Goal: Task Accomplishment & Management: Manage account settings

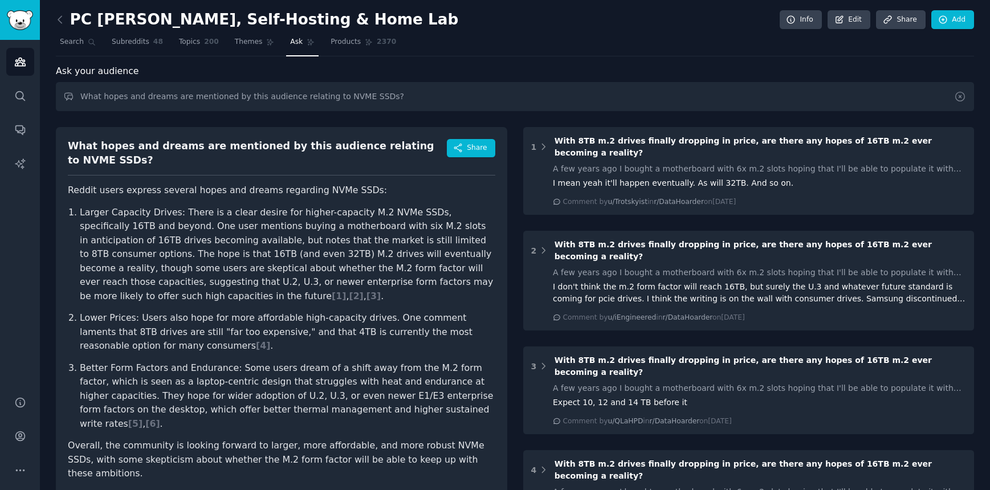
click at [963, 99] on icon at bounding box center [960, 97] width 12 height 12
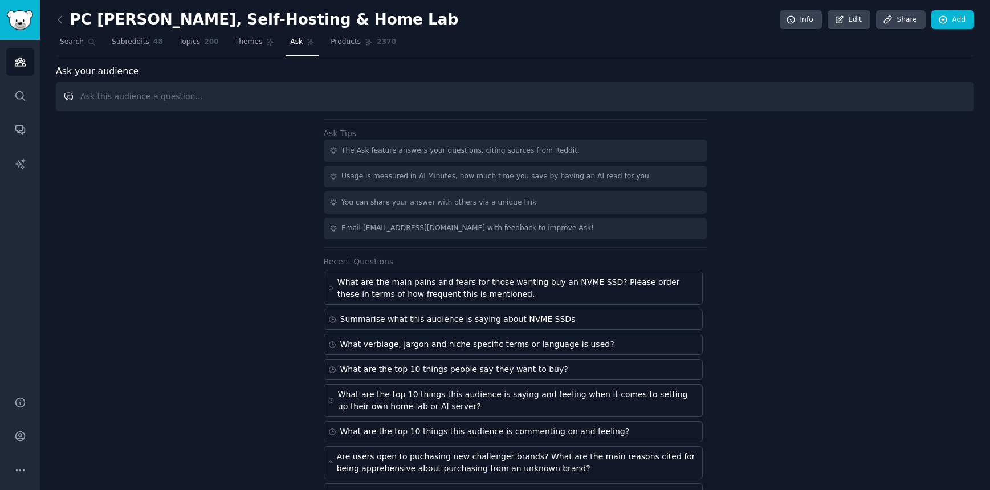
click at [570, 101] on input "text" at bounding box center [515, 96] width 918 height 29
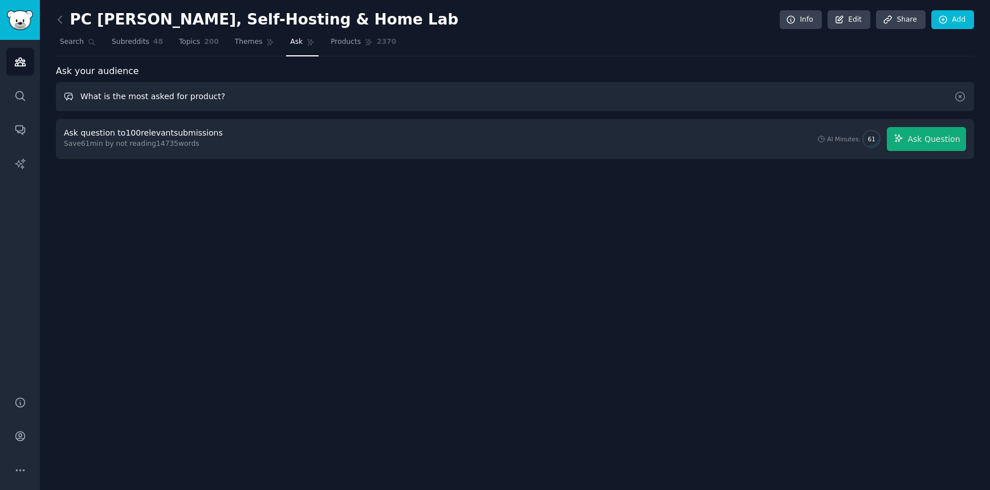
click at [210, 96] on input "What is the most asked for product?" at bounding box center [515, 96] width 918 height 29
drag, startPoint x: 153, startPoint y: 96, endPoint x: 147, endPoint y: 96, distance: 5.7
click at [151, 96] on input "What is the most asked for product?" at bounding box center [515, 96] width 918 height 29
drag, startPoint x: 146, startPoint y: 97, endPoint x: 282, endPoint y: 94, distance: 135.7
click at [282, 94] on input "What is the most asked for product?" at bounding box center [515, 96] width 918 height 29
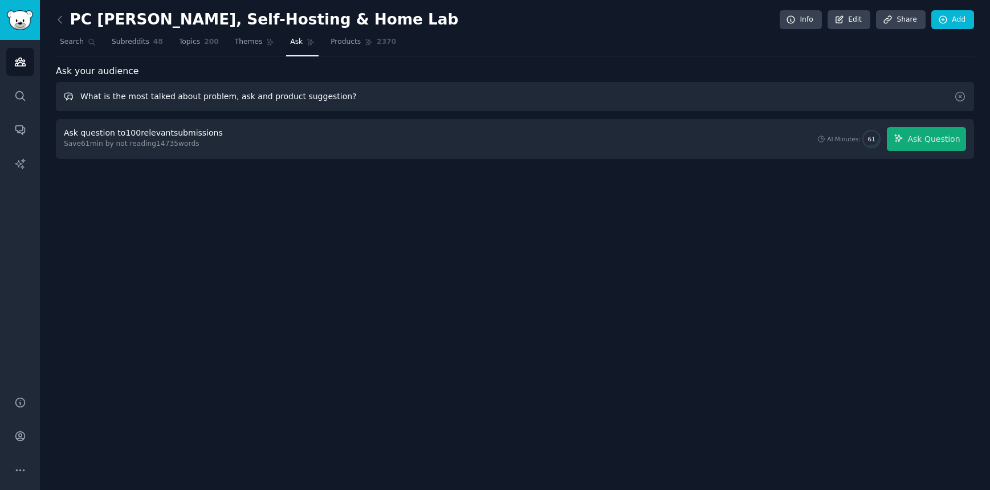
type input "What is the most talked about problem, ask and product suggestion?"
click at [939, 141] on span "Ask Question" at bounding box center [933, 139] width 52 height 12
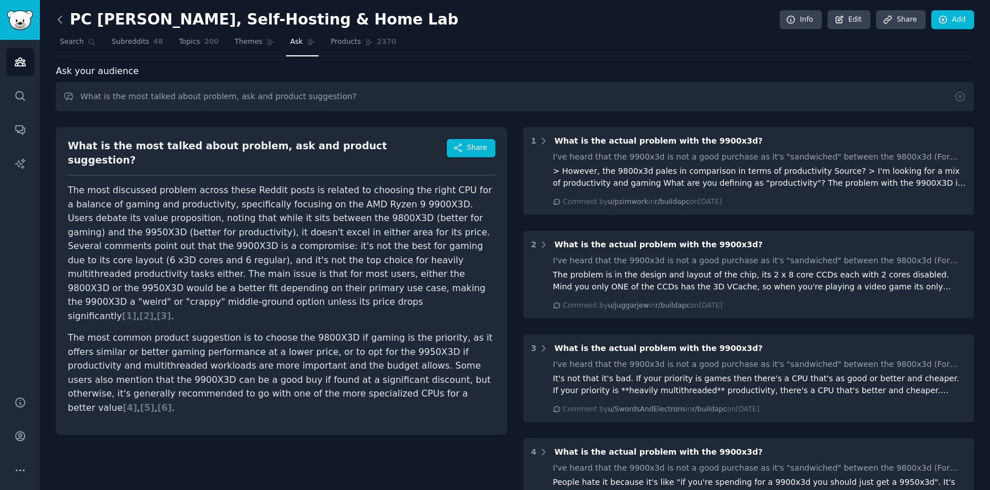
click at [60, 20] on icon at bounding box center [60, 20] width 12 height 12
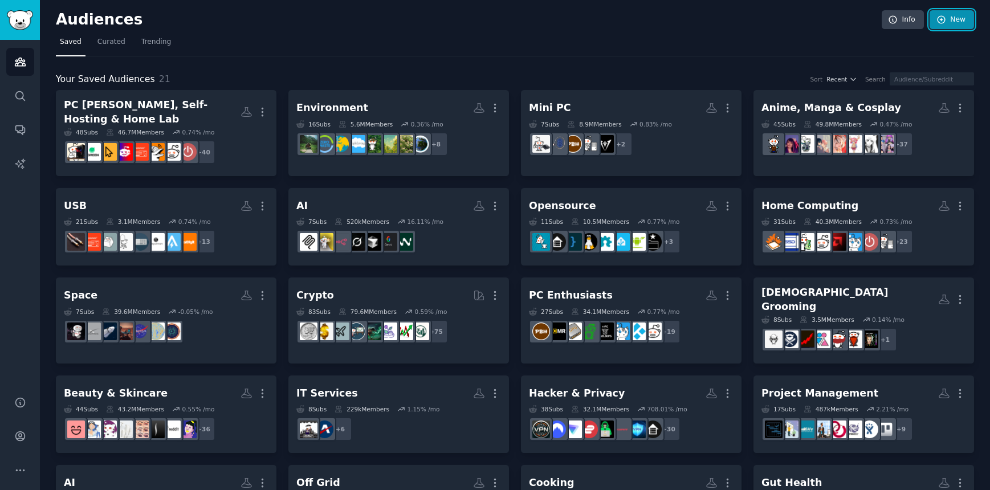
click at [939, 24] on icon at bounding box center [941, 20] width 10 height 10
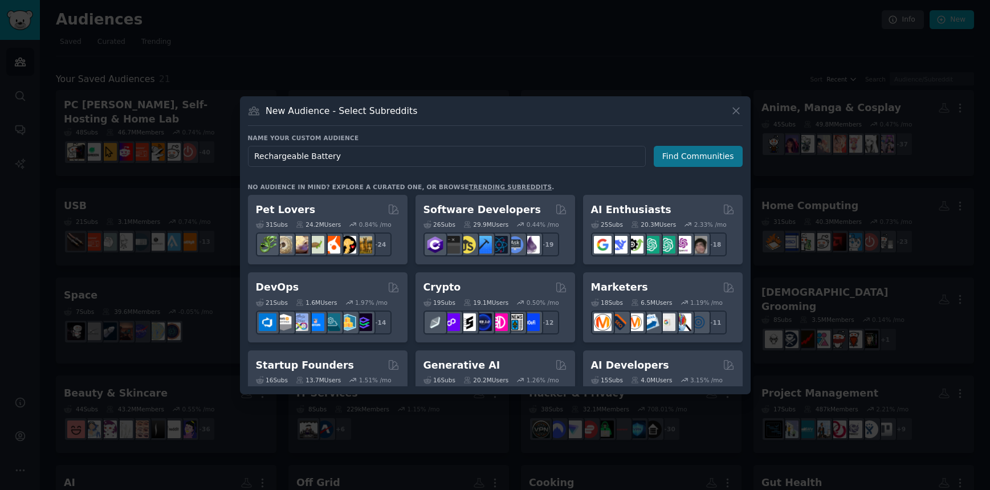
type input "Rechargeable Battery"
click at [688, 155] on button "Find Communities" at bounding box center [698, 156] width 89 height 21
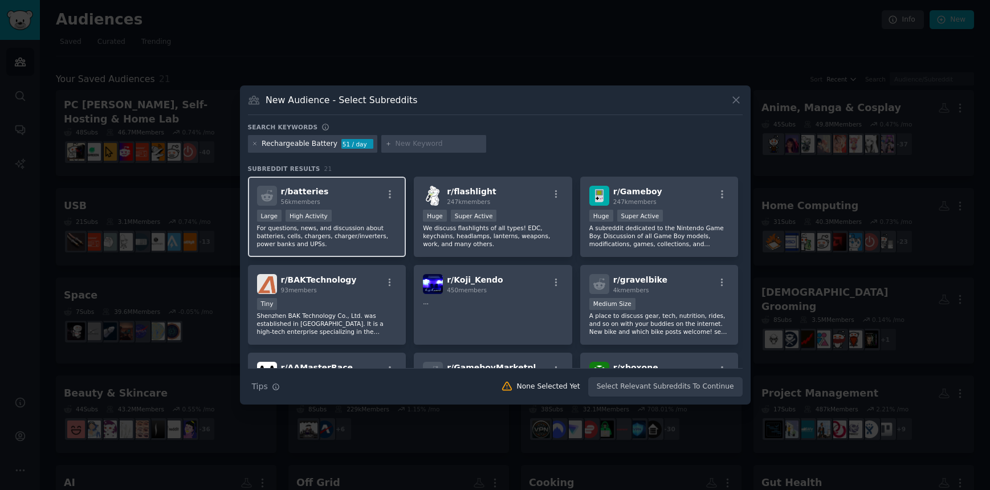
click at [358, 198] on div "r/ batteries 56k members" at bounding box center [327, 196] width 140 height 20
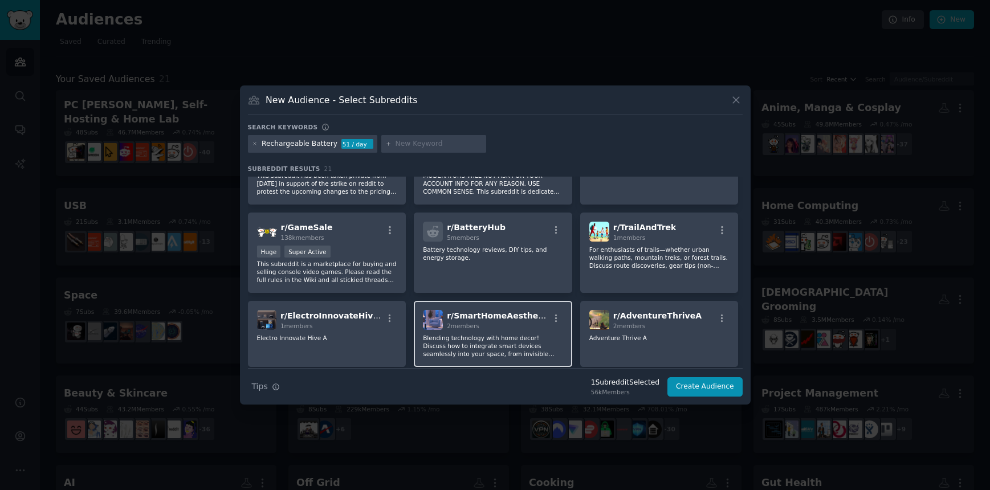
scroll to position [312, 0]
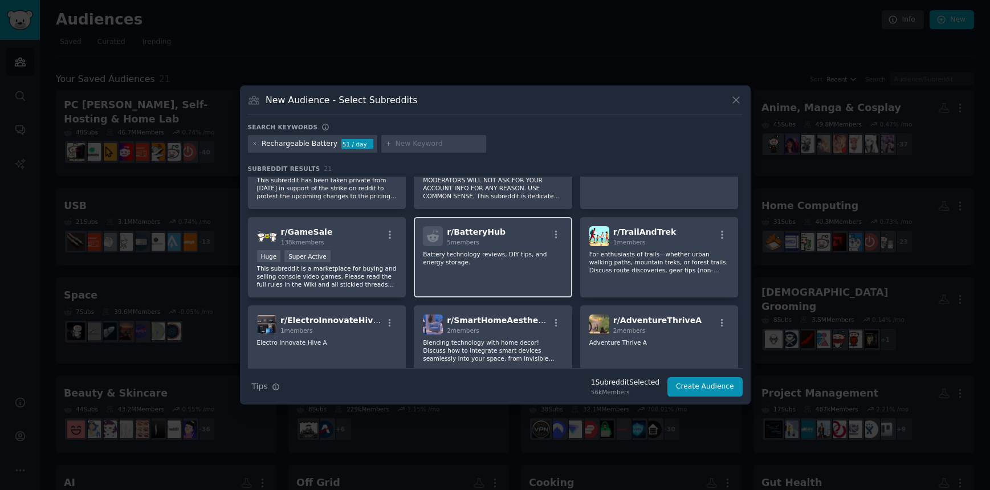
click at [517, 272] on div "r/ BatteryHub 5 members Battery technology reviews, DIY tips, and energy storag…" at bounding box center [493, 257] width 158 height 80
click at [525, 274] on div "r/ BatteryHub 5 members Battery technology reviews, DIY tips, and energy storag…" at bounding box center [493, 257] width 158 height 80
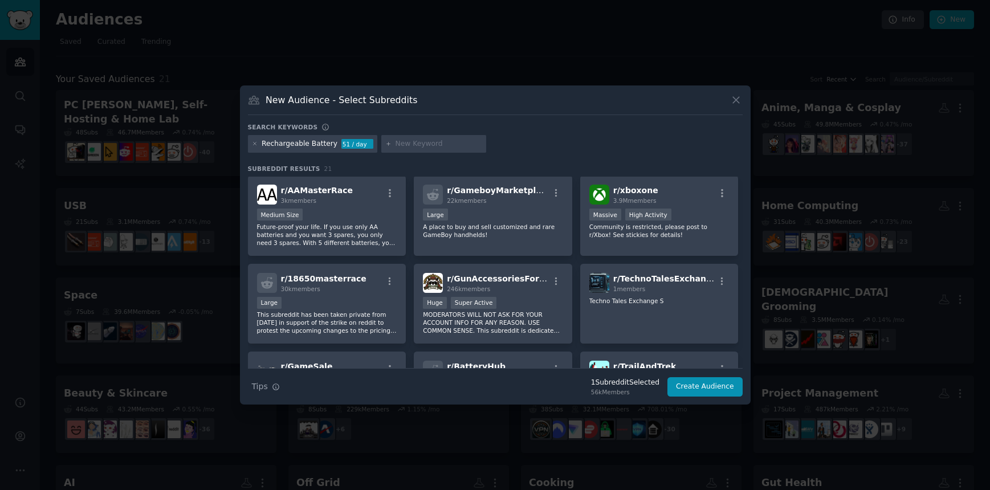
scroll to position [0, 0]
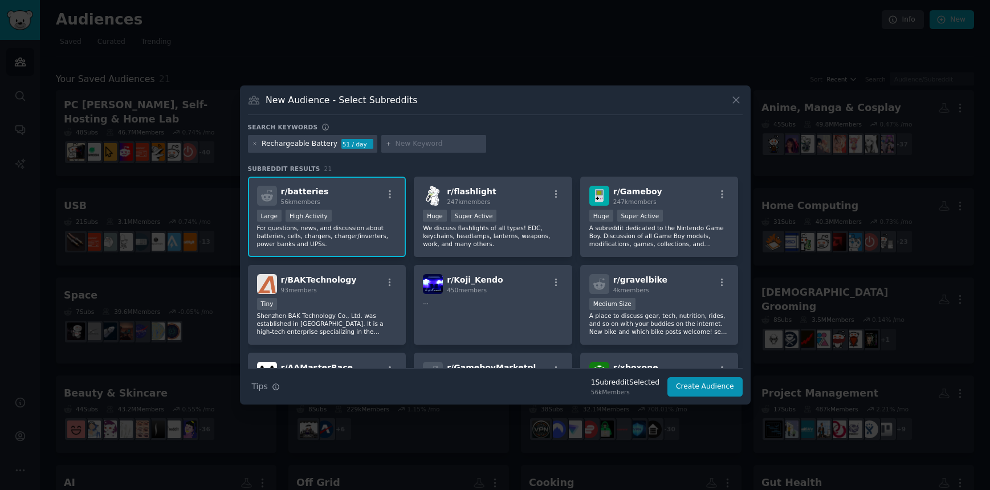
click at [430, 142] on input "text" at bounding box center [438, 144] width 87 height 10
type input "power bank"
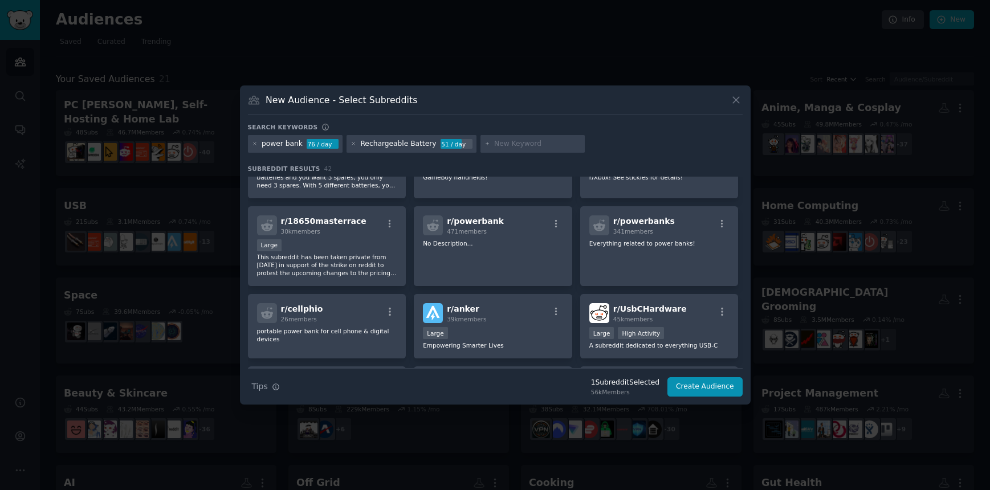
scroll to position [233, 0]
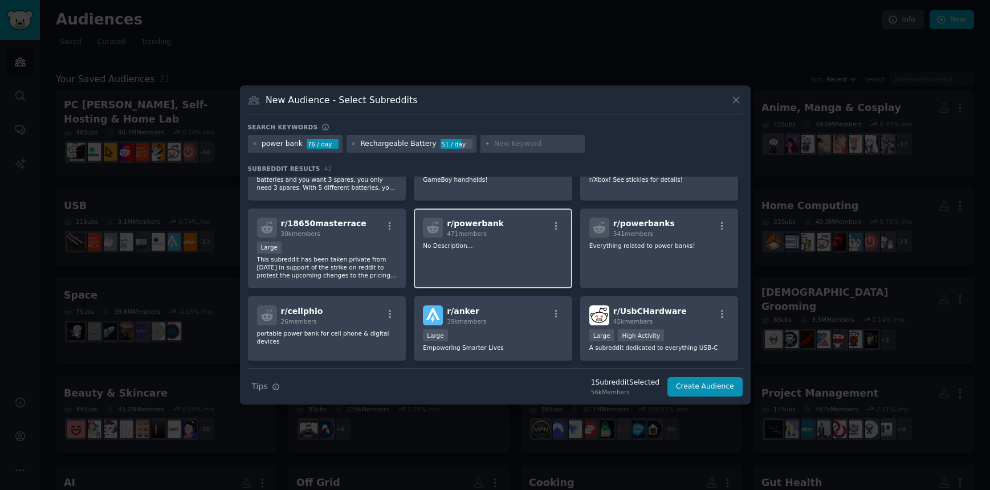
click at [511, 251] on div "r/ powerbank 471 members No Description..." at bounding box center [493, 249] width 158 height 80
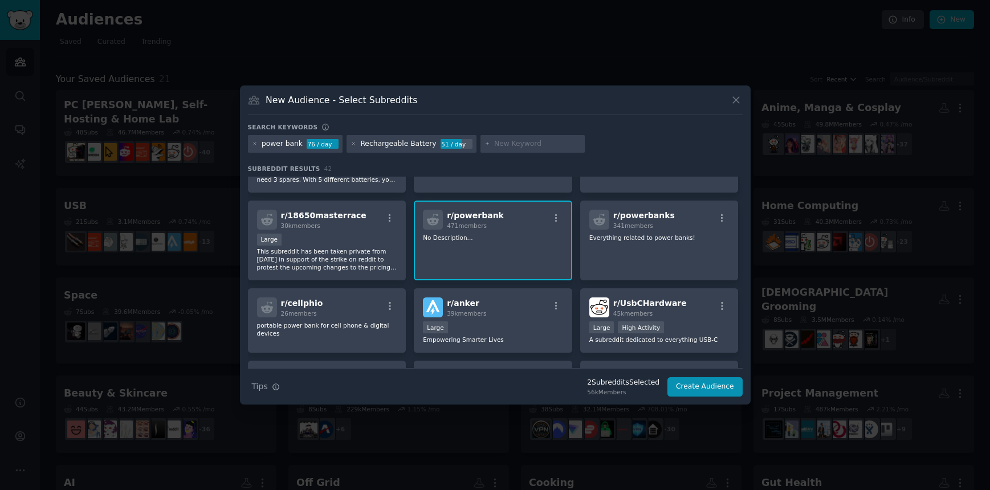
scroll to position [246, 0]
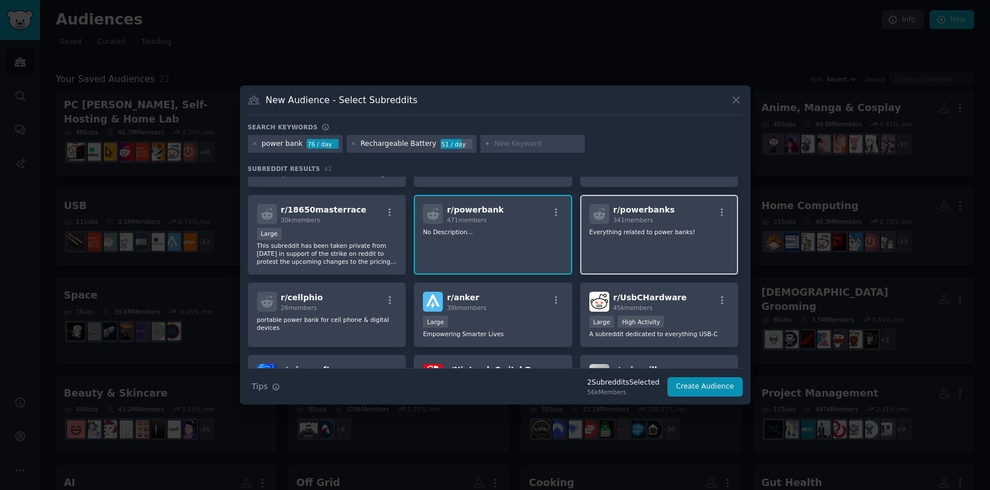
click at [639, 244] on div "r/ powerbanks 341 members Everything related to power banks!" at bounding box center [659, 235] width 158 height 80
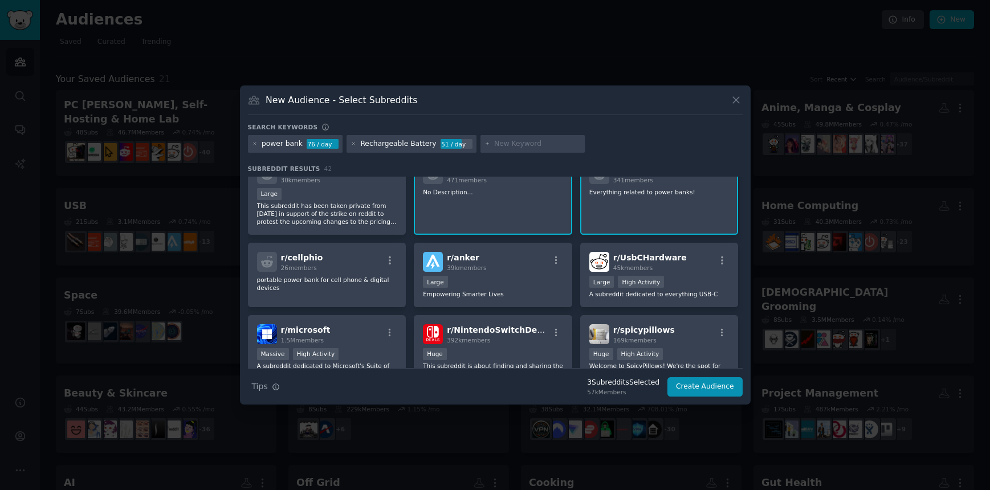
scroll to position [297, 0]
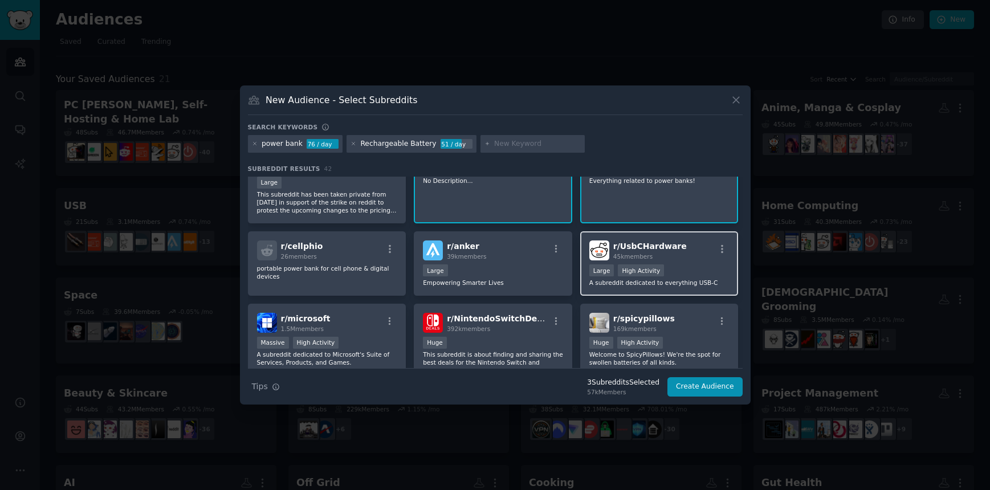
click at [693, 261] on div "r/ UsbCHardware 45k members Large High Activity A subreddit dedicated to everyt…" at bounding box center [659, 263] width 158 height 64
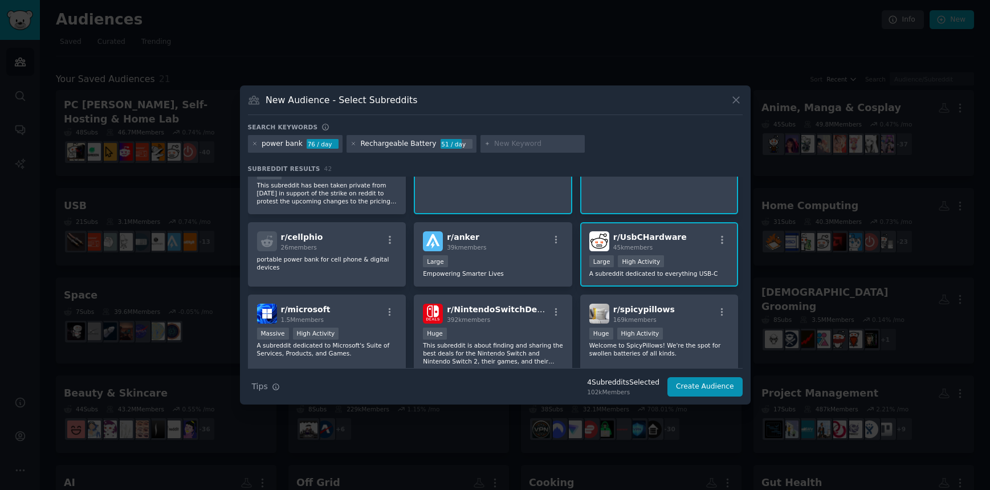
scroll to position [308, 0]
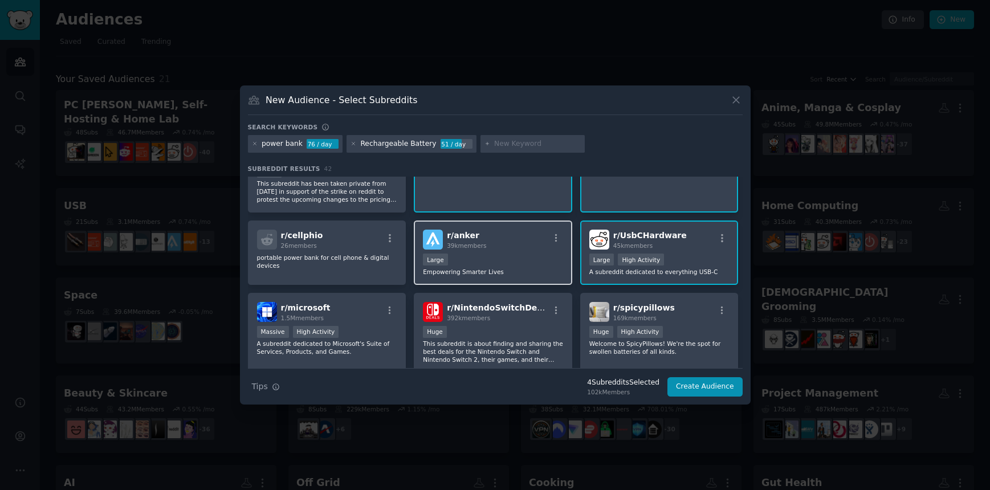
click at [540, 255] on div "Large" at bounding box center [493, 261] width 140 height 14
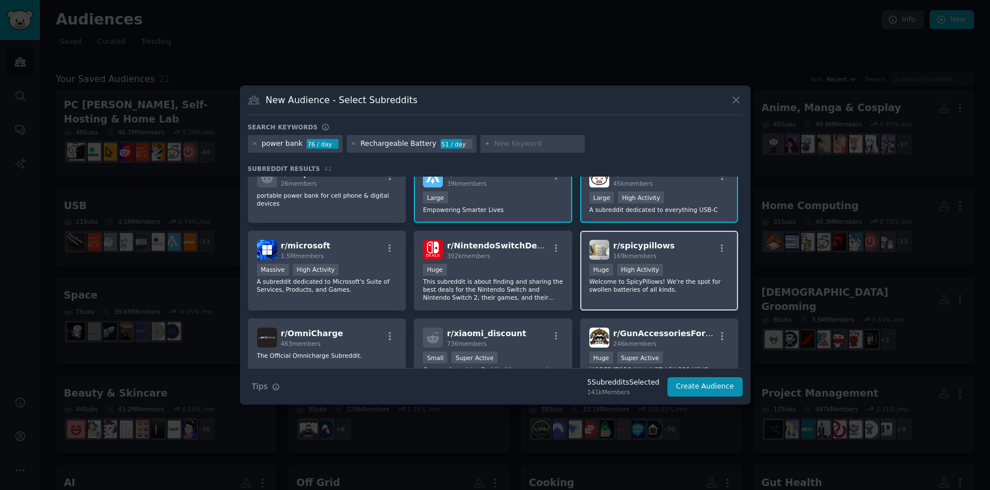
scroll to position [0, 0]
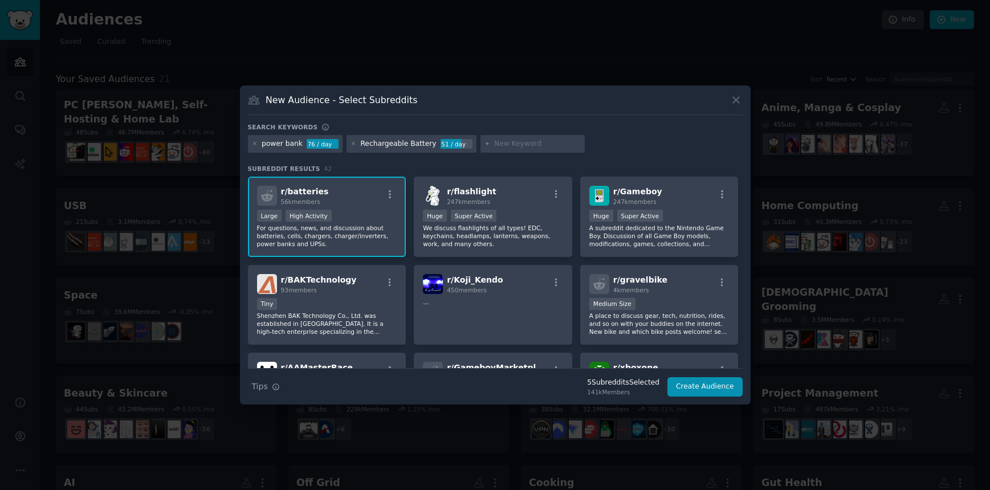
click at [516, 143] on input "text" at bounding box center [537, 144] width 87 height 10
type input "Lithium Ion"
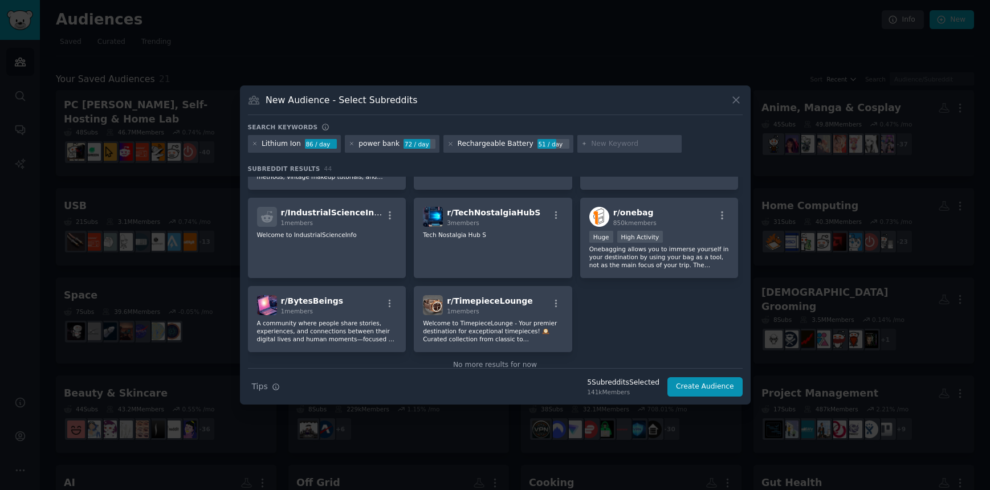
scroll to position [1058, 0]
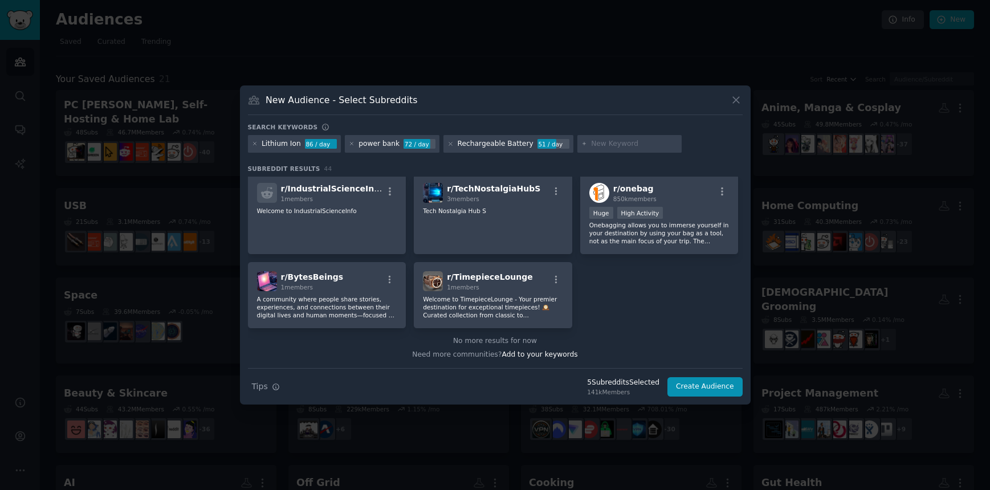
click at [612, 138] on div at bounding box center [629, 144] width 105 height 18
click at [608, 145] on input "text" at bounding box center [634, 144] width 87 height 10
type input "green"
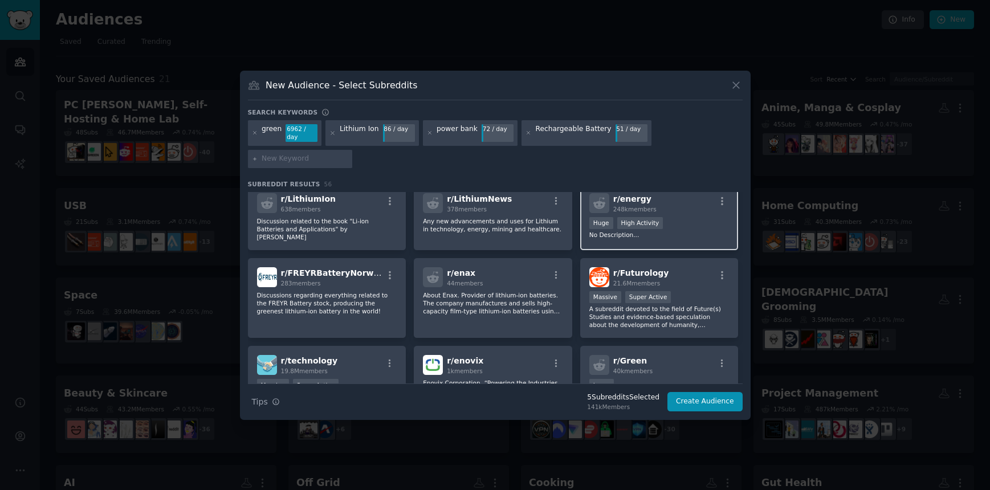
scroll to position [594, 0]
click at [725, 202] on icon "button" at bounding box center [722, 202] width 10 height 10
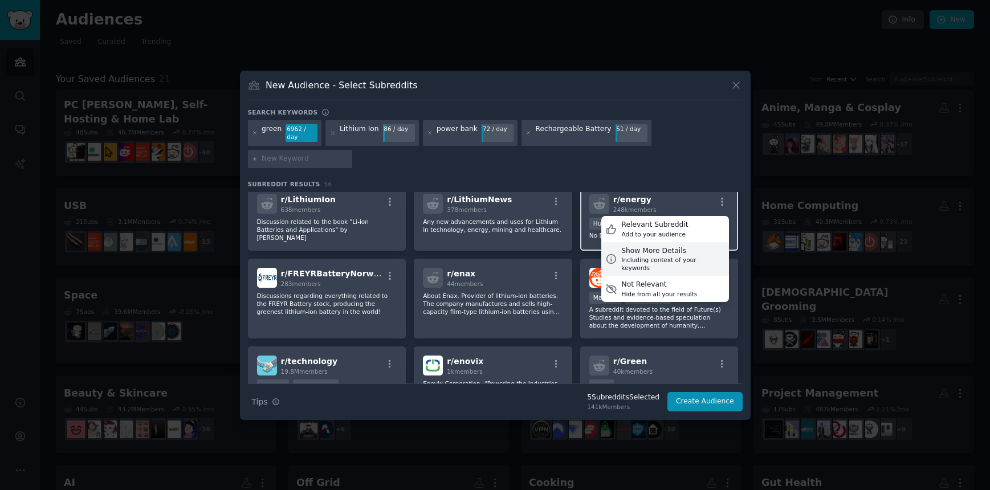
click at [686, 246] on div "Show More Details" at bounding box center [673, 251] width 104 height 10
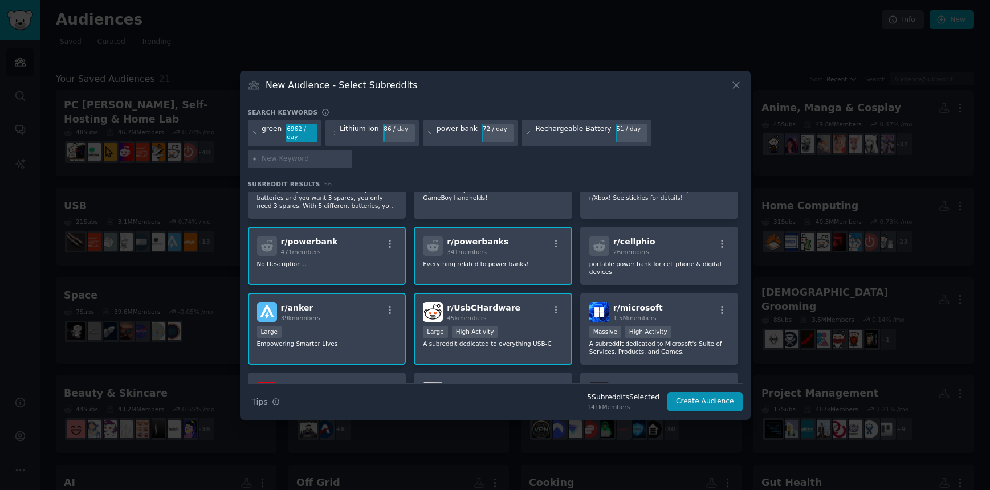
scroll to position [0, 0]
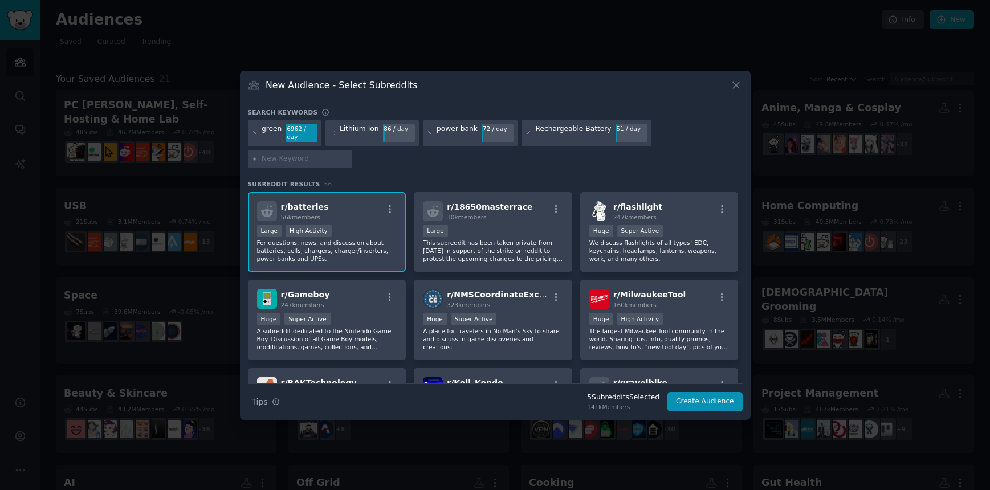
click at [333, 163] on input "text" at bounding box center [305, 159] width 87 height 10
type input "battery"
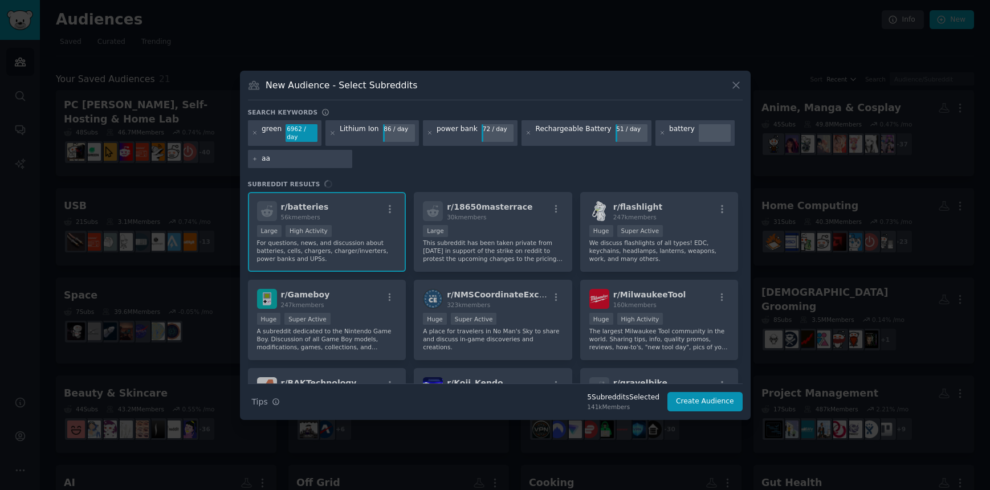
type input "aaa"
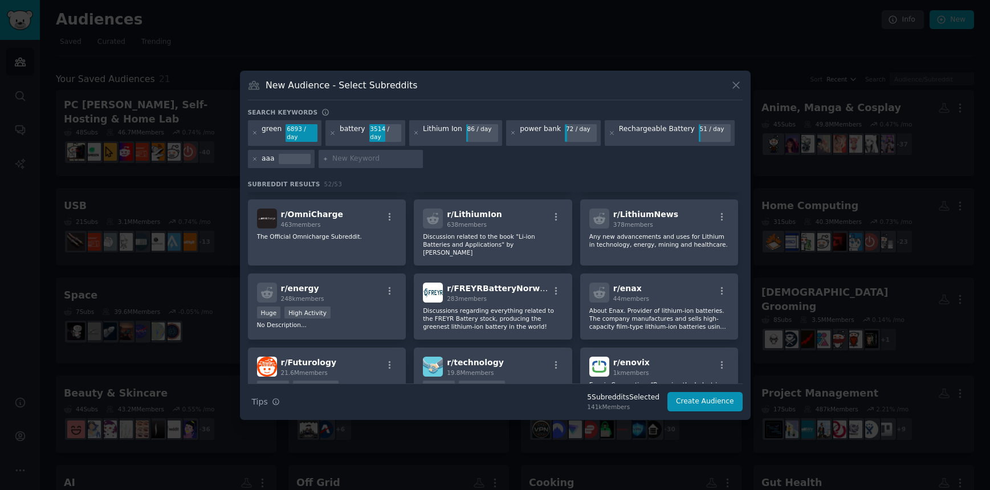
scroll to position [588, 0]
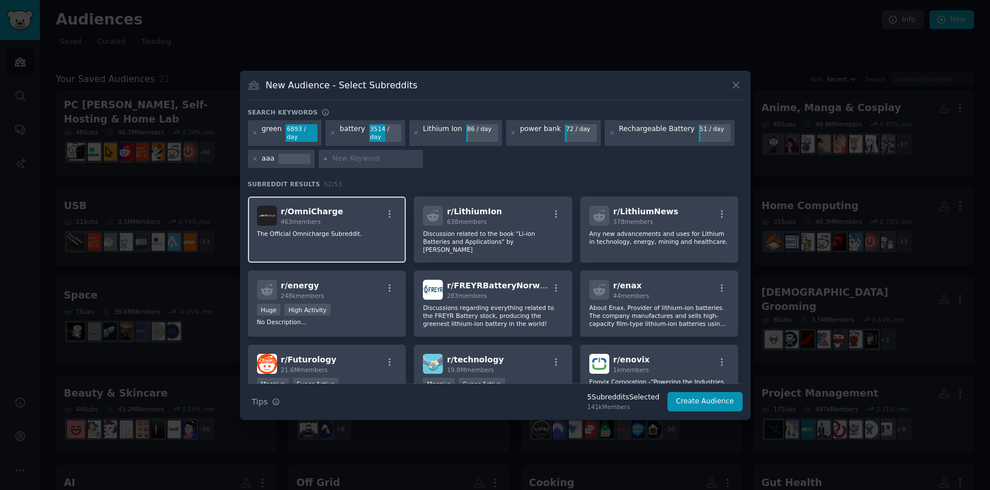
click at [342, 235] on p "The Official Omnicharge Subreddit." at bounding box center [327, 234] width 140 height 8
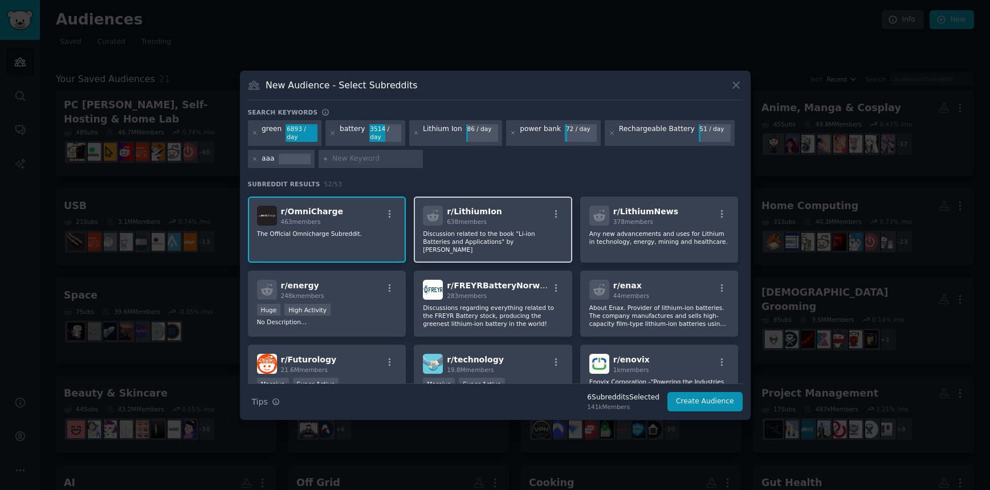
click at [519, 234] on p "Discussion related to the book "Li-ion Batteries and Applications" by [PERSON_N…" at bounding box center [493, 242] width 140 height 24
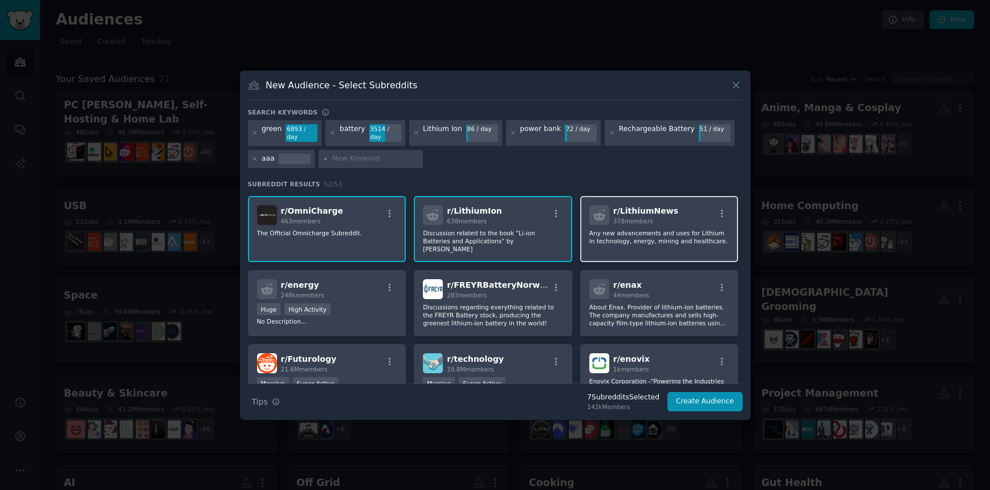
scroll to position [587, 0]
drag, startPoint x: 668, startPoint y: 236, endPoint x: 578, endPoint y: 258, distance: 92.1
click at [589, 246] on p "Any new advancements and uses for Lithium in technology, energy, mining and hea…" at bounding box center [659, 238] width 140 height 16
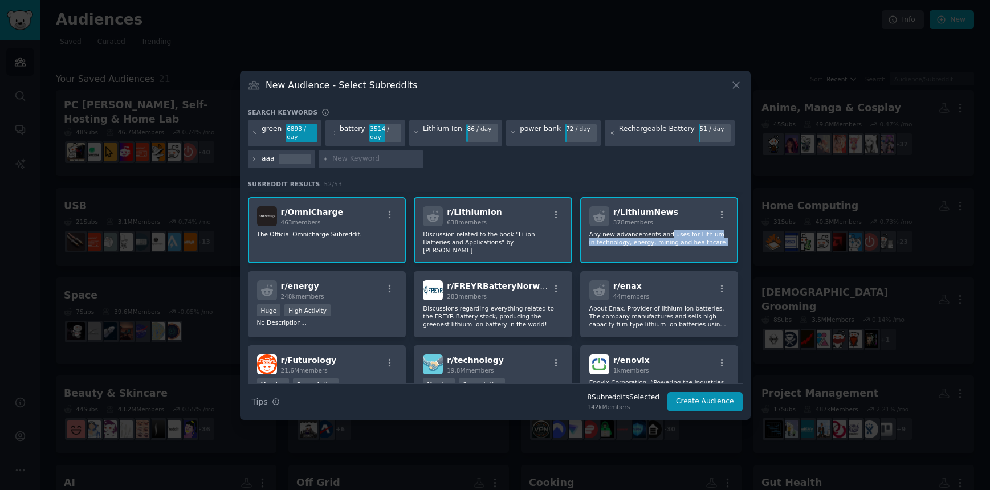
click at [606, 240] on p "Any new advancements and uses for Lithium in technology, energy, mining and hea…" at bounding box center [659, 238] width 140 height 16
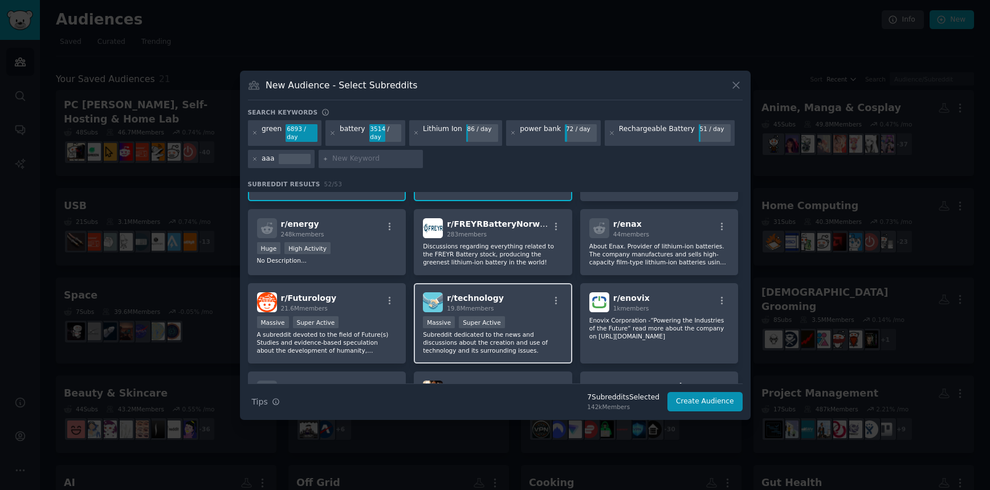
scroll to position [647, 0]
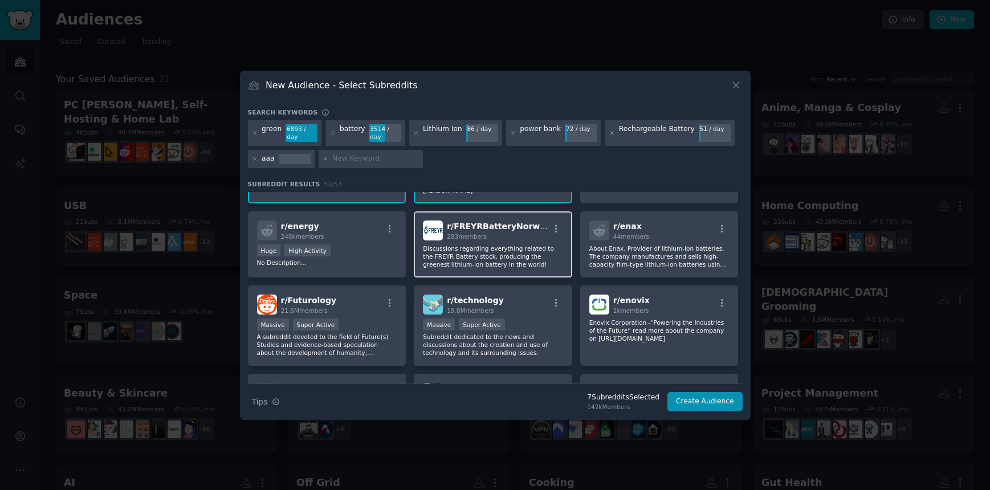
click at [509, 233] on div "283 members" at bounding box center [498, 237] width 102 height 8
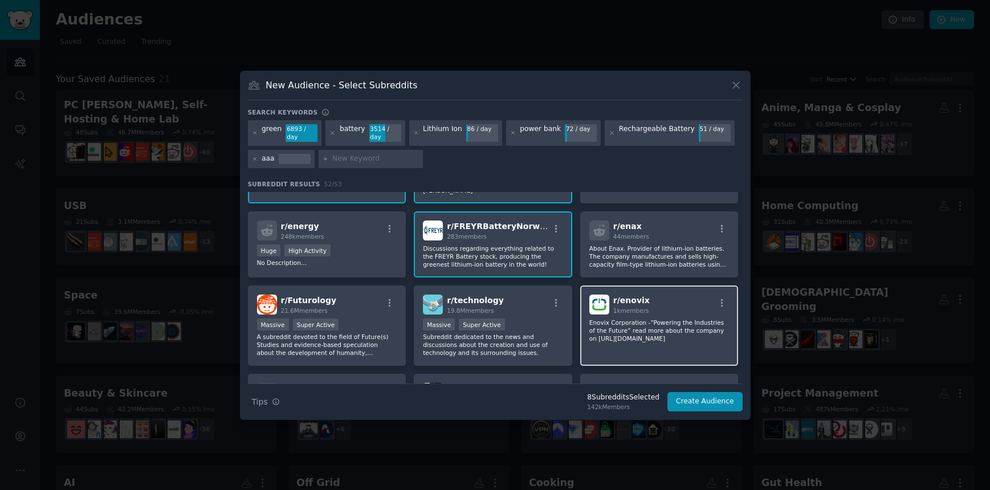
scroll to position [644, 0]
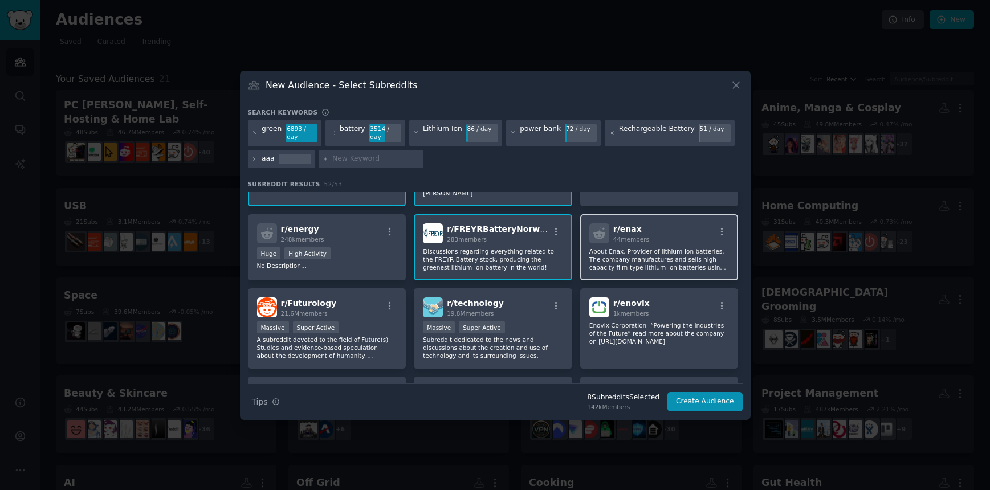
click at [657, 235] on div "r/ enax 44 members About Enax. Provider of lithium-ion batteries. The company m…" at bounding box center [659, 247] width 158 height 66
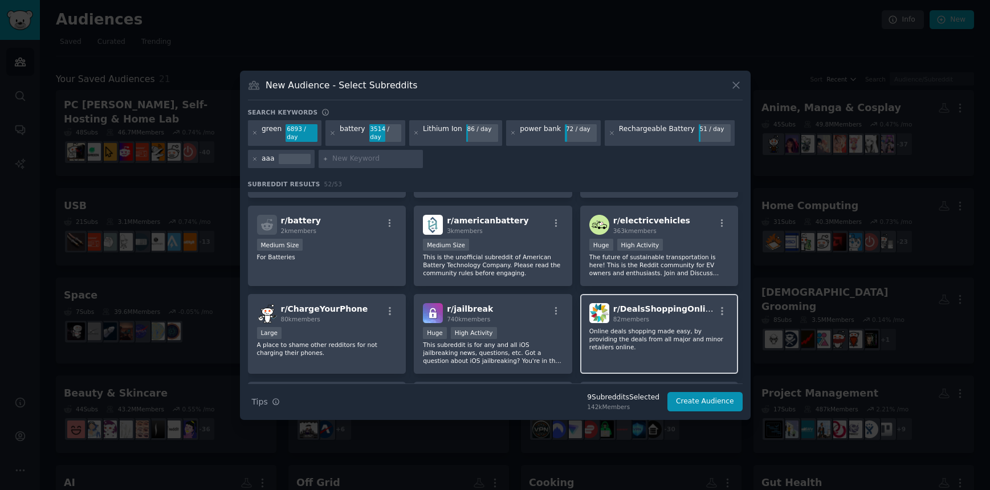
scroll to position [1080, 0]
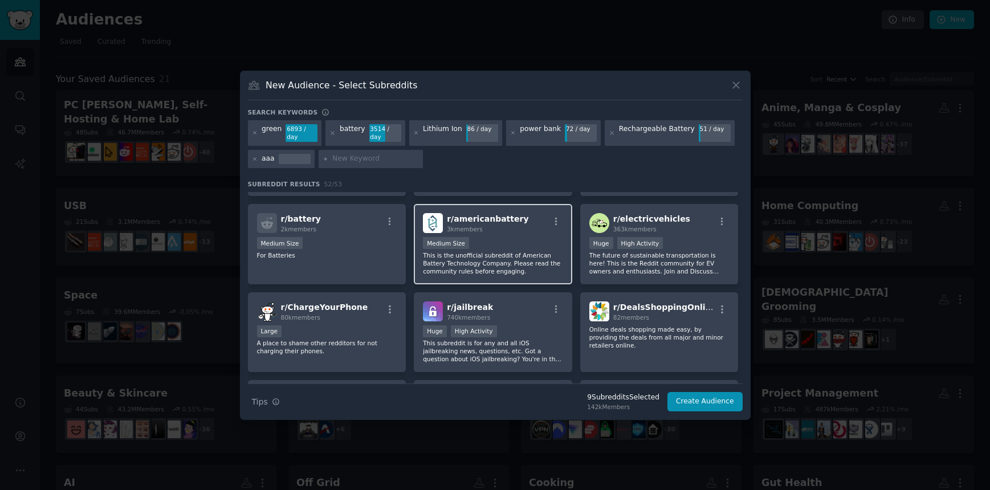
click at [526, 251] on p "This is the unofficial subreddit of American Battery Technology Company. Please…" at bounding box center [493, 263] width 140 height 24
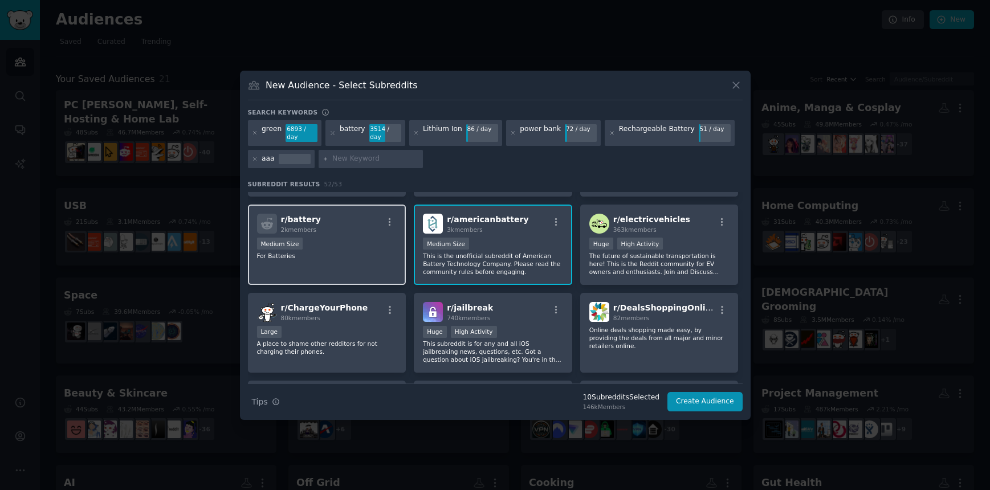
click at [347, 223] on div "r/ battery 2k members" at bounding box center [327, 224] width 140 height 20
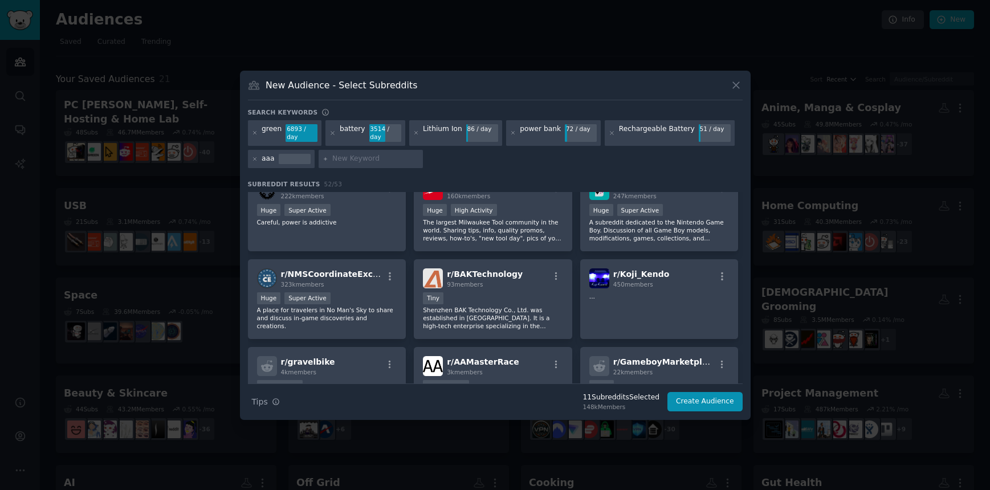
scroll to position [0, 0]
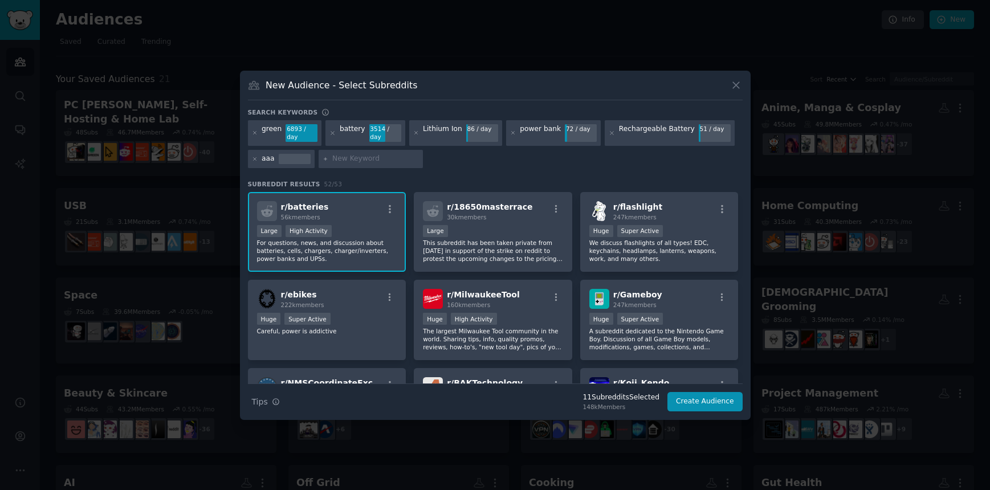
click at [405, 164] on div at bounding box center [371, 159] width 105 height 18
click at [405, 161] on input "text" at bounding box center [375, 159] width 87 height 10
type input "sharge"
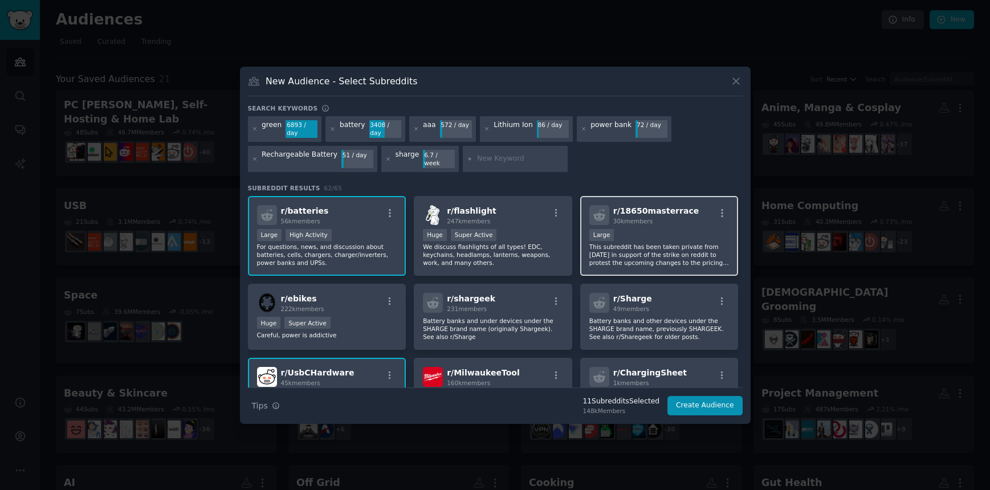
scroll to position [3, 0]
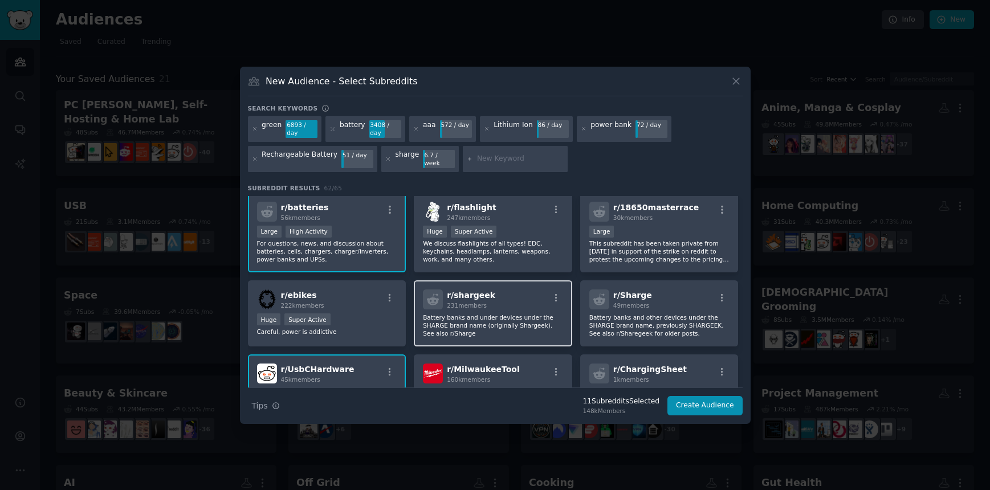
click at [532, 289] on div "r/ shargeek 231 members" at bounding box center [493, 299] width 140 height 20
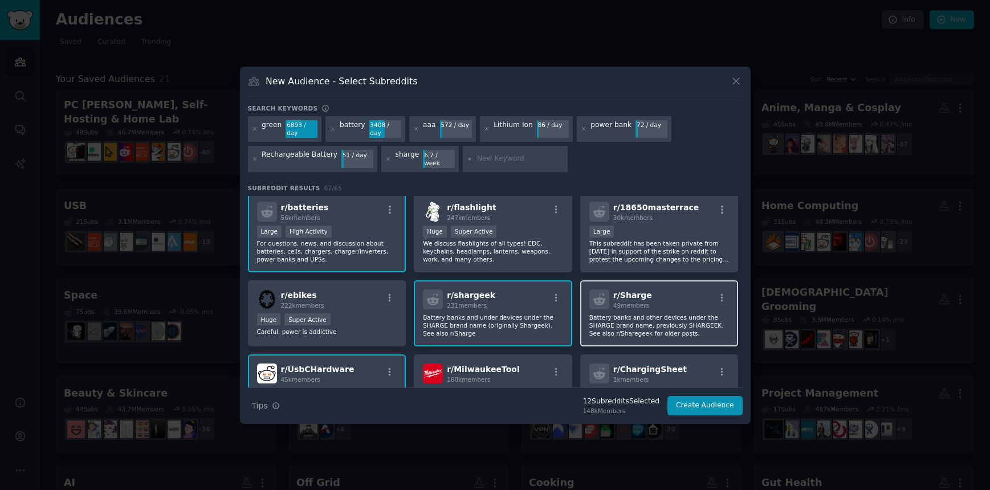
click at [671, 293] on div "r/ Sharge 49 members" at bounding box center [659, 299] width 140 height 20
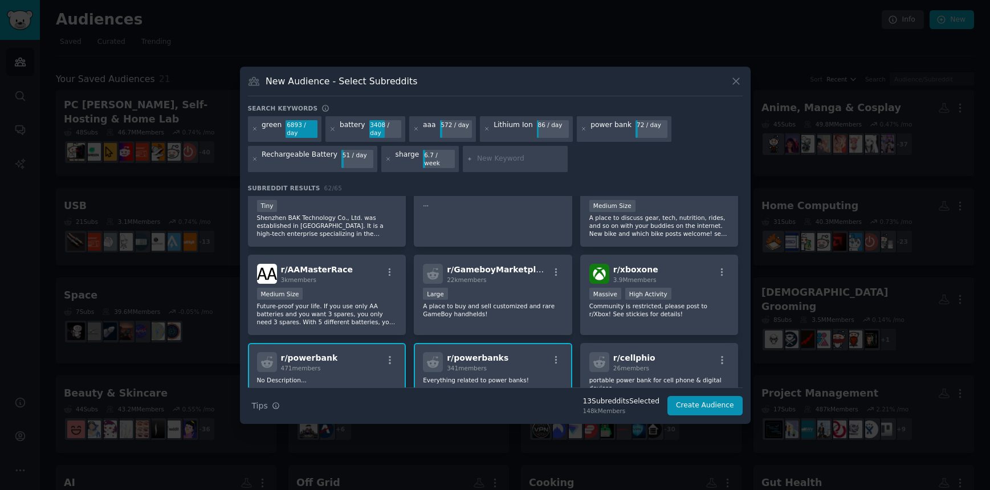
scroll to position [456, 0]
click at [373, 274] on div "r/ AAMasterRace 3k members" at bounding box center [327, 273] width 140 height 20
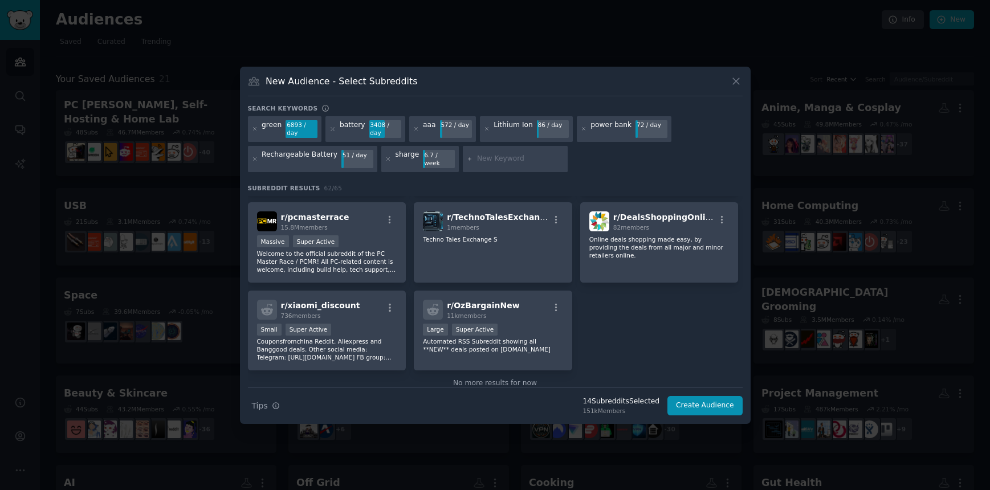
scroll to position [1618, 0]
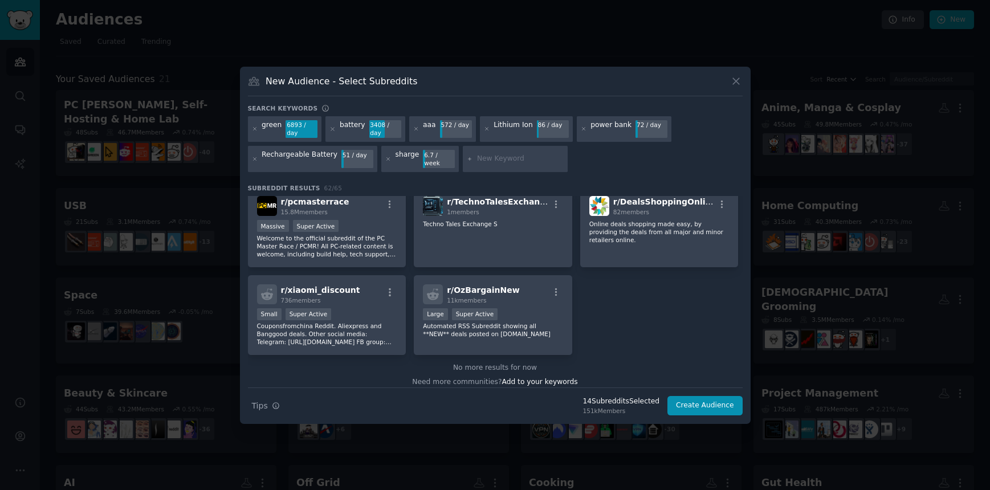
click at [520, 157] on input "text" at bounding box center [520, 159] width 87 height 10
type input "belkin"
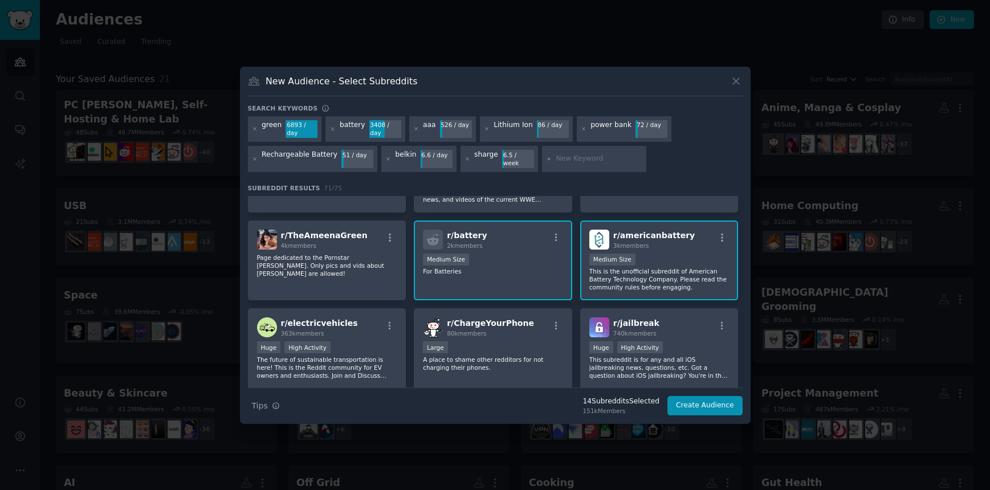
scroll to position [1331, 0]
click at [506, 320] on span "r/ ChargeYourPhone" at bounding box center [490, 324] width 87 height 9
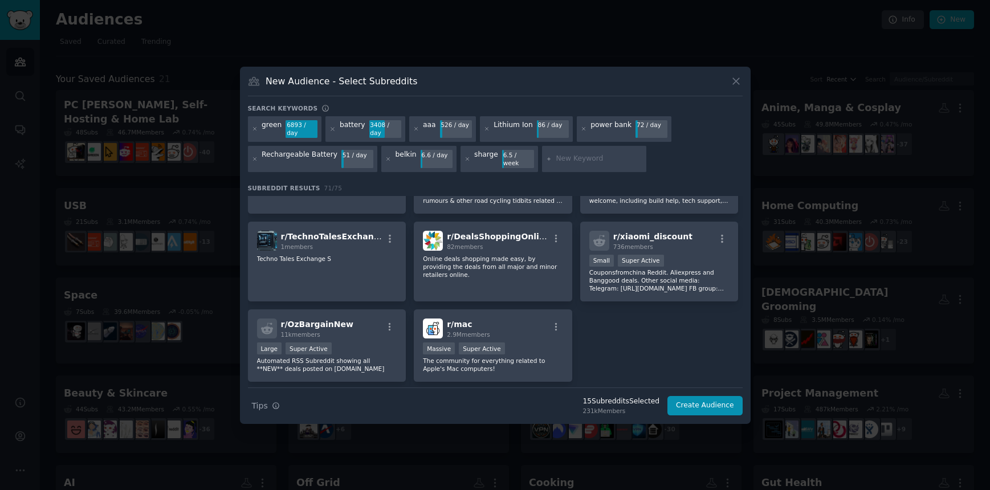
scroll to position [1870, 0]
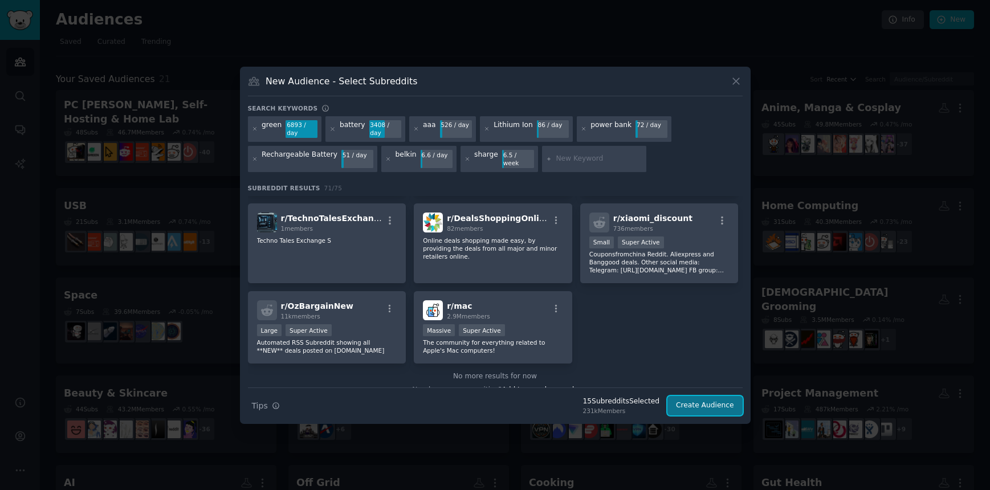
click at [700, 407] on button "Create Audience" at bounding box center [704, 405] width 75 height 19
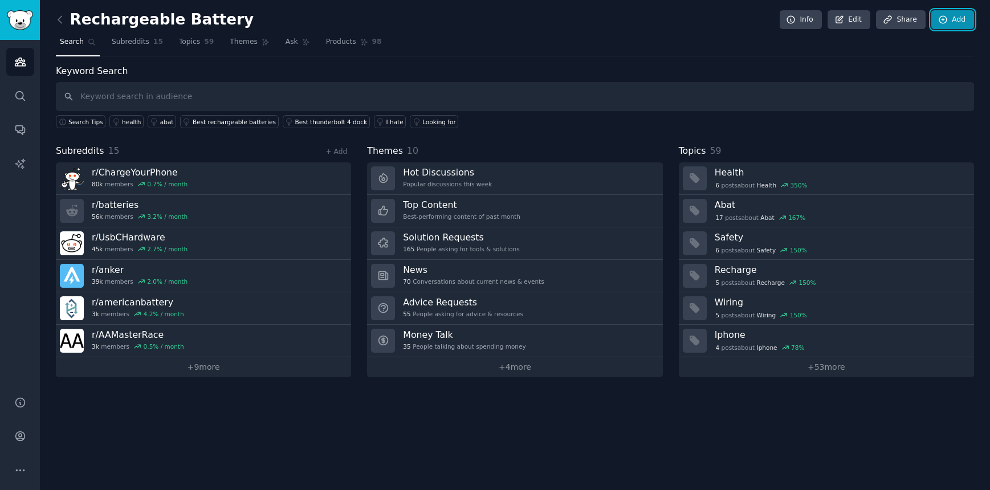
click at [946, 14] on link "Add" at bounding box center [952, 19] width 43 height 19
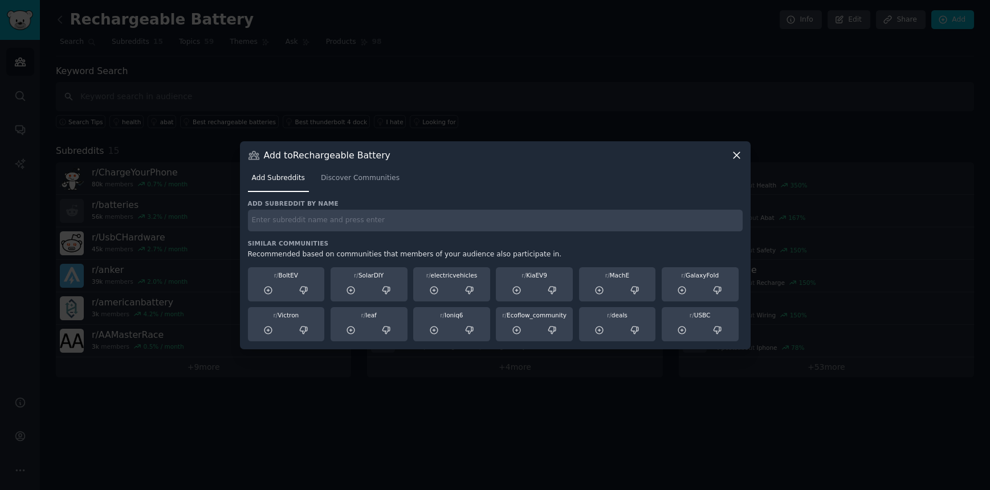
click at [337, 234] on div "Add subreddit by name Similar Communities Recommended based on communities that…" at bounding box center [495, 270] width 495 height 142
click at [333, 222] on input "text" at bounding box center [495, 221] width 495 height 22
type input "Retro"
drag, startPoint x: 279, startPoint y: 216, endPoint x: 227, endPoint y: 215, distance: 51.3
click at [248, 215] on input "Retro" at bounding box center [495, 221] width 495 height 22
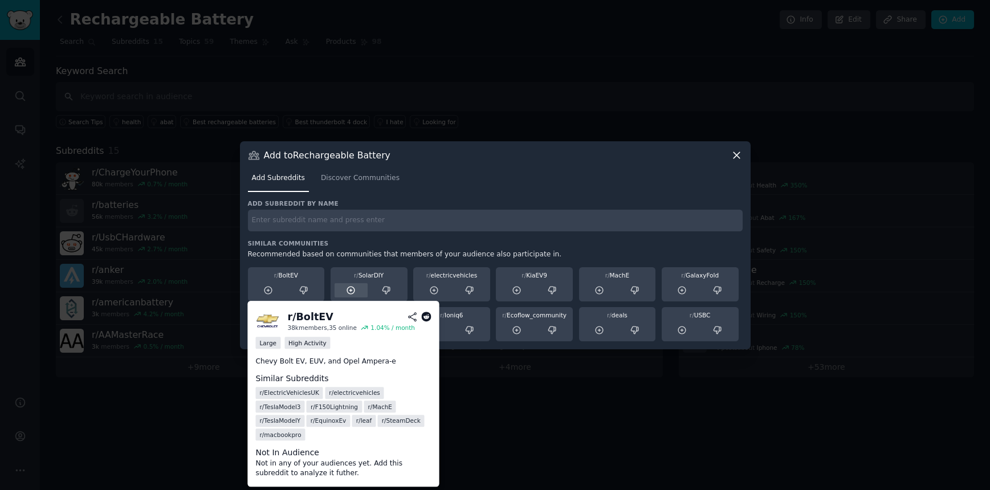
click at [271, 289] on icon at bounding box center [268, 291] width 10 height 10
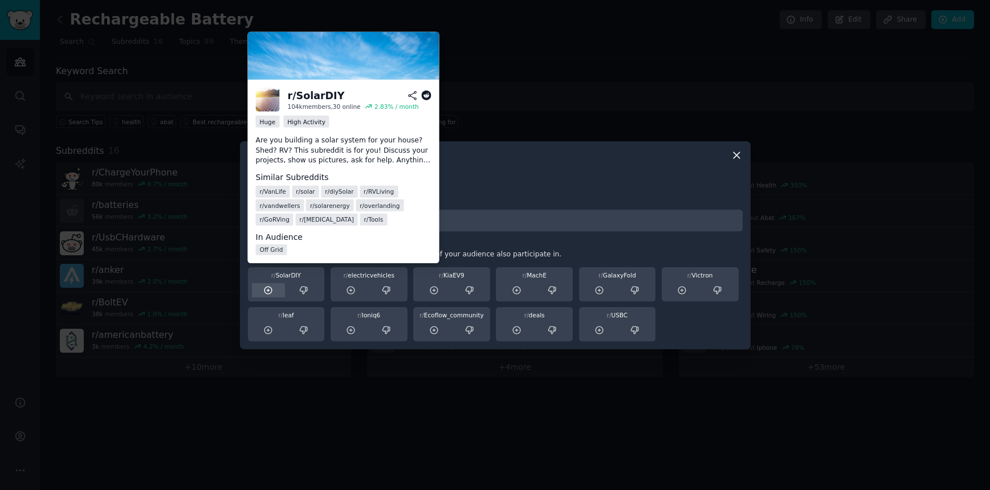
click at [266, 293] on icon at bounding box center [268, 291] width 10 height 10
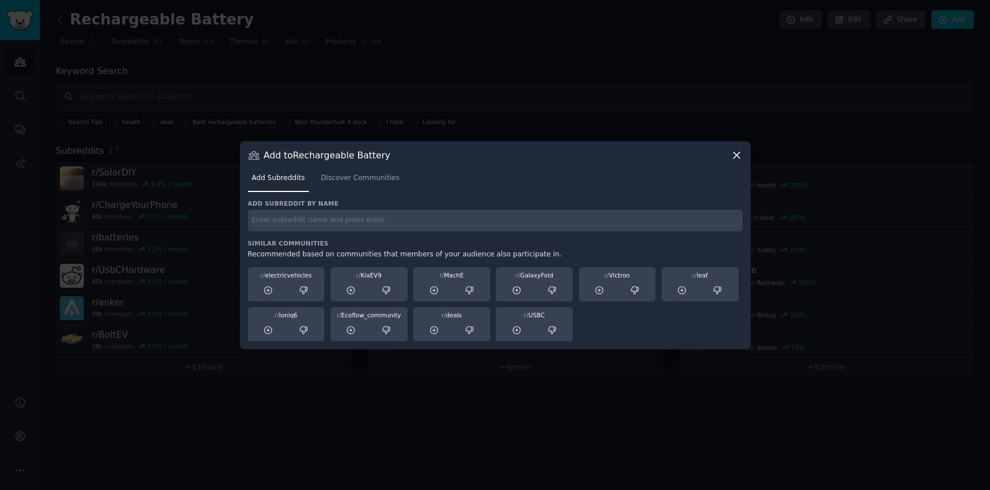
click at [739, 155] on icon at bounding box center [737, 155] width 12 height 12
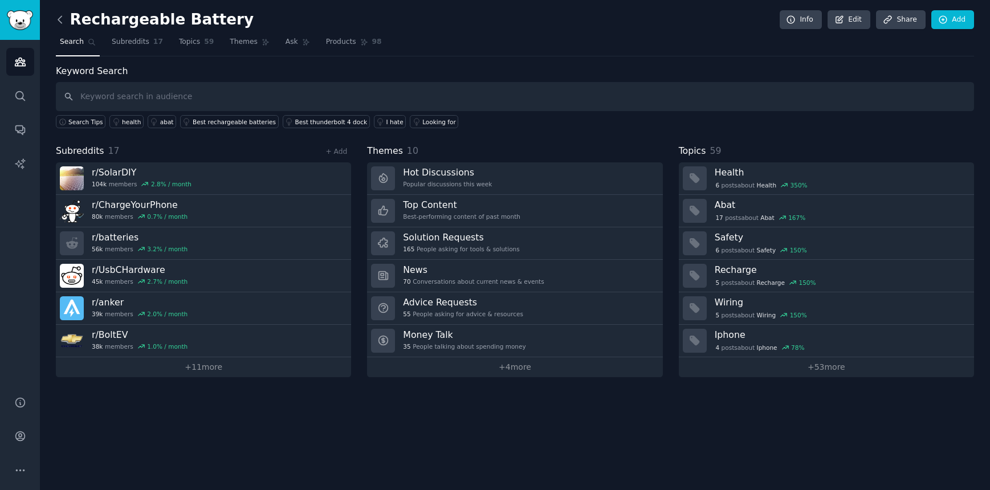
click at [60, 19] on icon at bounding box center [60, 20] width 12 height 12
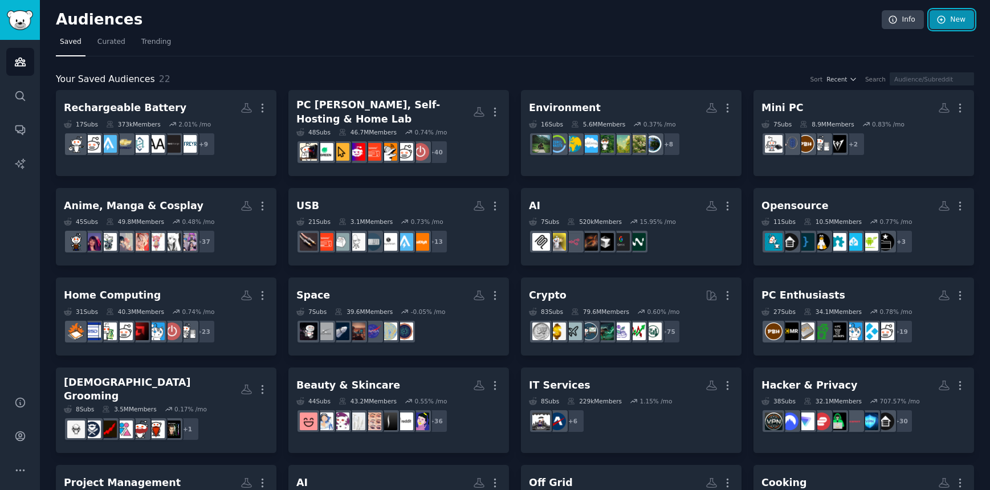
click at [958, 21] on link "New" at bounding box center [951, 19] width 44 height 19
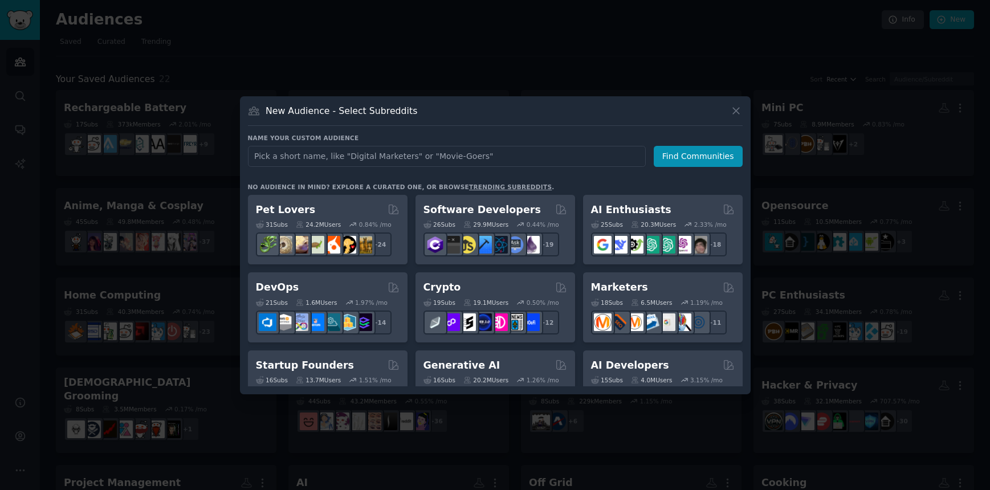
type input "t"
type input "retro gaming"
click button "Find Communities" at bounding box center [698, 156] width 89 height 21
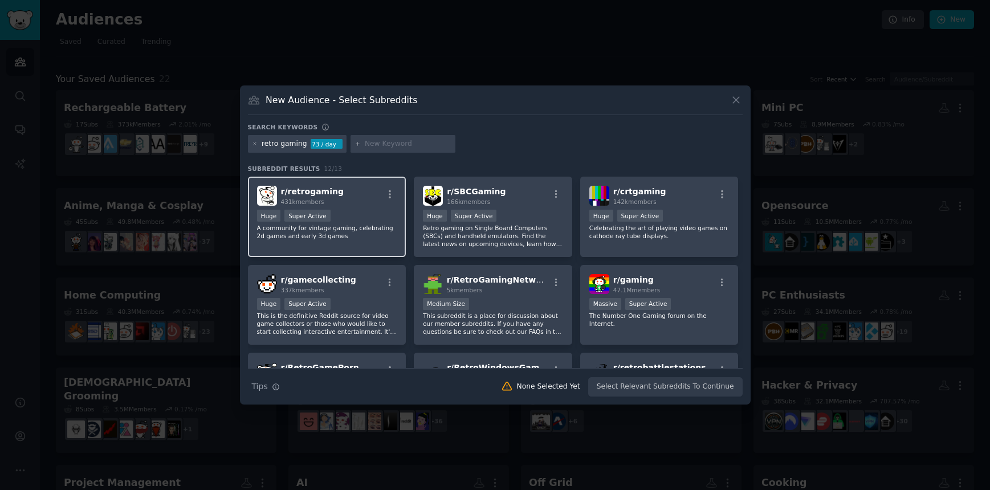
click at [336, 193] on div "r/ retrogaming 431k members" at bounding box center [327, 196] width 140 height 20
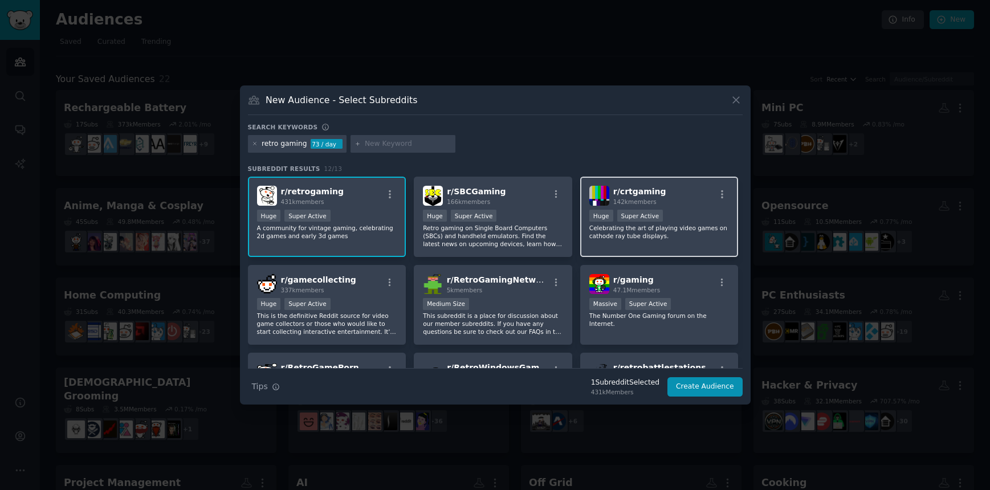
drag, startPoint x: 685, startPoint y: 206, endPoint x: 573, endPoint y: 203, distance: 111.7
click at [685, 206] on div "r/ crtgaming 142k members" at bounding box center [659, 196] width 140 height 20
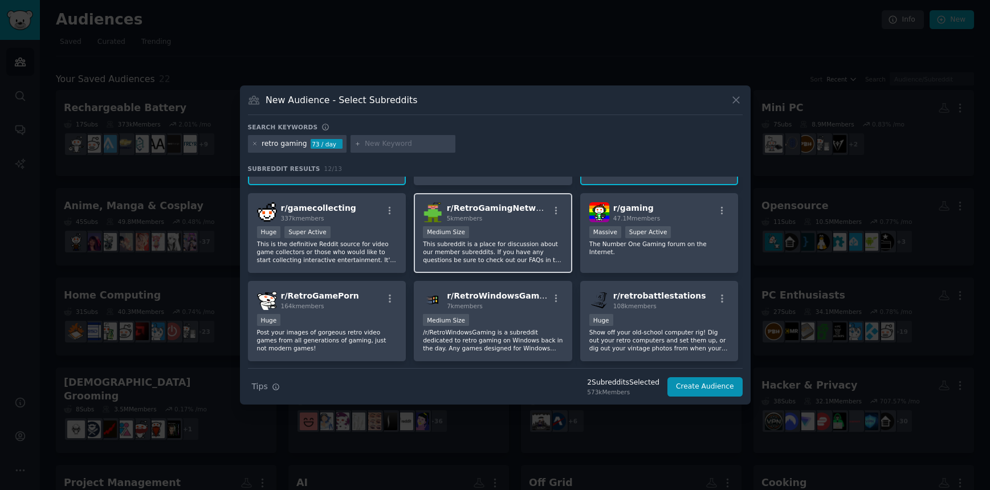
scroll to position [73, 0]
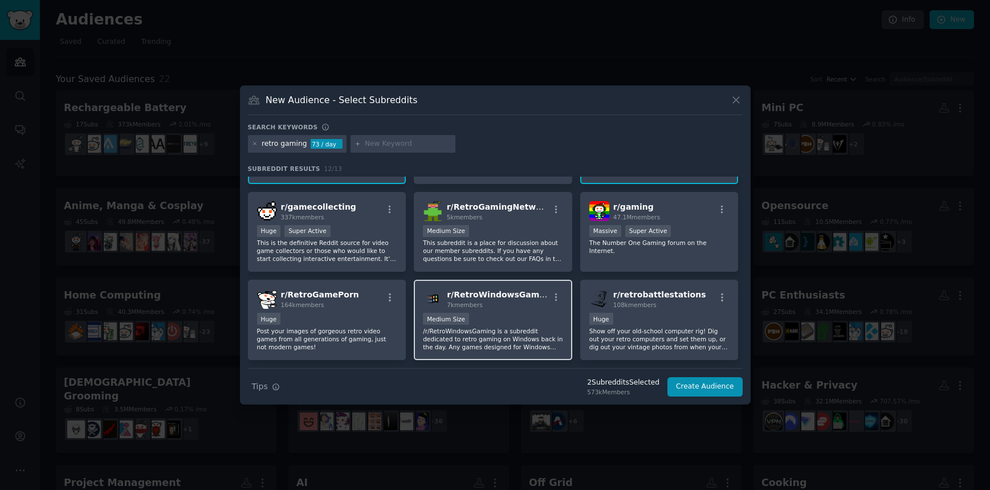
click at [535, 304] on div "7k members" at bounding box center [498, 305] width 102 height 8
drag, startPoint x: 344, startPoint y: 305, endPoint x: 422, endPoint y: 308, distance: 78.1
click at [344, 305] on div "164k members" at bounding box center [320, 305] width 78 height 8
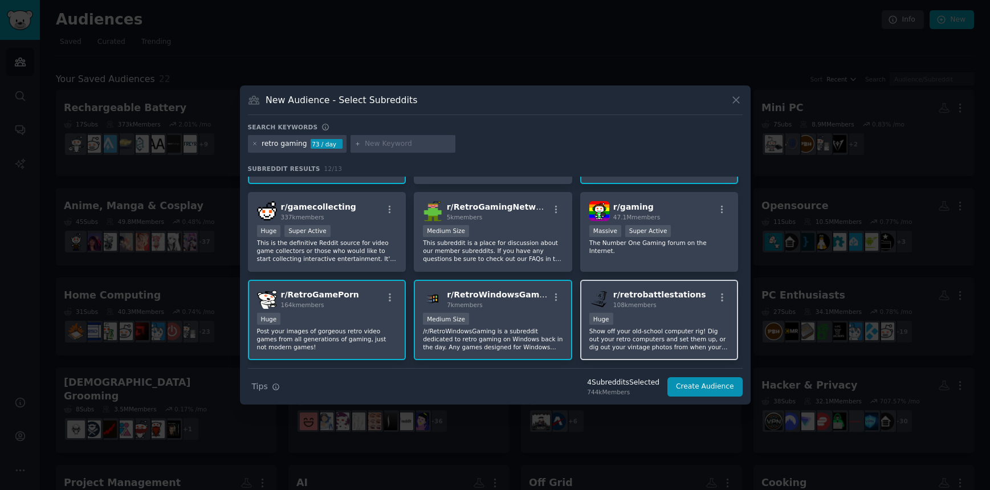
click at [658, 328] on p "Show off your old-school computer rig! Dig out your retro computers and set the…" at bounding box center [659, 339] width 140 height 24
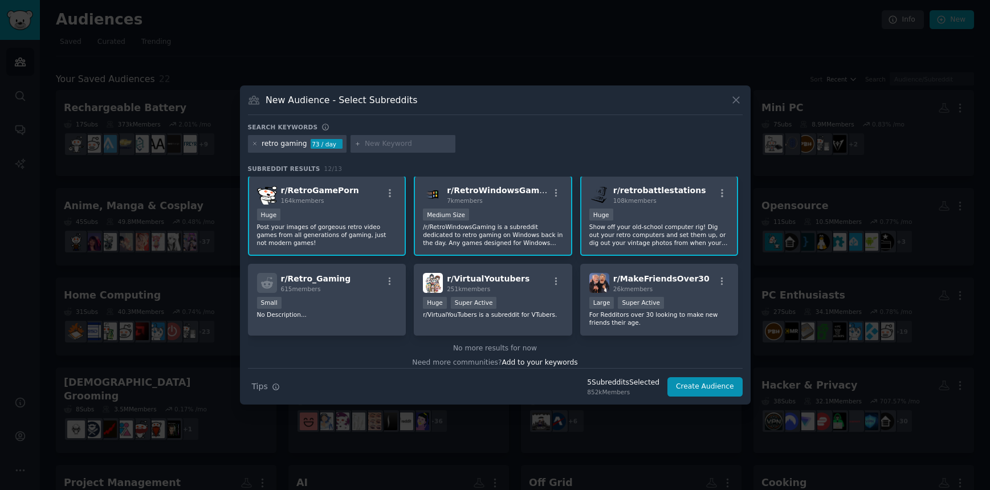
scroll to position [185, 0]
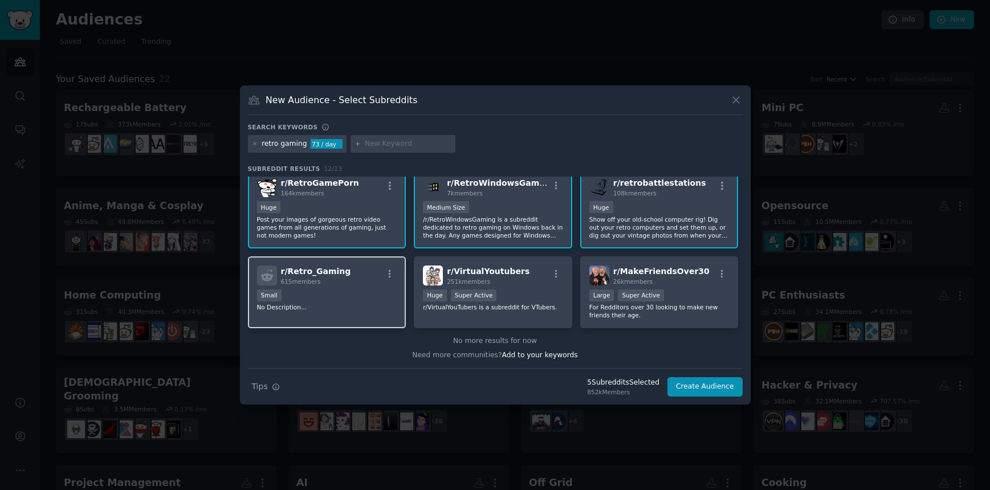
click at [348, 303] on div "Small" at bounding box center [327, 296] width 140 height 14
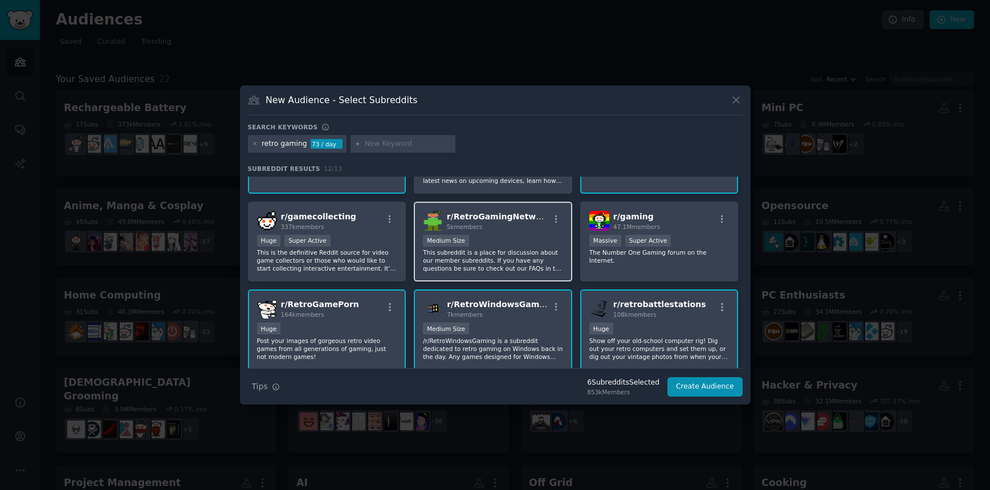
scroll to position [0, 0]
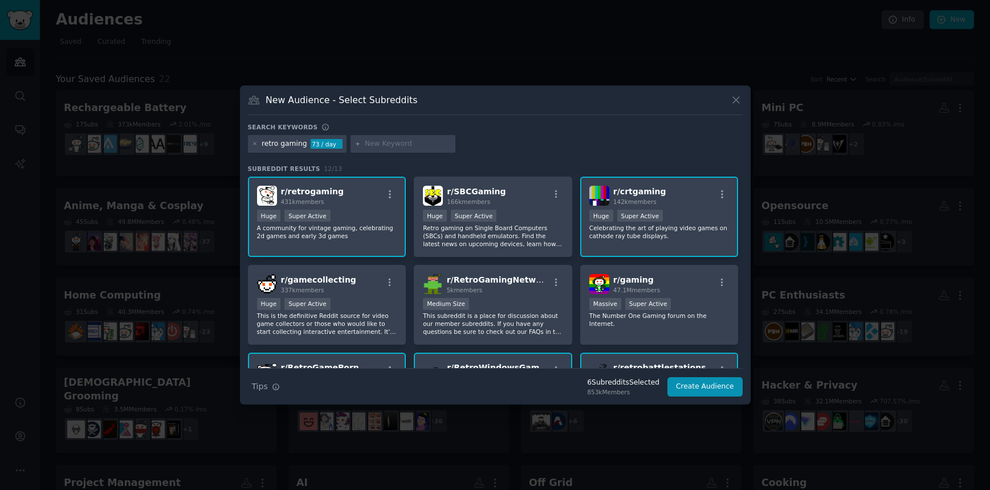
click at [403, 144] on input "text" at bounding box center [408, 144] width 87 height 10
type input "retro"
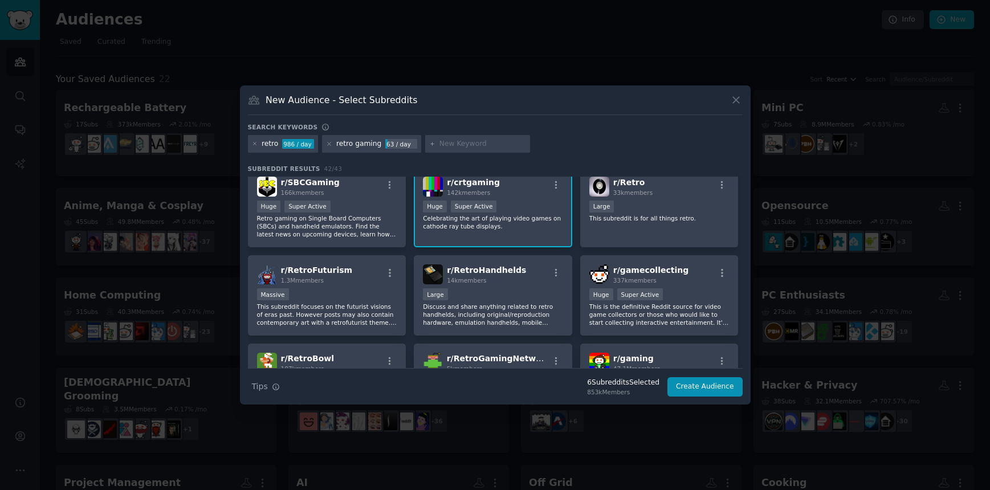
scroll to position [109, 0]
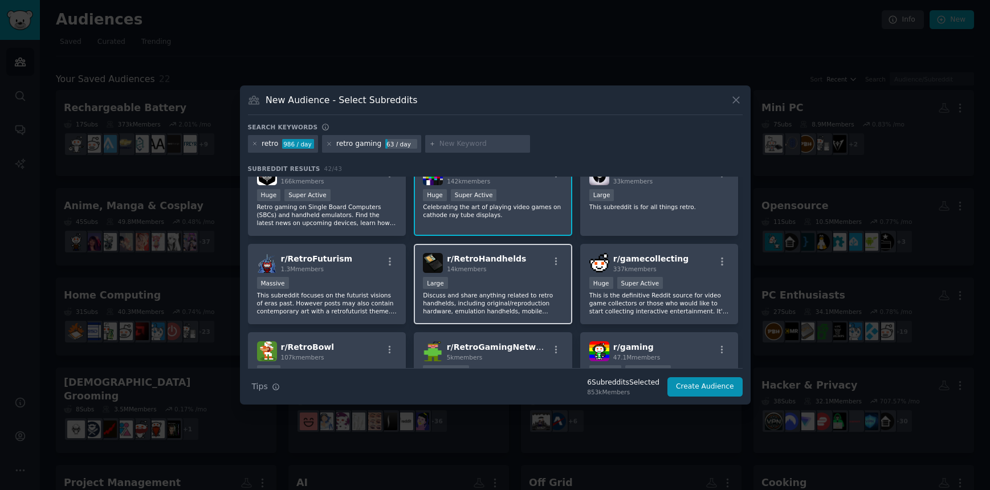
click at [500, 275] on div "r/ RetroHandhelds 14k members Large Discuss and share anything related to retro…" at bounding box center [493, 284] width 158 height 80
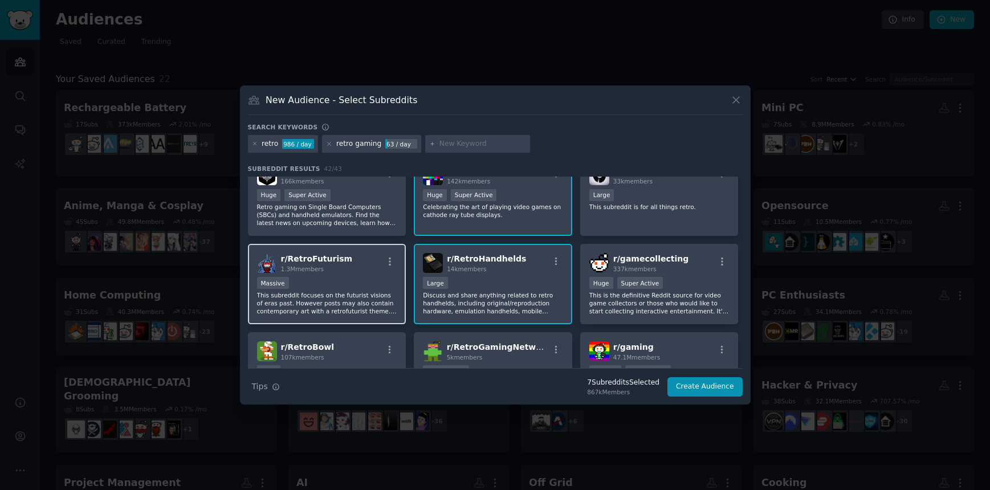
click at [357, 267] on div "r/ RetroFuturism 1.3M members" at bounding box center [327, 263] width 140 height 20
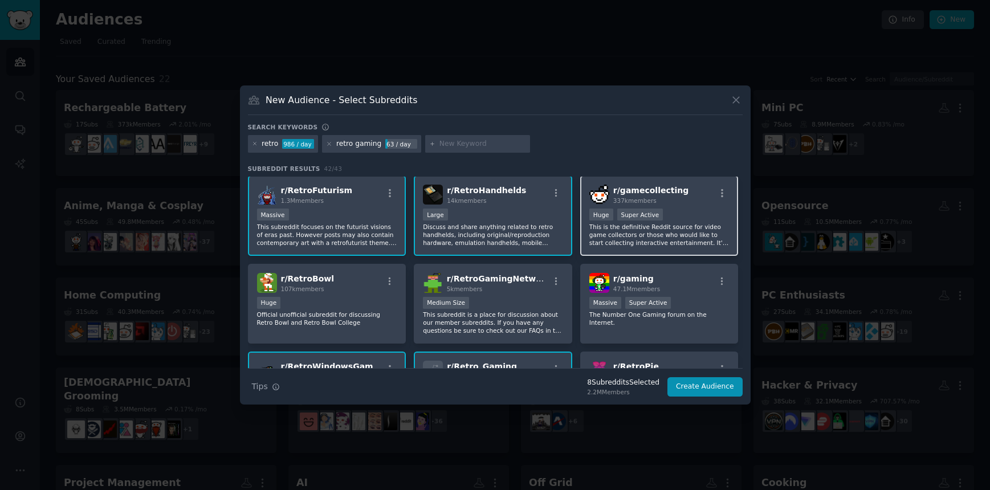
scroll to position [179, 0]
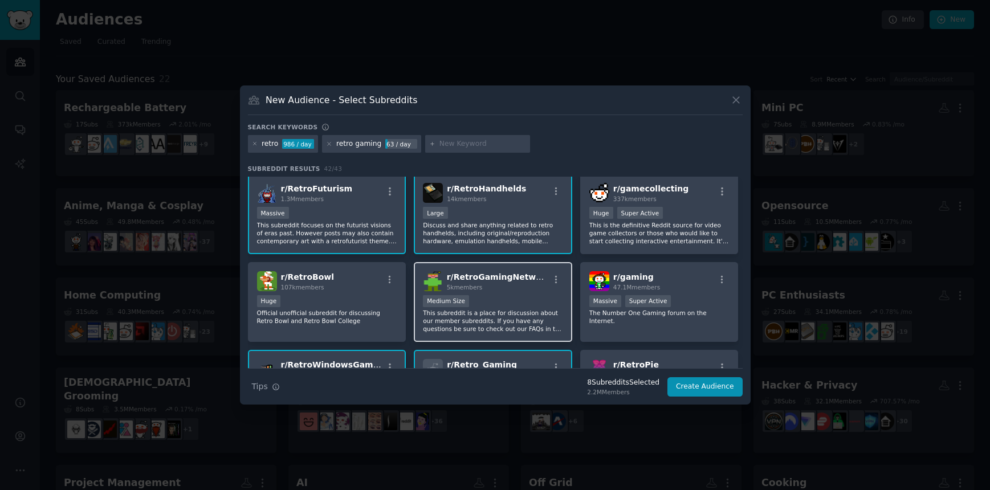
click at [536, 279] on div "r/ RetroGamingNetwork 5k members" at bounding box center [493, 281] width 140 height 20
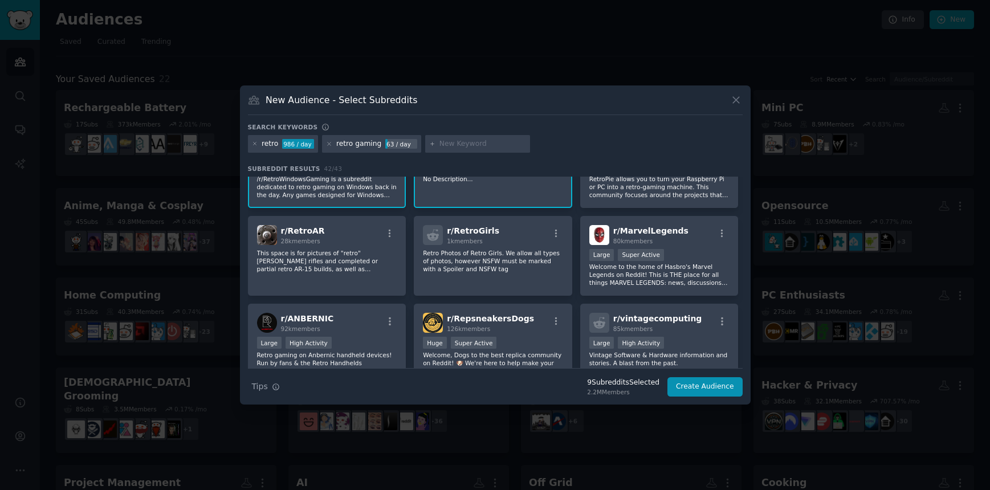
scroll to position [422, 0]
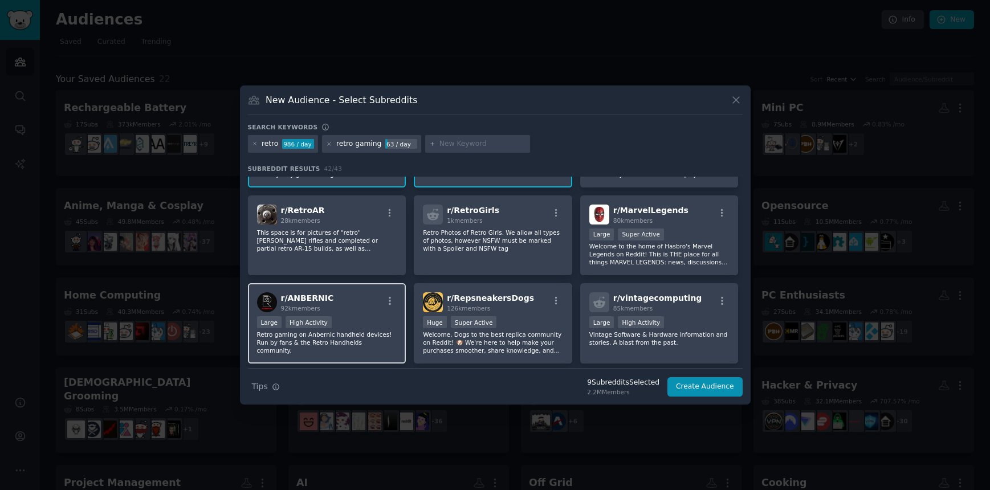
click at [346, 305] on div "r/ ANBERNIC 92k members" at bounding box center [327, 302] width 140 height 20
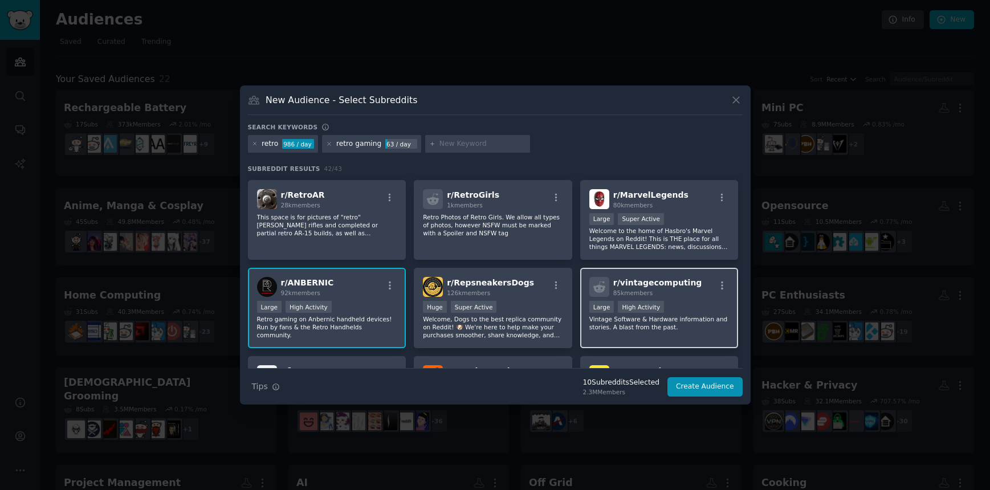
click at [712, 286] on div "r/ vintagecomputing 85k members" at bounding box center [659, 287] width 140 height 20
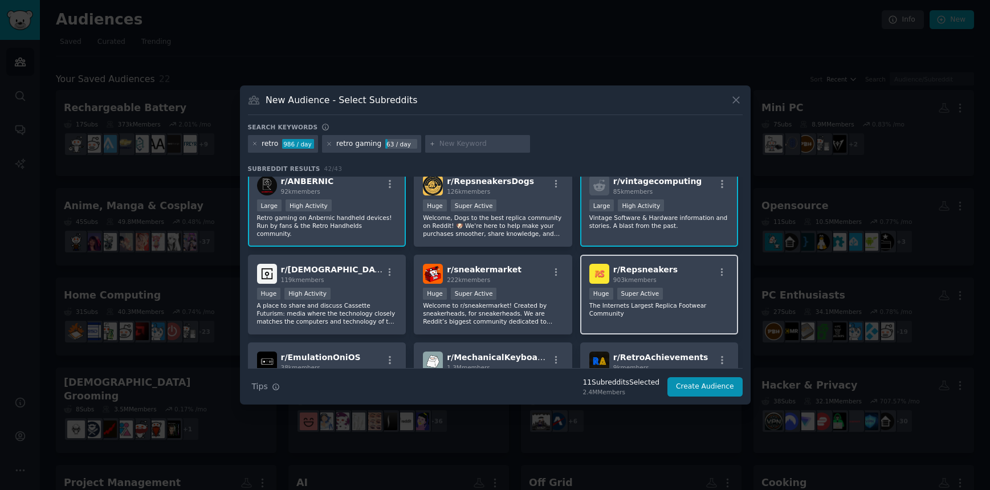
scroll to position [543, 0]
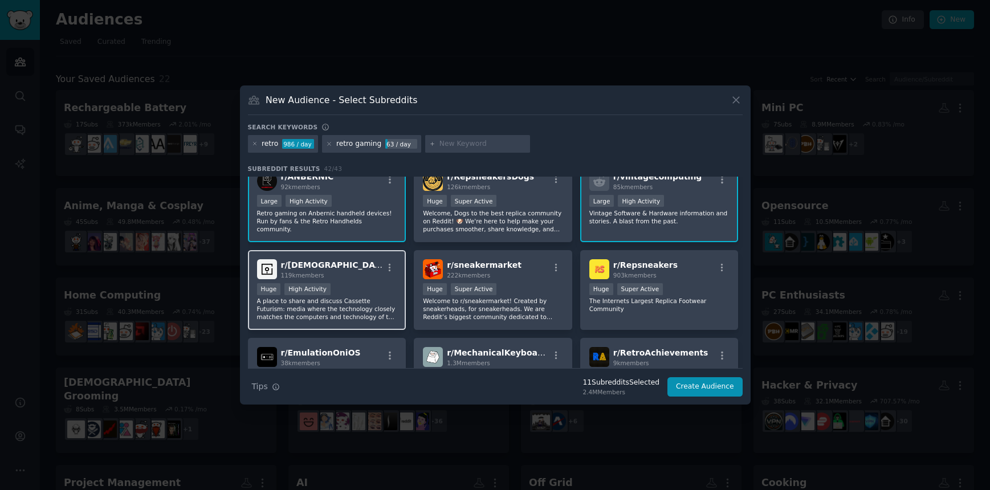
click at [360, 260] on div "r/ [DEMOGRAPHIC_DATA] 119k members" at bounding box center [327, 269] width 140 height 20
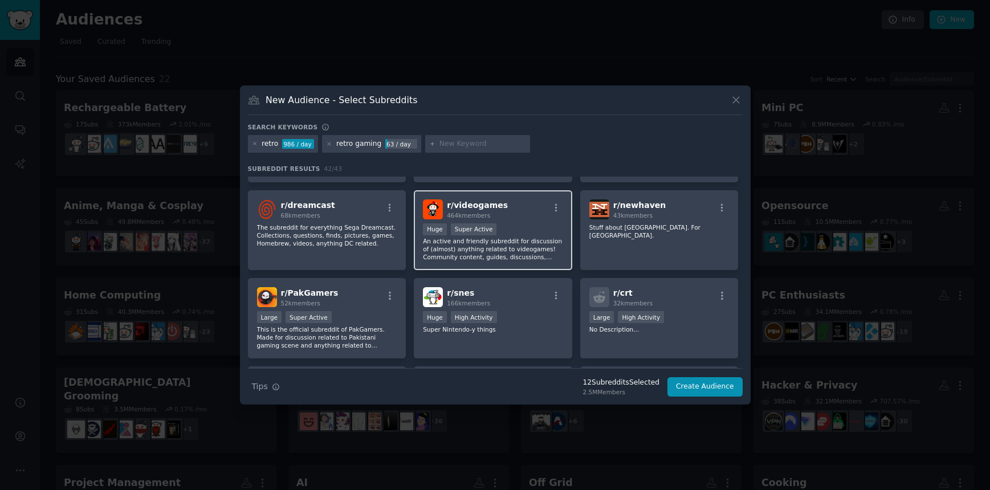
scroll to position [781, 0]
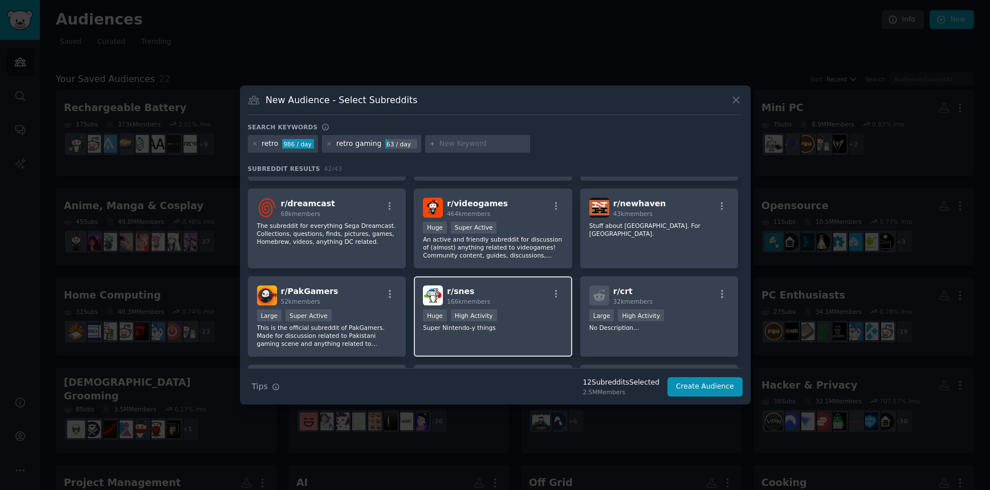
click at [494, 288] on div "r/ snes 166k members" at bounding box center [493, 296] width 140 height 20
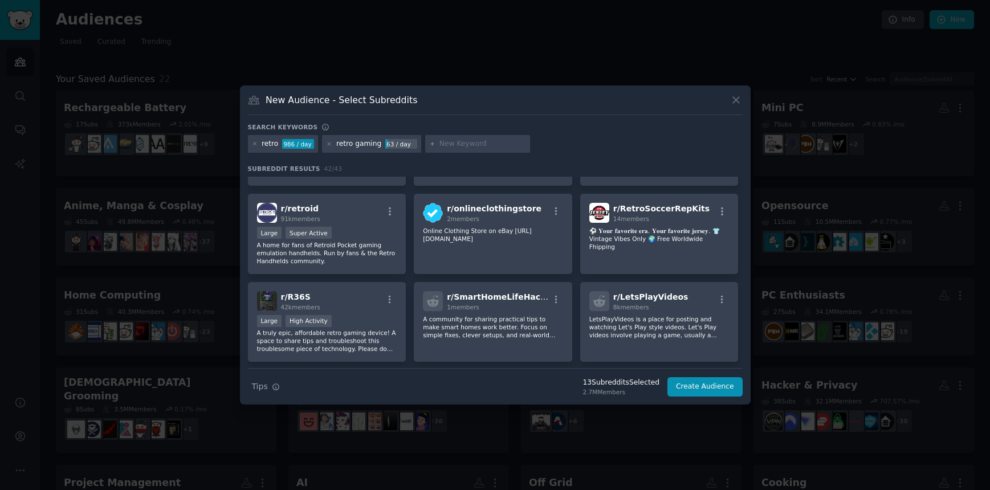
scroll to position [1073, 0]
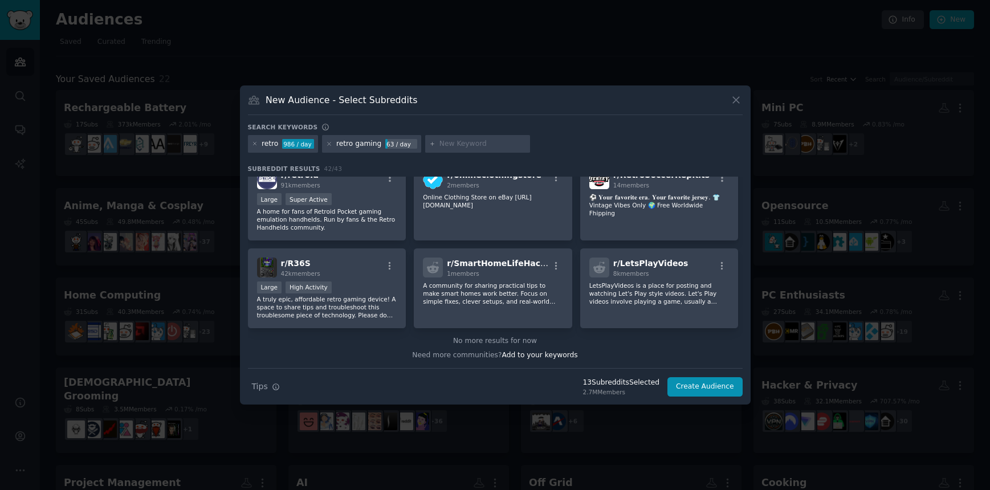
click at [462, 144] on input "text" at bounding box center [482, 144] width 87 height 10
type input "gameboy"
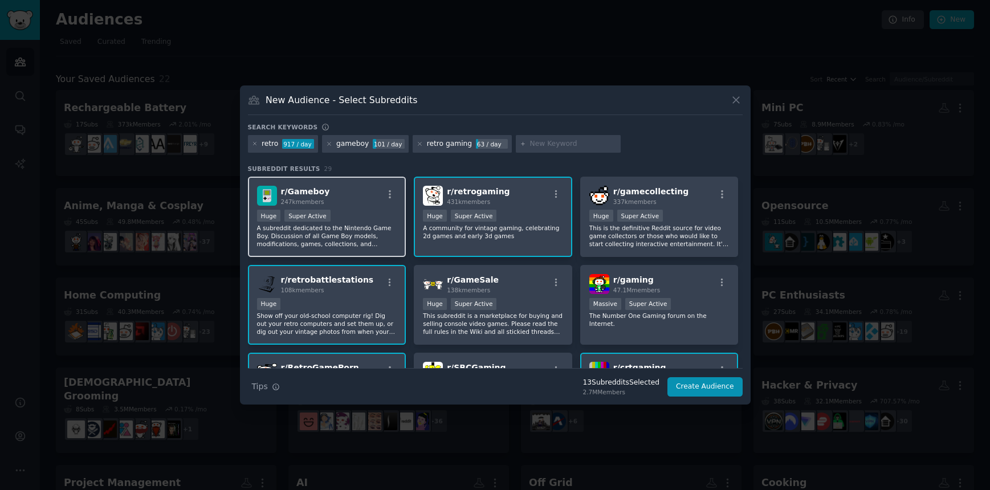
click at [377, 194] on div "r/ Gameboy 247k members" at bounding box center [327, 196] width 140 height 20
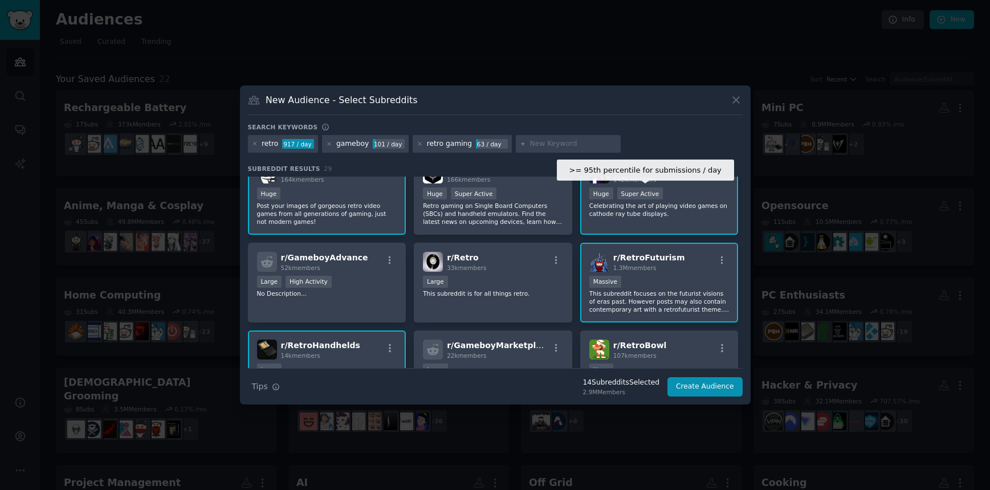
scroll to position [198, 0]
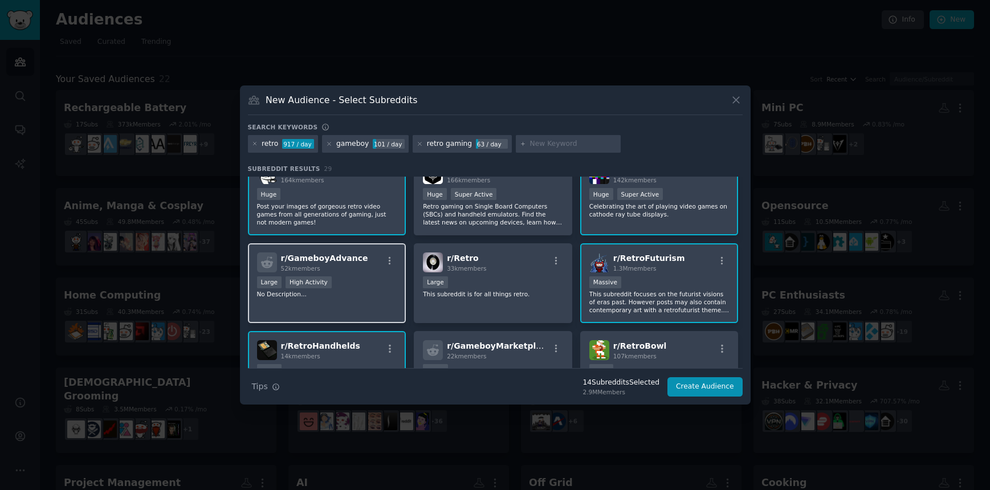
click at [353, 285] on div "Large High Activity" at bounding box center [327, 283] width 140 height 14
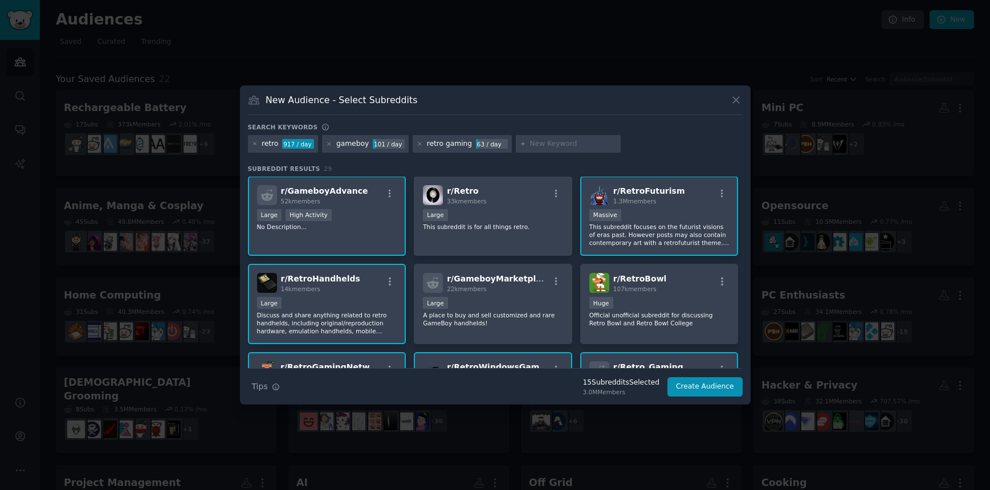
scroll to position [270, 0]
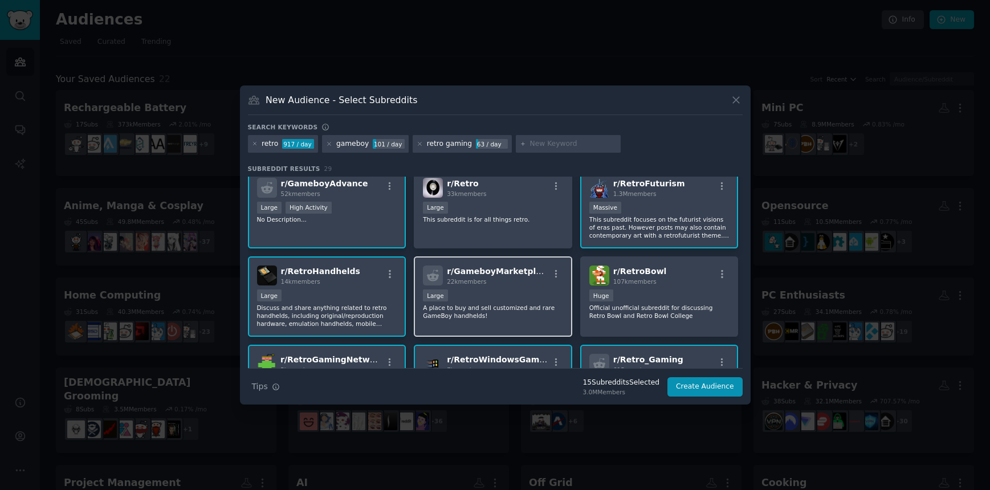
click at [515, 293] on div "Large" at bounding box center [493, 296] width 140 height 14
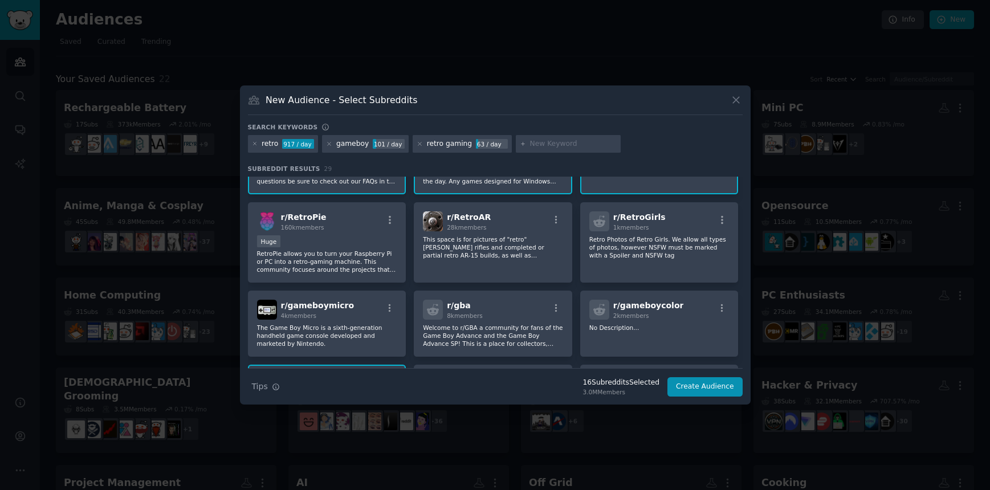
scroll to position [506, 0]
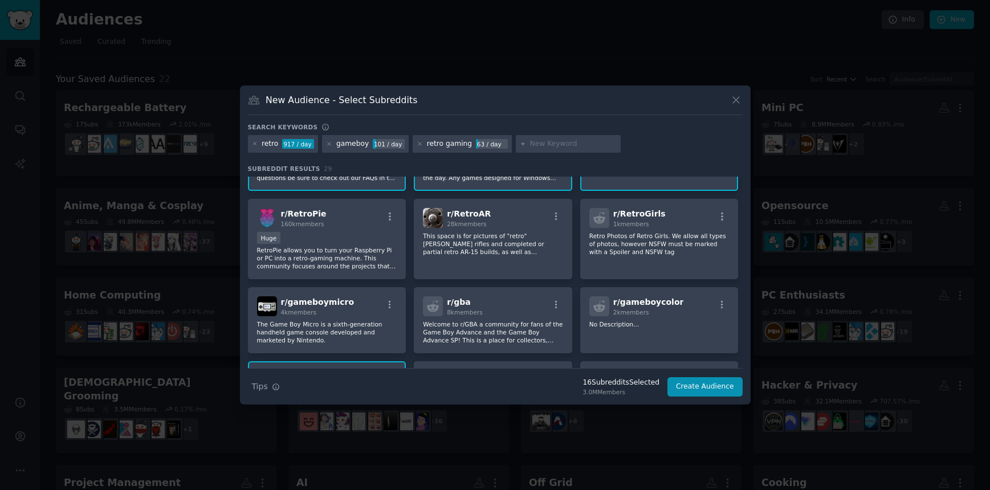
click at [515, 293] on div "r/ gba 8k members Welcome to r/GBA a community for fans of the Game Boy Advance…" at bounding box center [493, 320] width 158 height 66
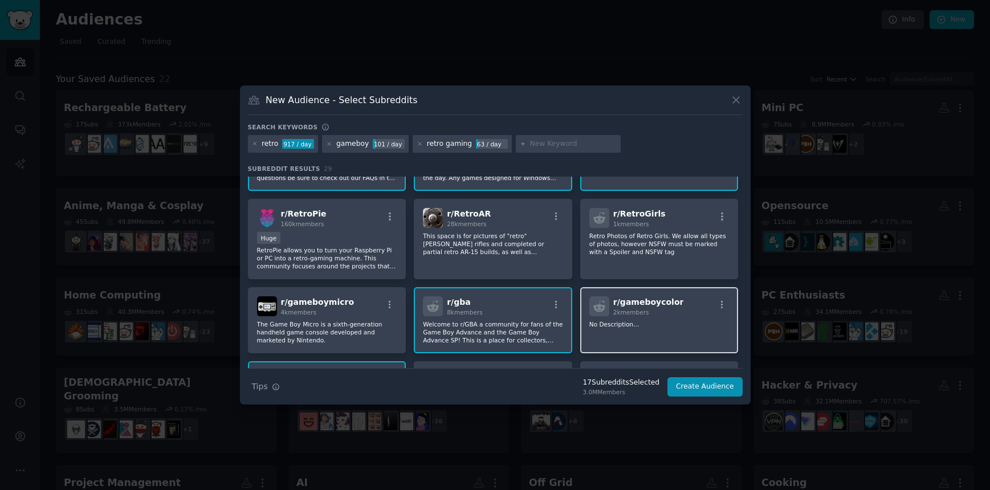
click at [678, 305] on div "r/ gameboycolor 2k members" at bounding box center [659, 306] width 140 height 20
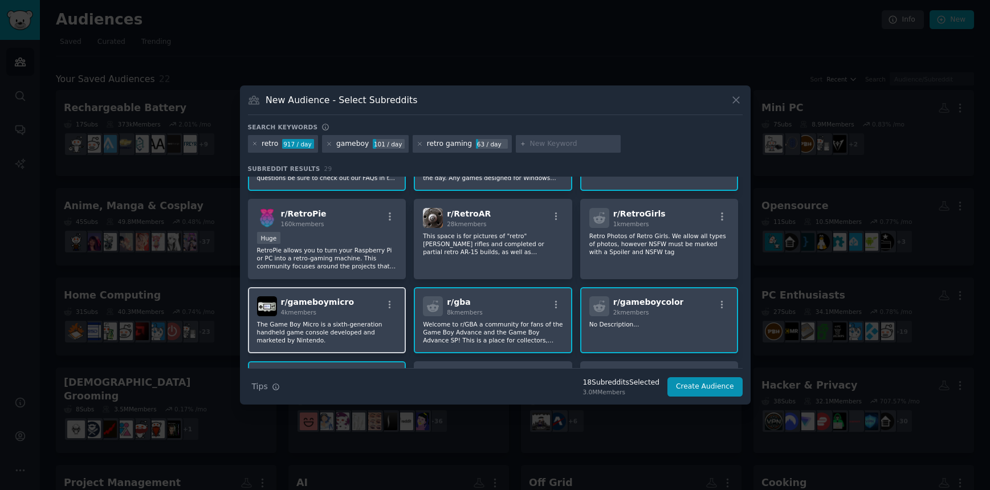
click at [349, 307] on div "r/ gameboymicro 4k members" at bounding box center [327, 306] width 140 height 20
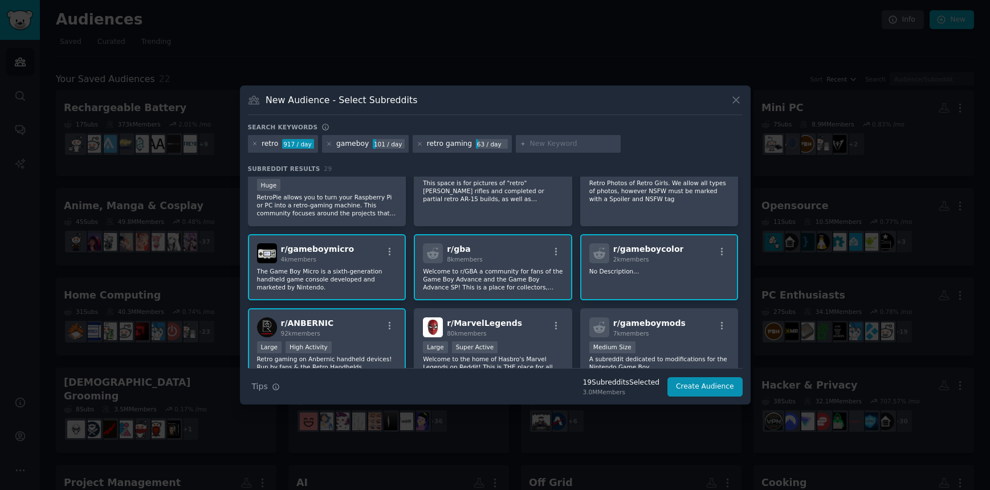
scroll to position [558, 0]
click at [368, 202] on p "RetroPie allows you to turn your Raspberry Pi or PC into a retro-gaming machine…" at bounding box center [327, 206] width 140 height 24
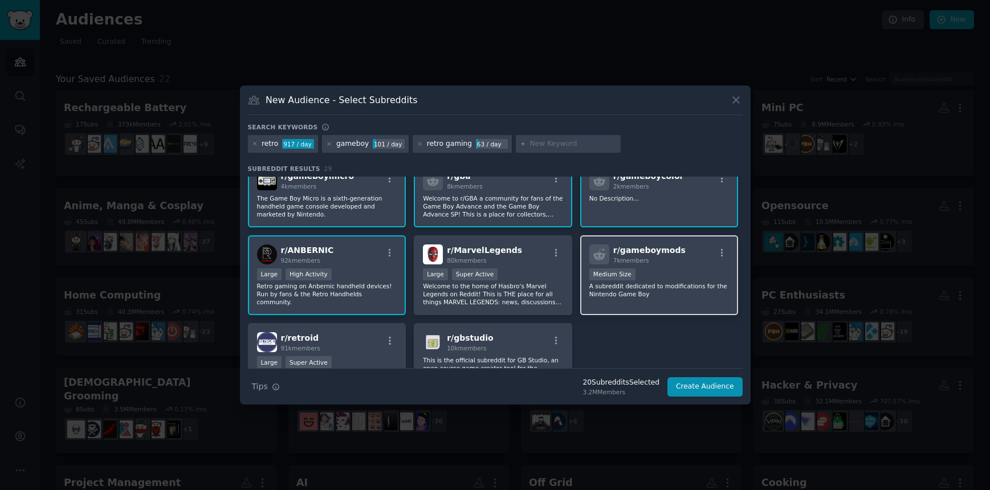
scroll to position [633, 0]
click at [694, 260] on div "r/ gameboymods 7k members" at bounding box center [659, 253] width 140 height 20
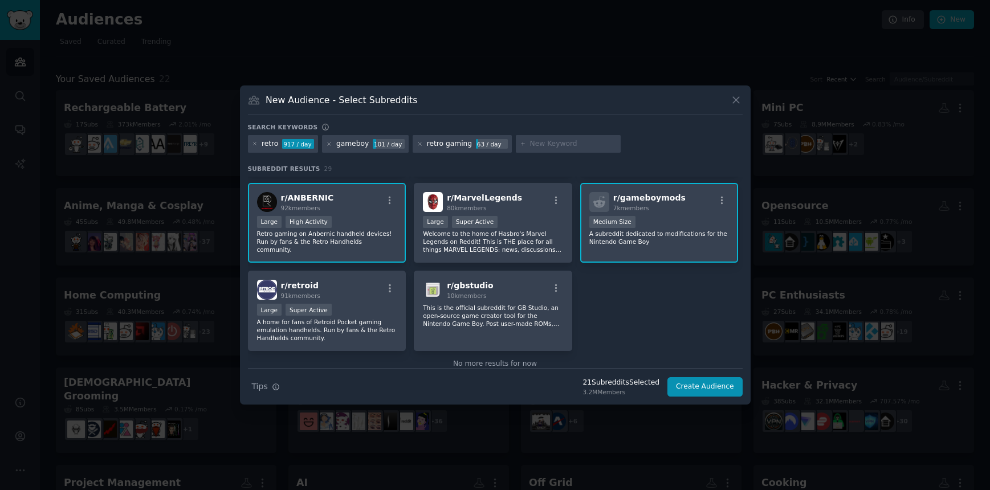
scroll to position [685, 0]
click at [346, 292] on div "r/ retroid 91k members" at bounding box center [327, 289] width 140 height 20
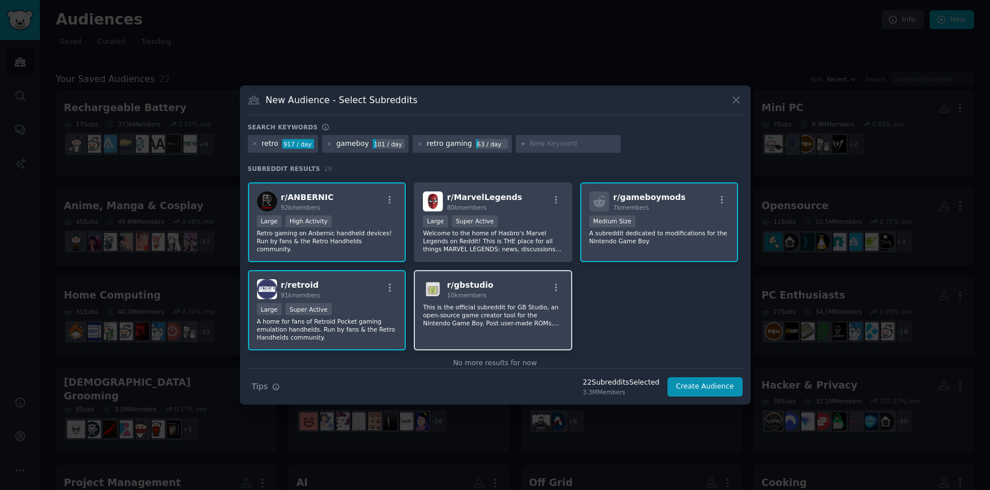
click at [505, 308] on p "This is the official subreddit for GB Studio, an open-source game creator tool …" at bounding box center [493, 315] width 140 height 24
click at [556, 150] on div at bounding box center [568, 144] width 105 height 18
click at [557, 147] on input "text" at bounding box center [573, 144] width 87 height 10
type input "game gear"
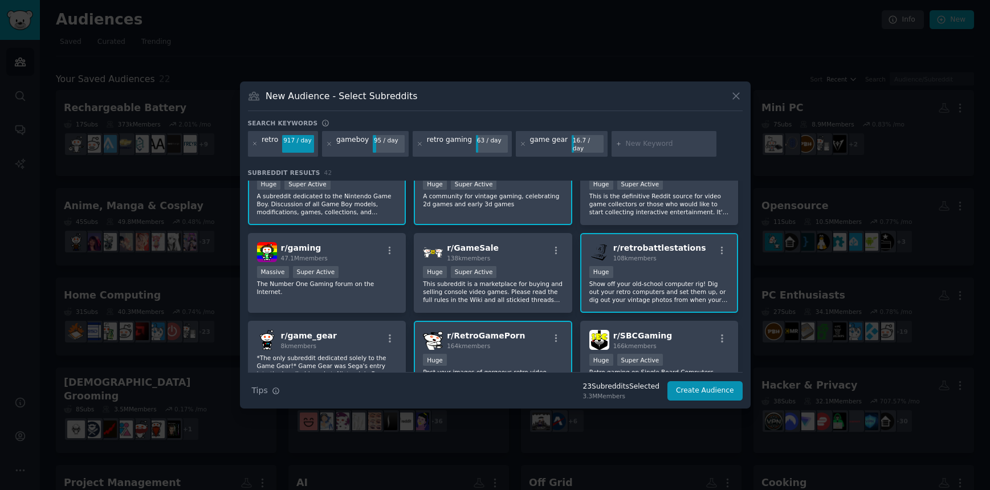
scroll to position [52, 0]
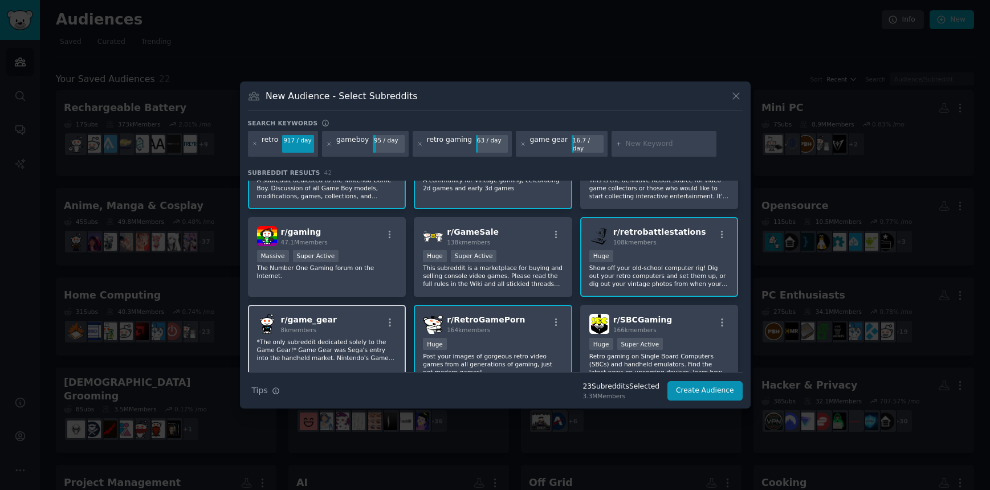
click at [354, 324] on div "r/ game_gear 8k members" at bounding box center [327, 324] width 140 height 20
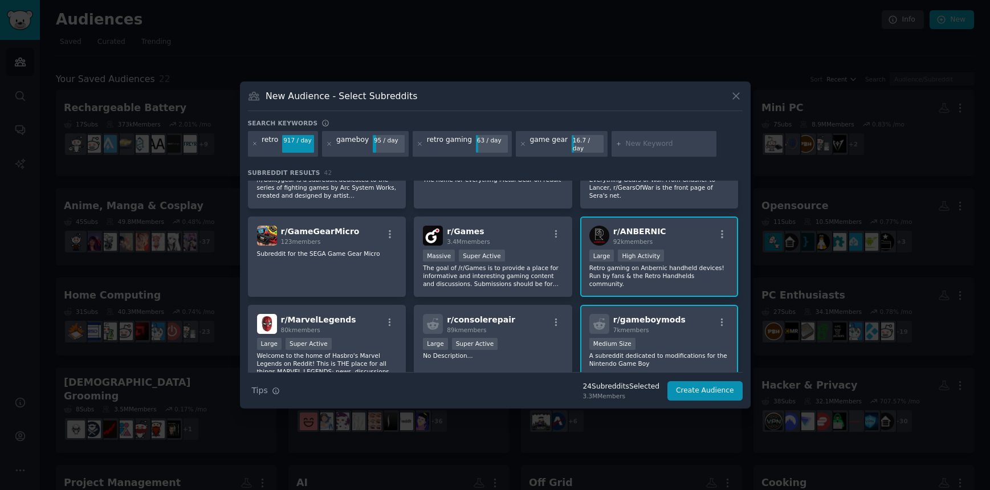
scroll to position [812, 0]
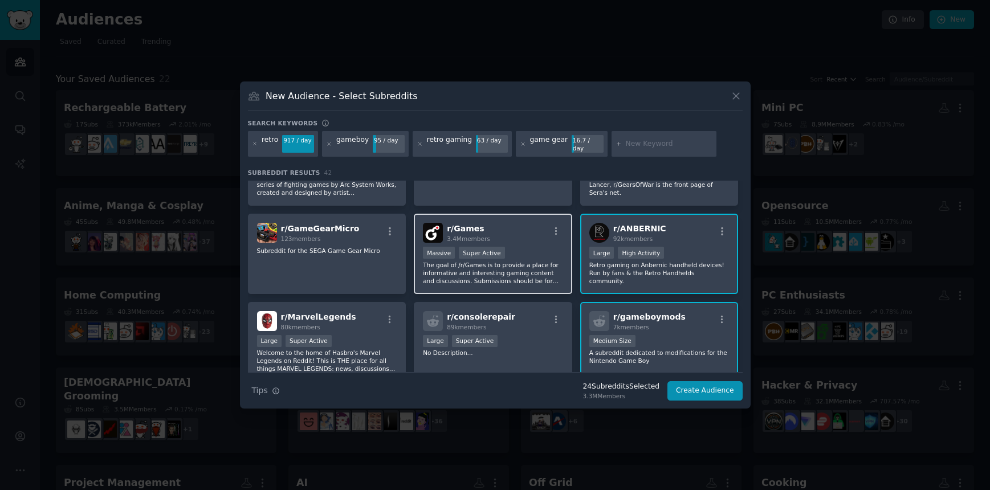
drag, startPoint x: 321, startPoint y: 231, endPoint x: 425, endPoint y: 237, distance: 103.9
click at [325, 235] on div "123 members" at bounding box center [320, 239] width 79 height 8
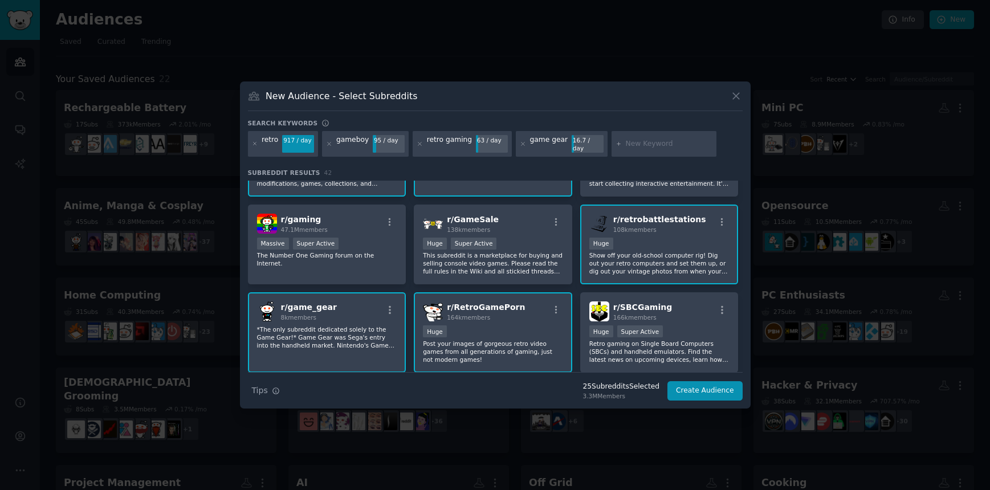
scroll to position [0, 0]
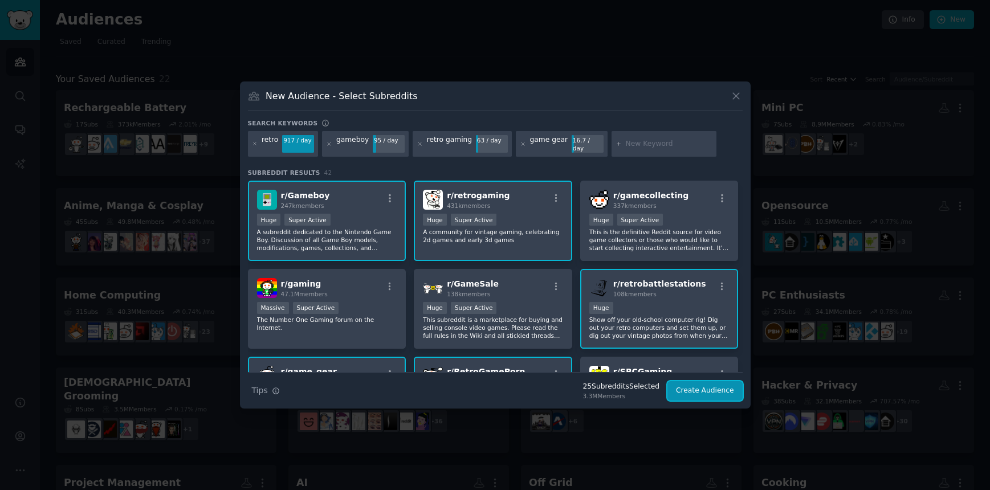
drag, startPoint x: 699, startPoint y: 392, endPoint x: 478, endPoint y: 388, distance: 221.1
click at [474, 388] on div "Search Tips Tips 25 Subreddit s Selected 3.3M Members Create Audience" at bounding box center [495, 386] width 495 height 28
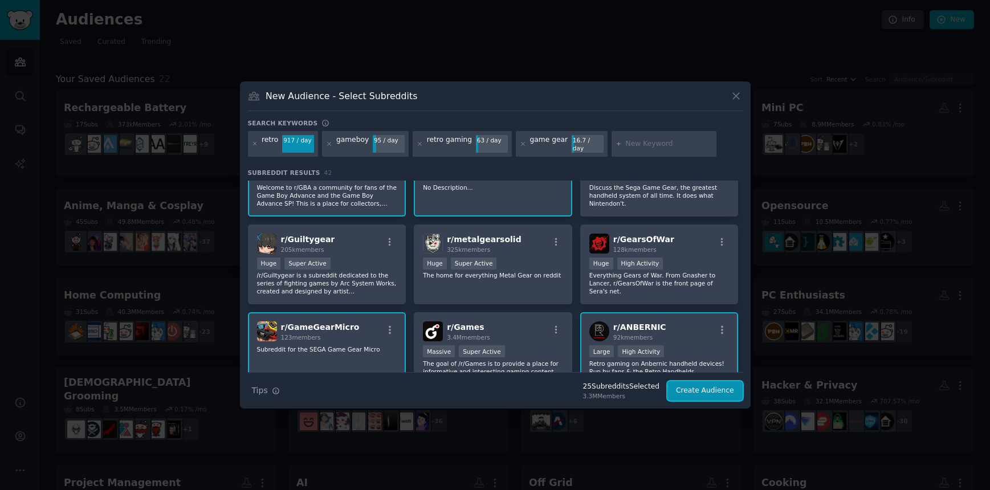
scroll to position [1037, 0]
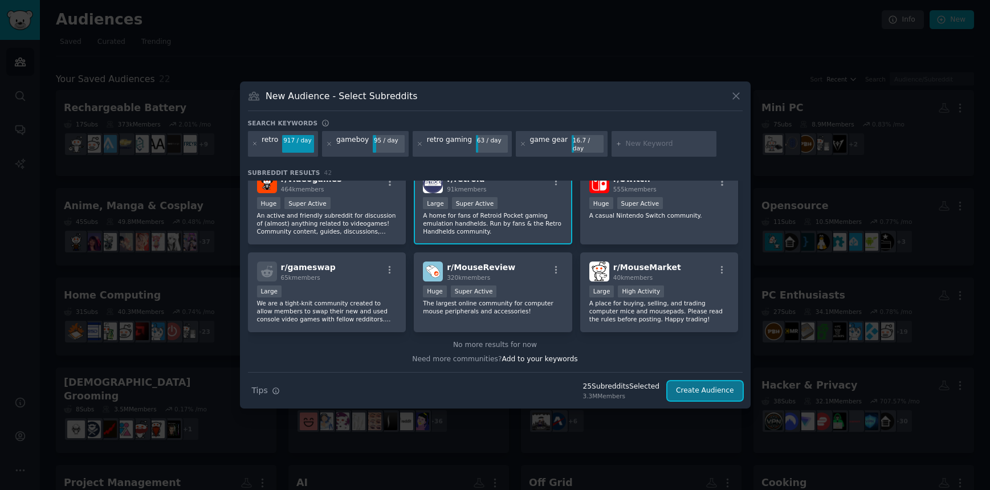
click at [713, 388] on button "Create Audience" at bounding box center [704, 390] width 75 height 19
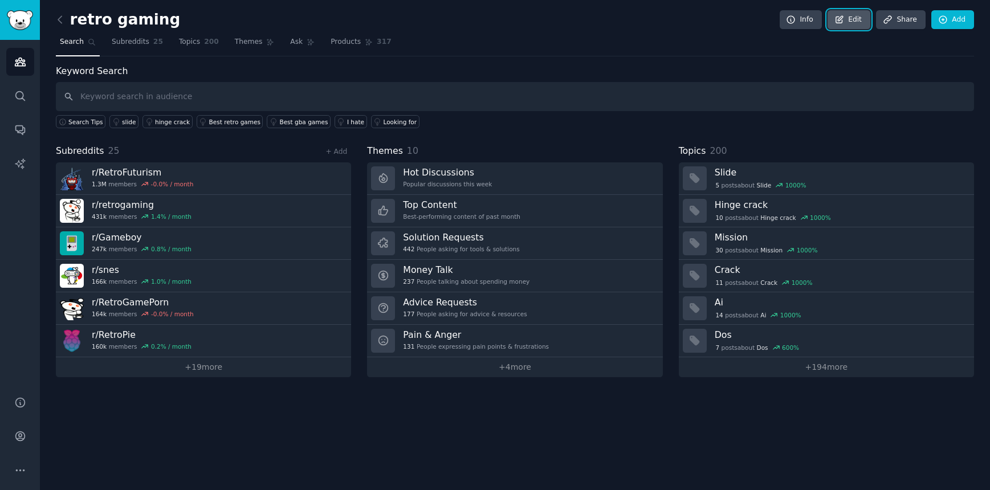
click at [843, 22] on icon at bounding box center [839, 20] width 10 height 10
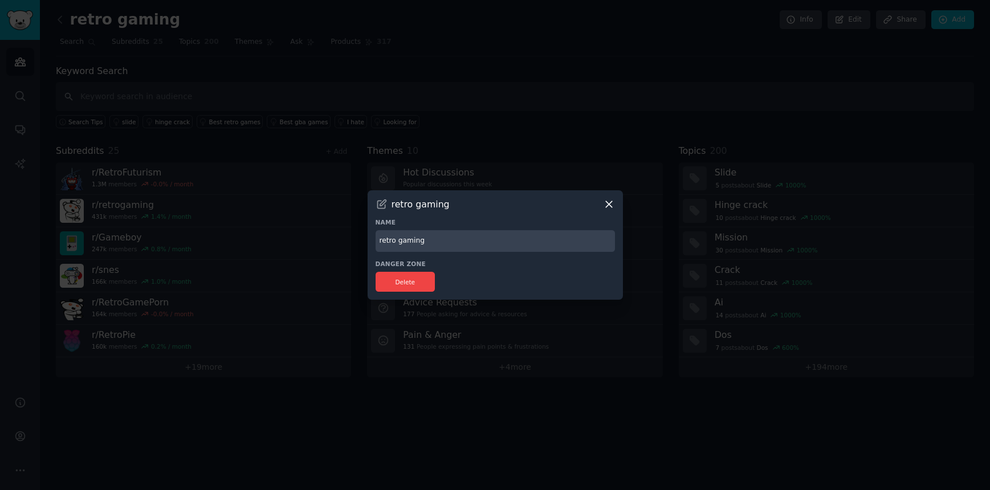
click at [383, 240] on input "retro gaming" at bounding box center [495, 241] width 239 height 22
click at [558, 236] on input "Retro Gaming" at bounding box center [495, 241] width 239 height 22
type input "Retro Gaming"
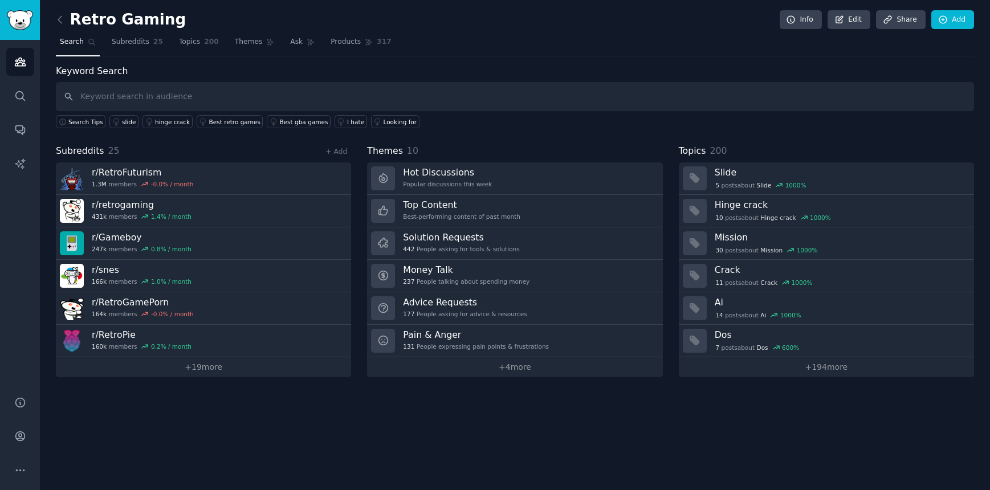
drag, startPoint x: 425, startPoint y: 432, endPoint x: 283, endPoint y: 419, distance: 142.5
click at [423, 431] on div "Retro Gaming Info Edit Share Add Search Subreddits 25 Topics 200 Themes Ask Pro…" at bounding box center [515, 245] width 950 height 490
click at [202, 363] on link "+ 19 more" at bounding box center [203, 367] width 295 height 20
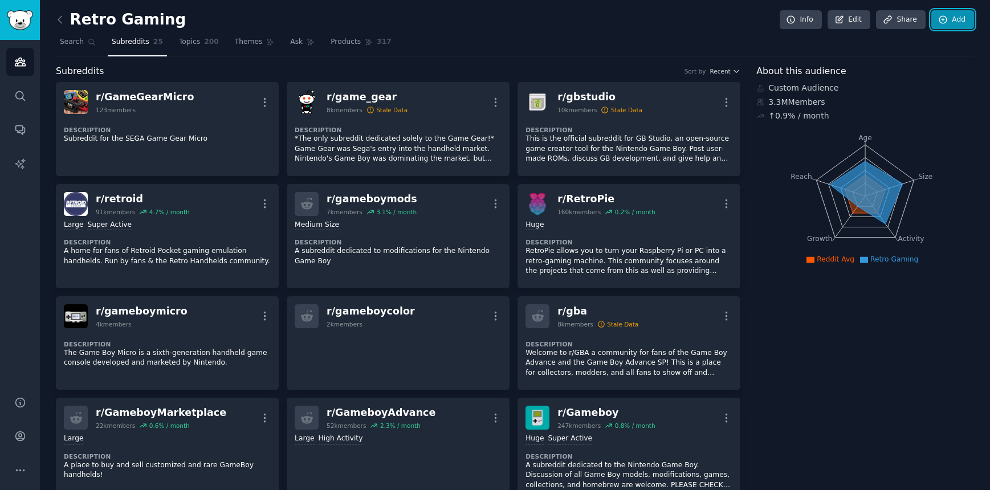
click at [959, 18] on link "Add" at bounding box center [952, 19] width 43 height 19
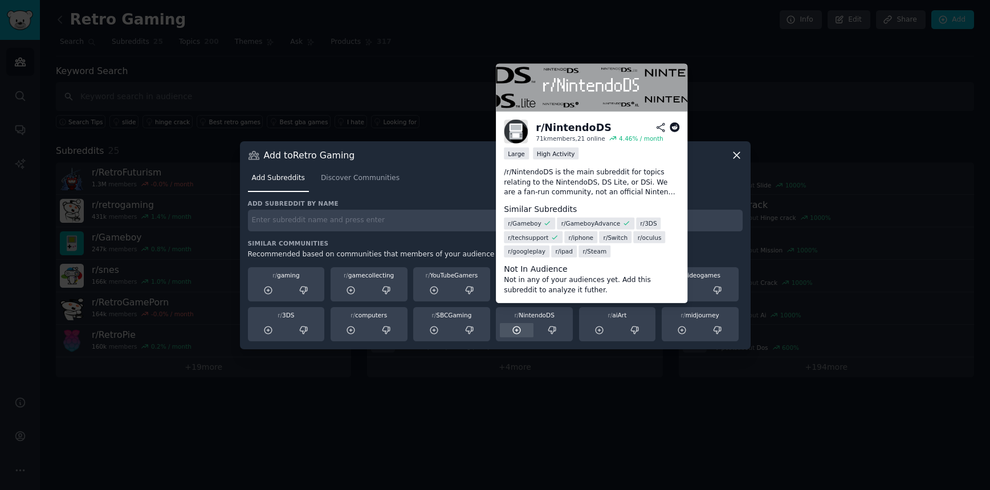
click at [516, 334] on icon at bounding box center [516, 330] width 7 height 7
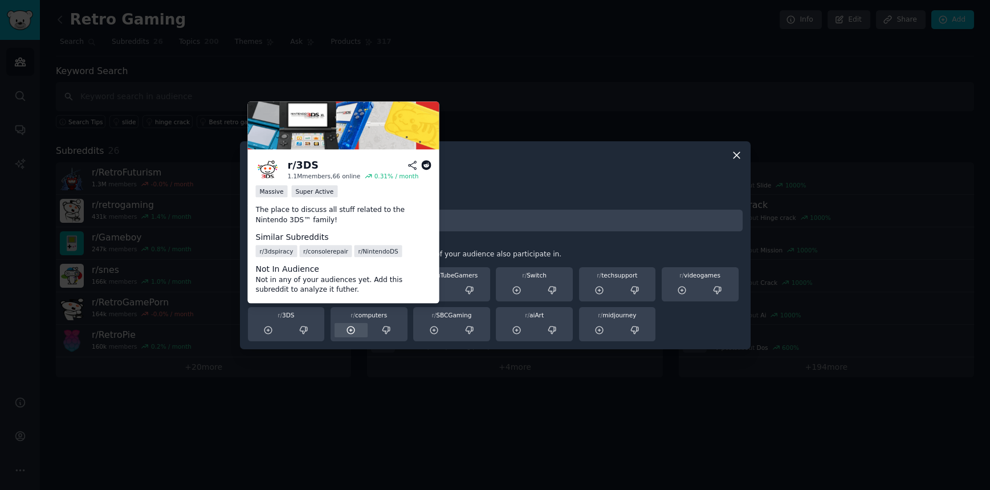
click at [269, 335] on div at bounding box center [269, 330] width 34 height 14
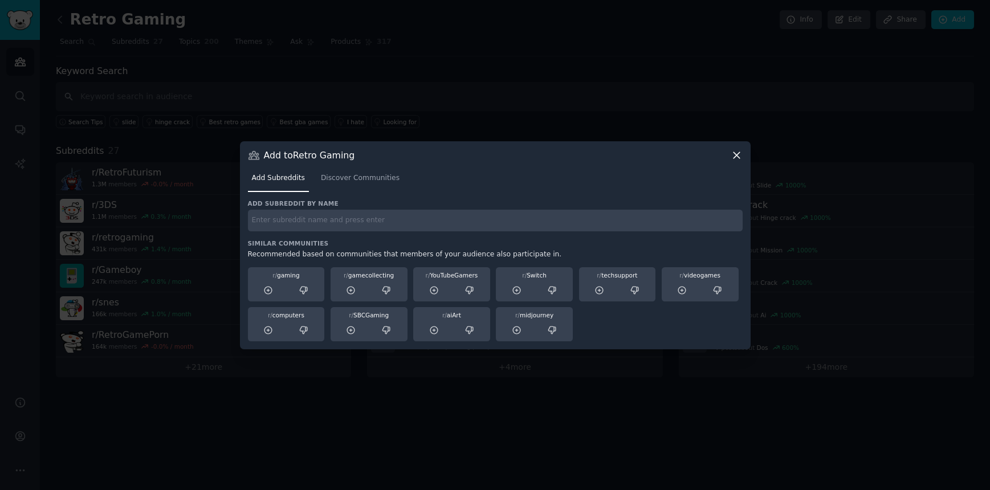
click at [466, 224] on input "text" at bounding box center [495, 221] width 495 height 22
type input "atari"
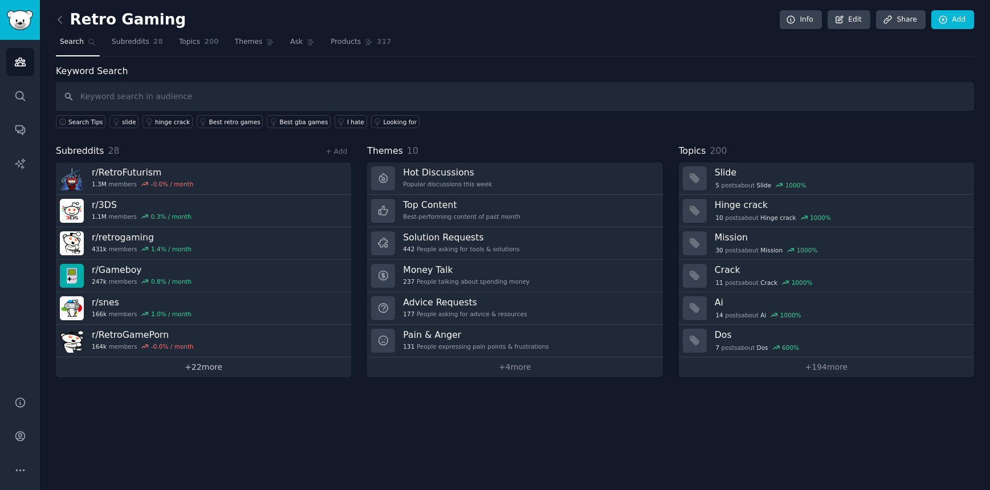
click at [238, 359] on link "+ 22 more" at bounding box center [203, 367] width 295 height 20
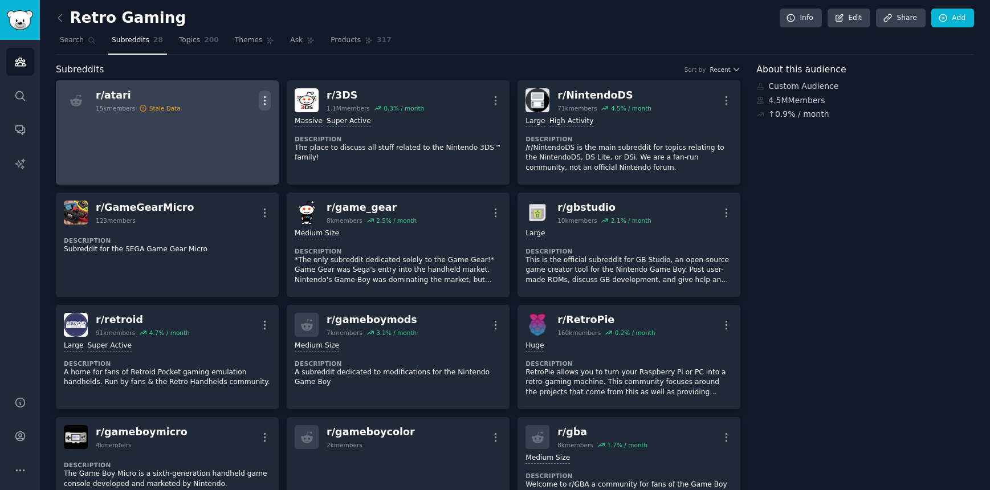
click at [266, 100] on icon "button" at bounding box center [265, 101] width 12 height 12
click at [222, 146] on p "Delete" at bounding box center [220, 144] width 26 height 12
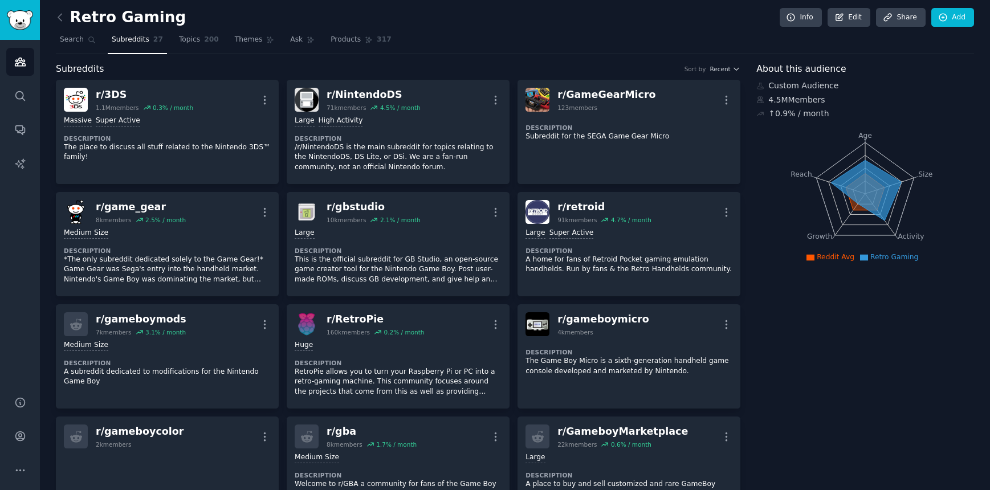
click at [937, 28] on div "Retro Gaming Info Edit Share Add" at bounding box center [515, 19] width 918 height 23
click at [939, 24] on link "Add" at bounding box center [952, 17] width 43 height 19
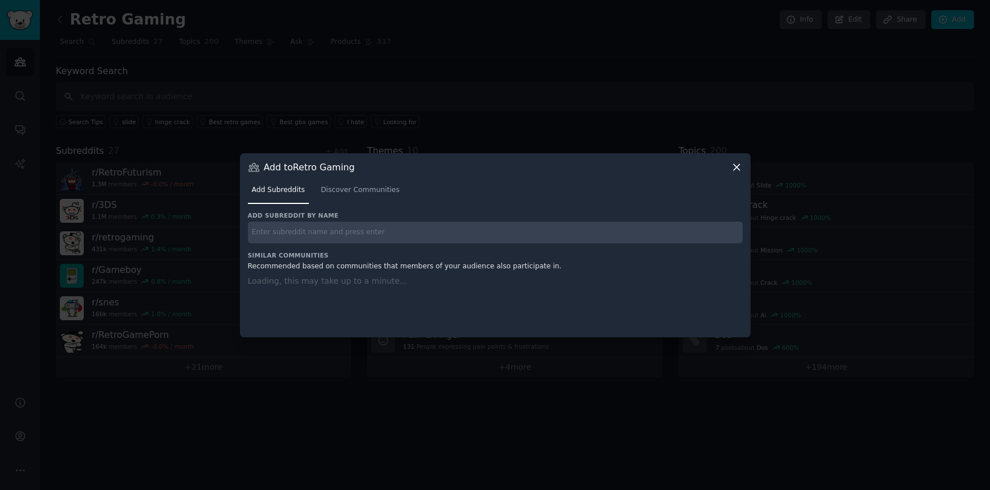
click at [305, 234] on input "text" at bounding box center [495, 233] width 495 height 22
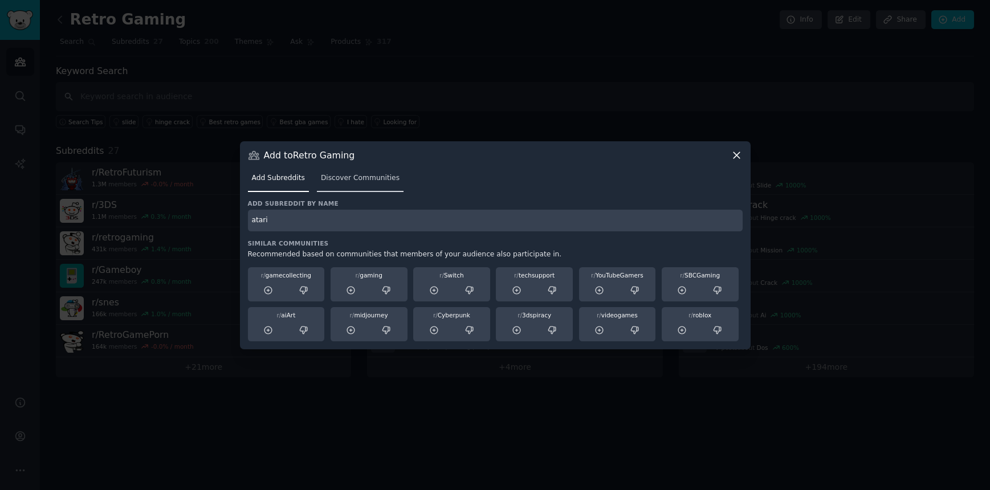
type input "atari"
click at [370, 175] on span "Discover Communities" at bounding box center [360, 178] width 79 height 10
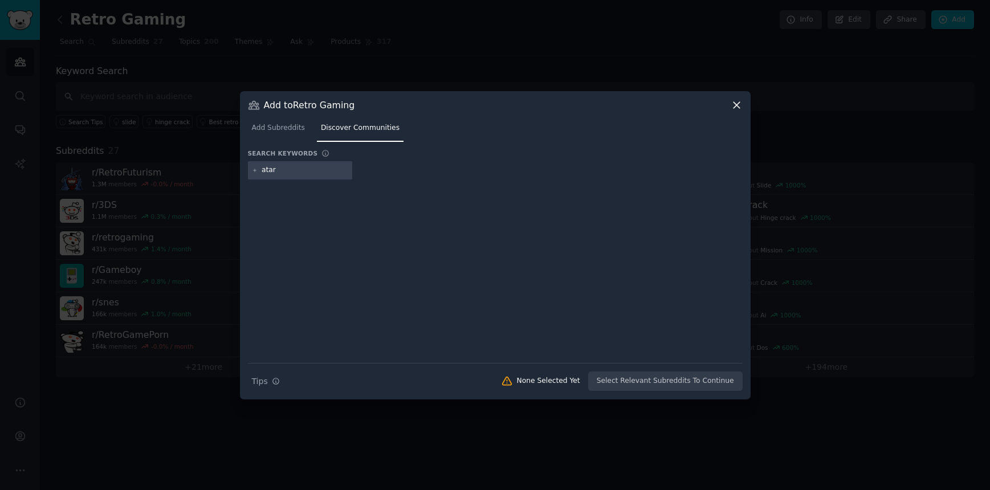
type input "atari"
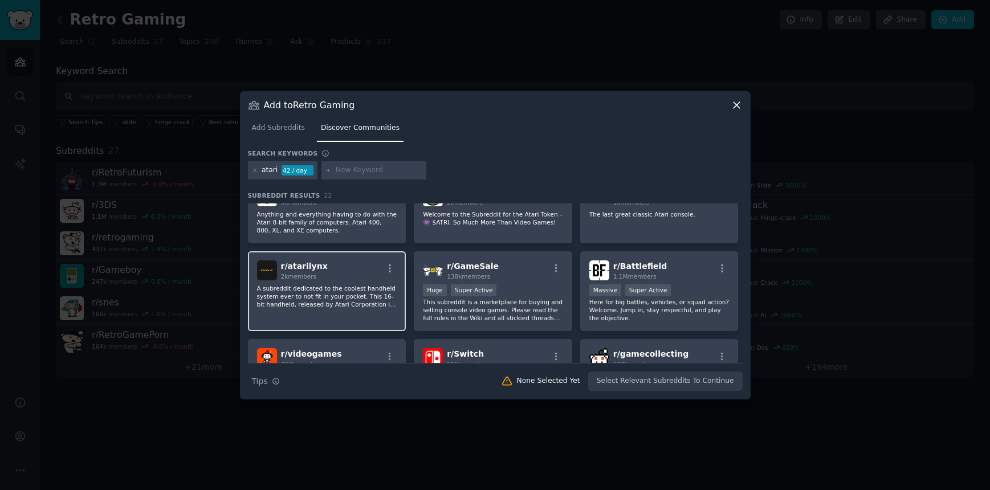
scroll to position [199, 0]
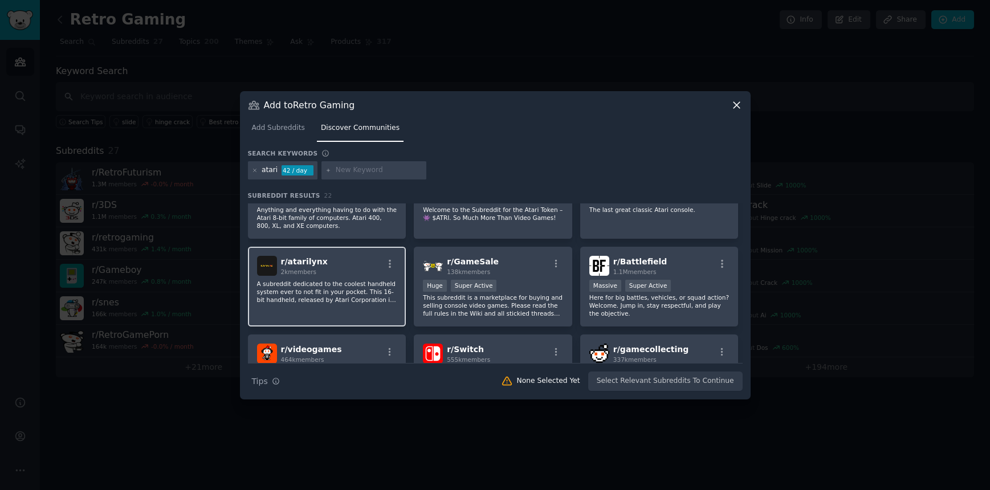
click at [326, 274] on div "r/ atarilynx 2k members" at bounding box center [327, 266] width 140 height 20
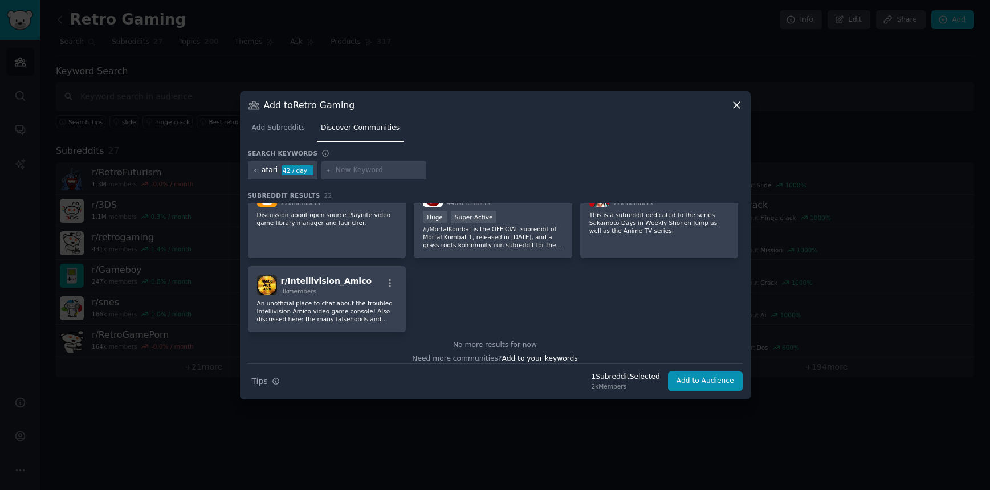
scroll to position [541, 0]
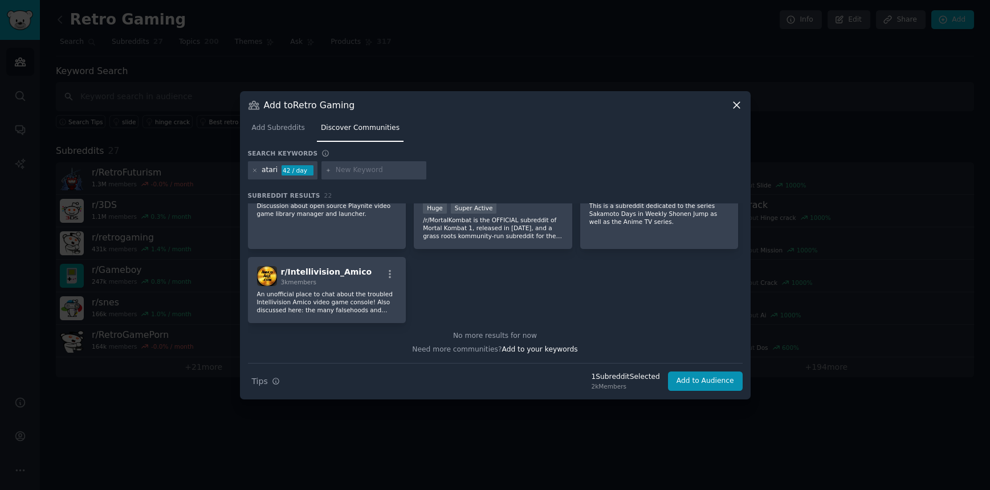
click at [380, 162] on div at bounding box center [373, 170] width 105 height 18
click at [380, 165] on div at bounding box center [373, 170] width 105 height 18
click at [380, 168] on input "text" at bounding box center [379, 170] width 87 height 10
type input "a"
type input "risc"
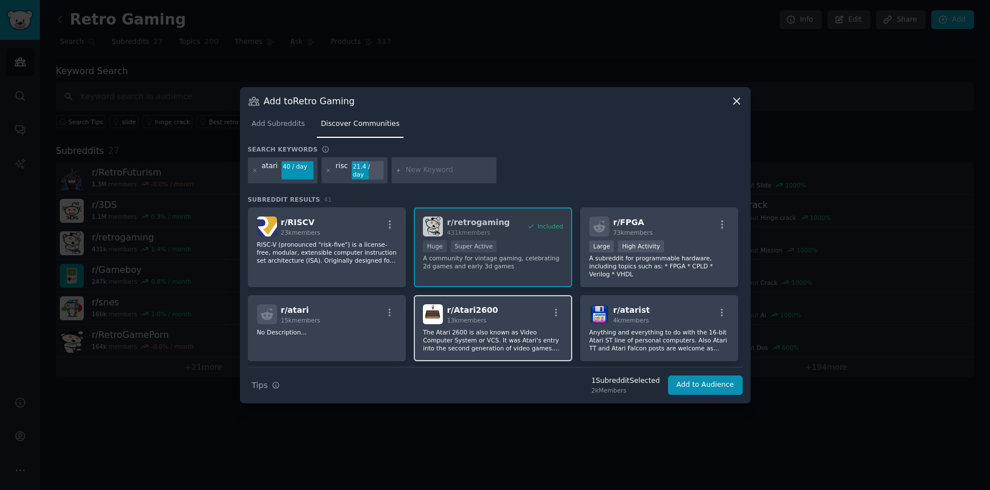
click at [514, 309] on div "r/ Atari2600 13k members" at bounding box center [493, 314] width 140 height 20
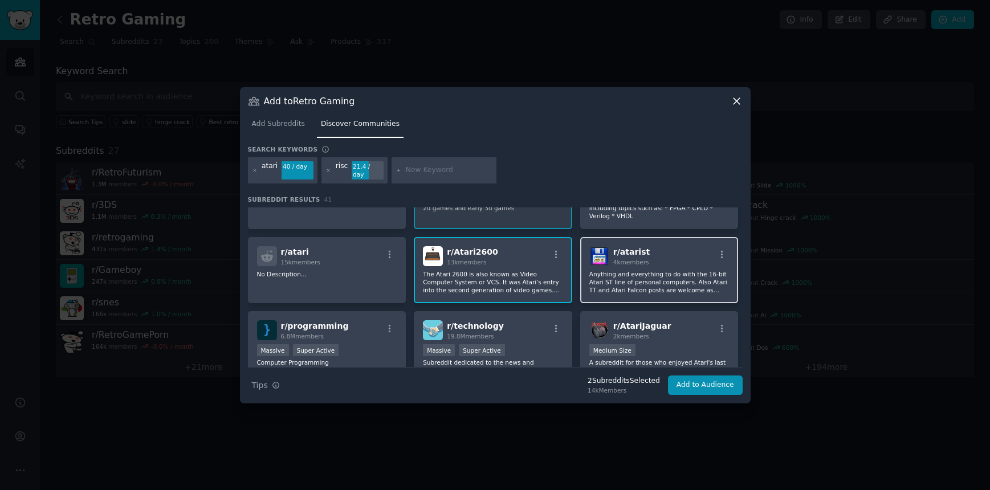
scroll to position [70, 0]
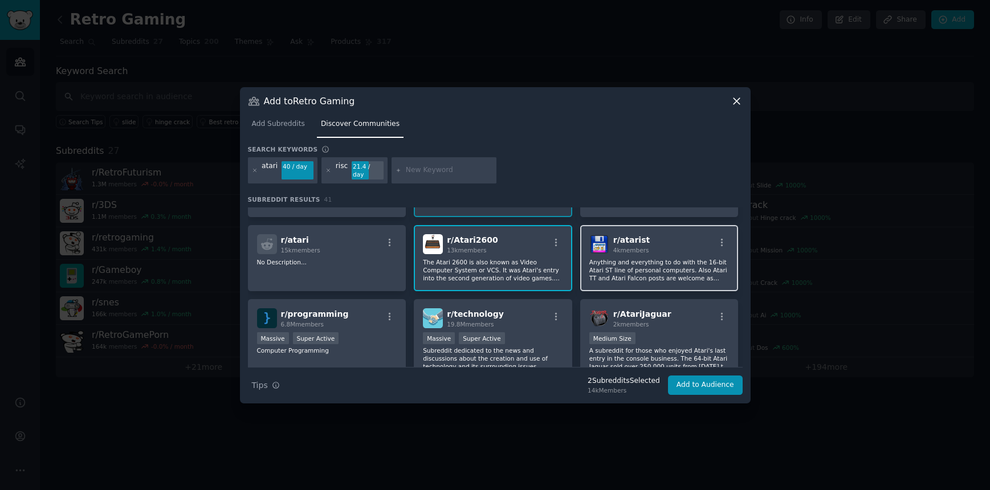
click at [685, 258] on p "Anything and everything to do with the 16-bit Atari ST line of personal compute…" at bounding box center [659, 270] width 140 height 24
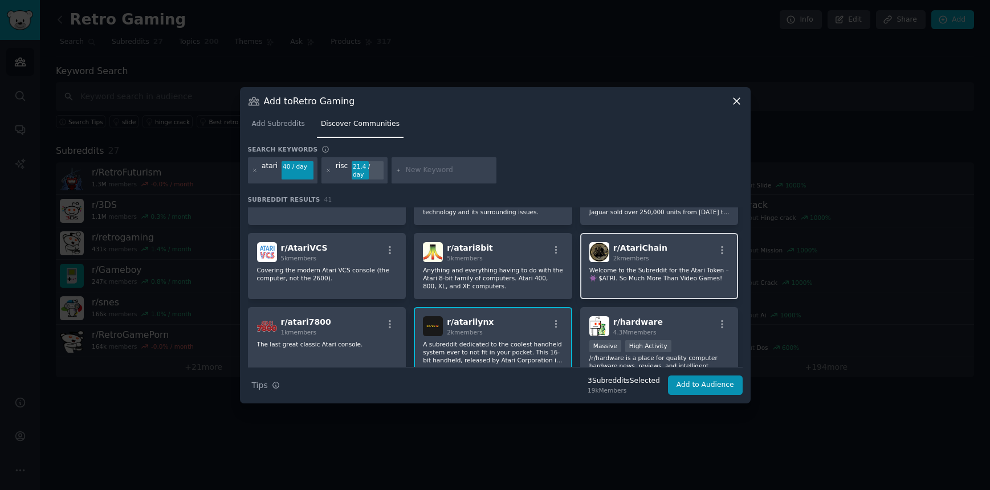
scroll to position [227, 0]
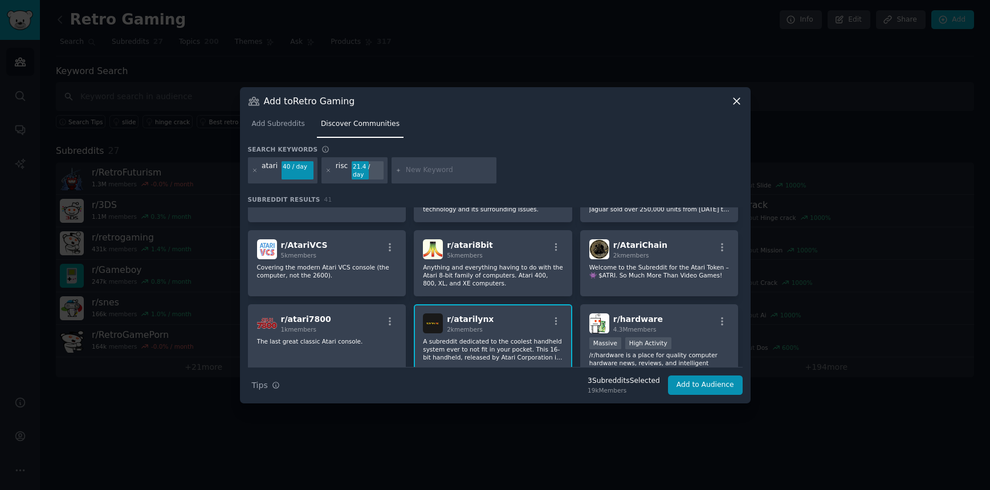
click at [416, 174] on input "text" at bounding box center [449, 170] width 87 height 10
type input "8"
type input "mega drive"
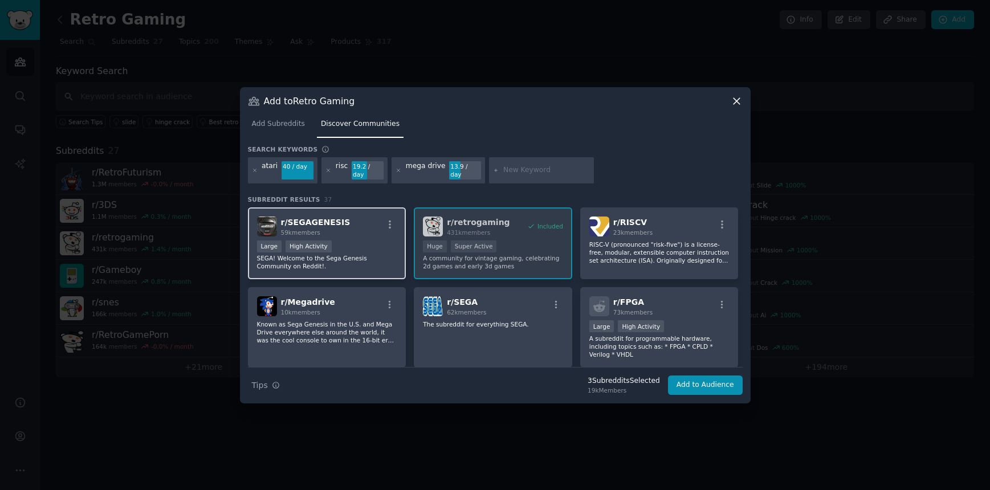
click at [362, 235] on div "r/ SEGAGENESIS 59k members Large High Activity SEGA! Welcome to the Sega Genesi…" at bounding box center [327, 243] width 158 height 72
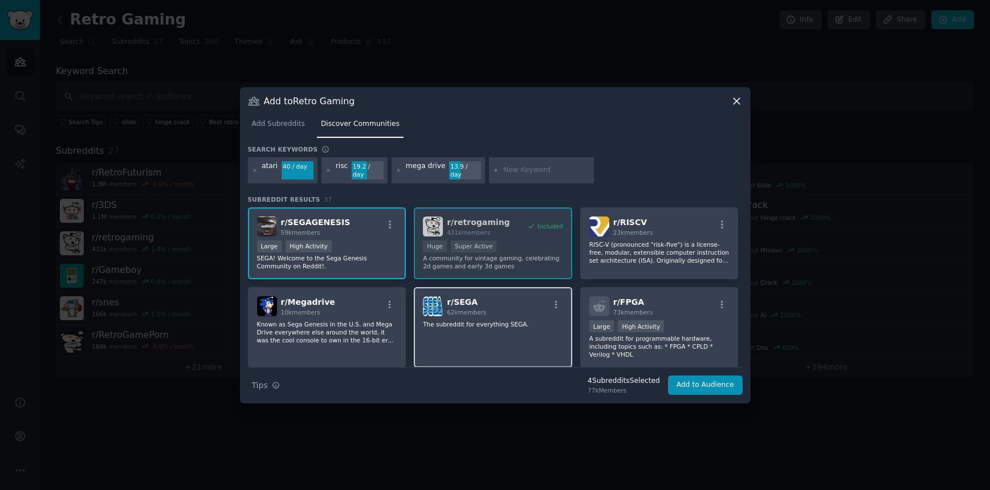
scroll to position [2, 0]
click at [501, 304] on div "r/ SEGA 62k members" at bounding box center [493, 304] width 140 height 20
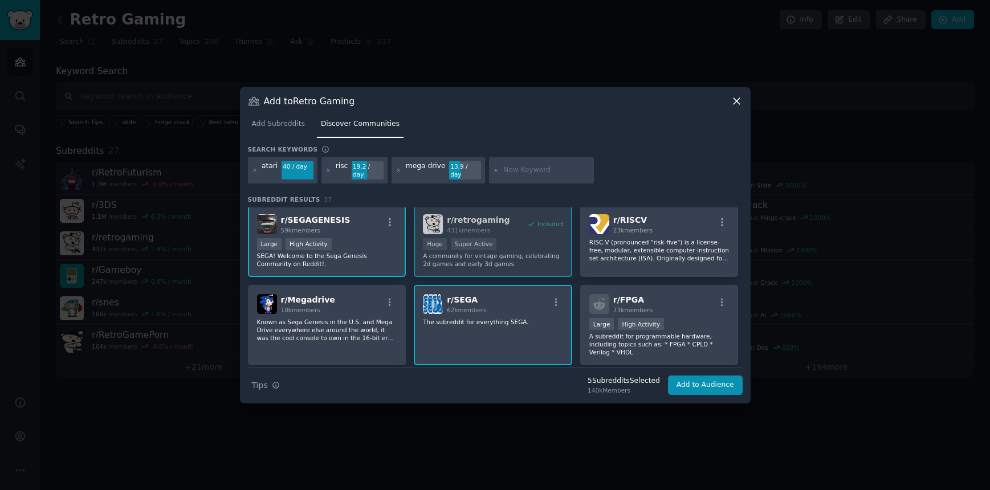
drag, startPoint x: 499, startPoint y: 301, endPoint x: 420, endPoint y: 304, distance: 79.2
click at [493, 301] on div "r/ SEGA 62k members" at bounding box center [493, 304] width 140 height 20
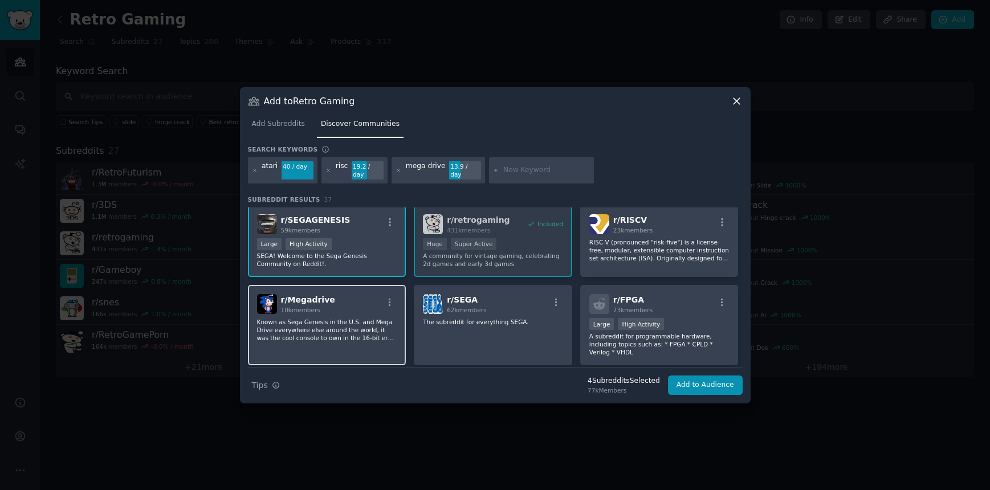
drag, startPoint x: 337, startPoint y: 308, endPoint x: 377, endPoint y: 306, distance: 40.0
click at [339, 308] on div "r/ Megadrive 10k members" at bounding box center [327, 304] width 140 height 20
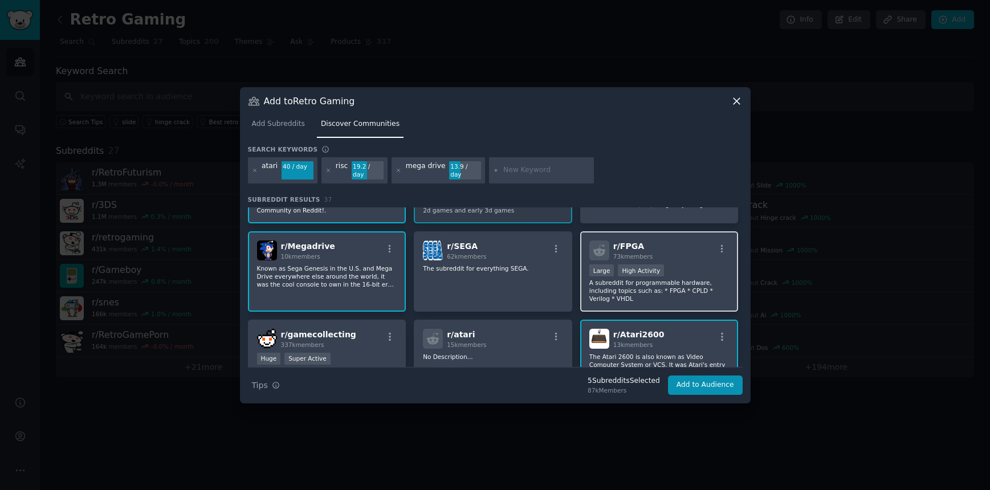
scroll to position [66, 0]
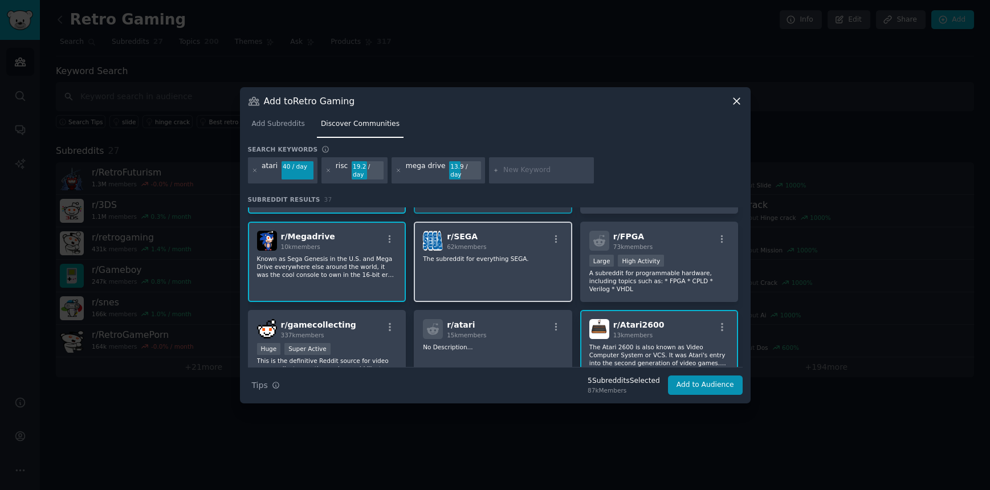
click at [525, 248] on div "r/ SEGA 62k members The subreddit for everything SEGA." at bounding box center [493, 262] width 158 height 80
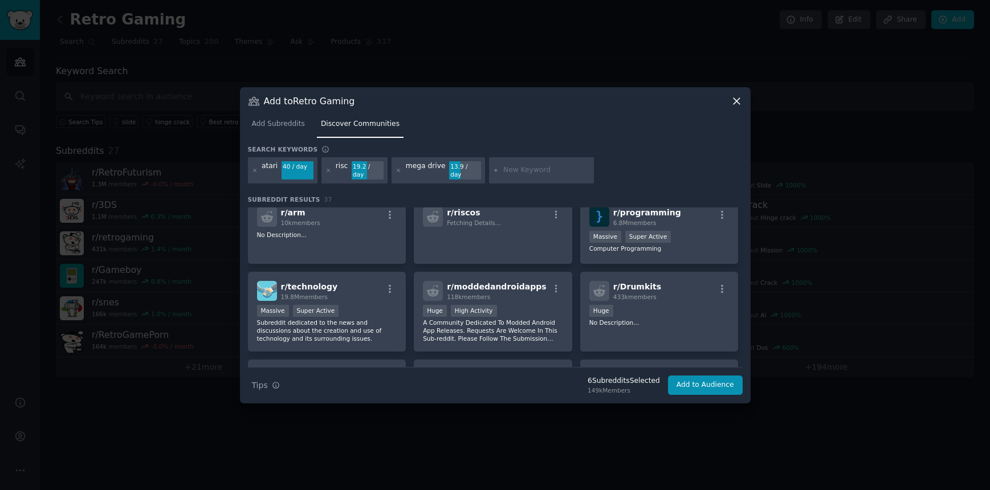
scroll to position [606, 0]
click at [539, 169] on input "text" at bounding box center [546, 170] width 87 height 10
type input "snes"
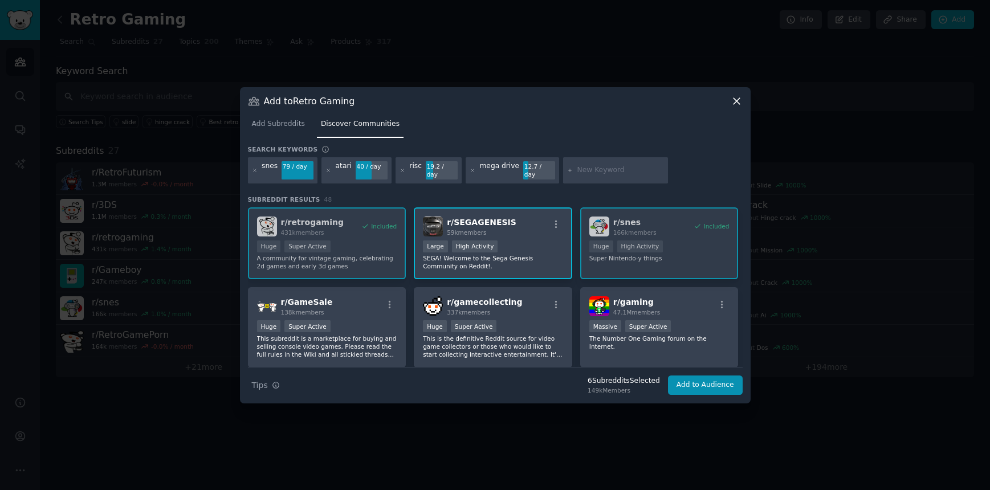
click at [719, 266] on div "r/ retrogaming 431k members Included Huge Super Active A community for vintage …" at bounding box center [495, 375] width 495 height 336
click at [607, 172] on input "text" at bounding box center [620, 170] width 87 height 10
type input "nes"
click at [707, 376] on button "Add to Audience" at bounding box center [705, 385] width 75 height 19
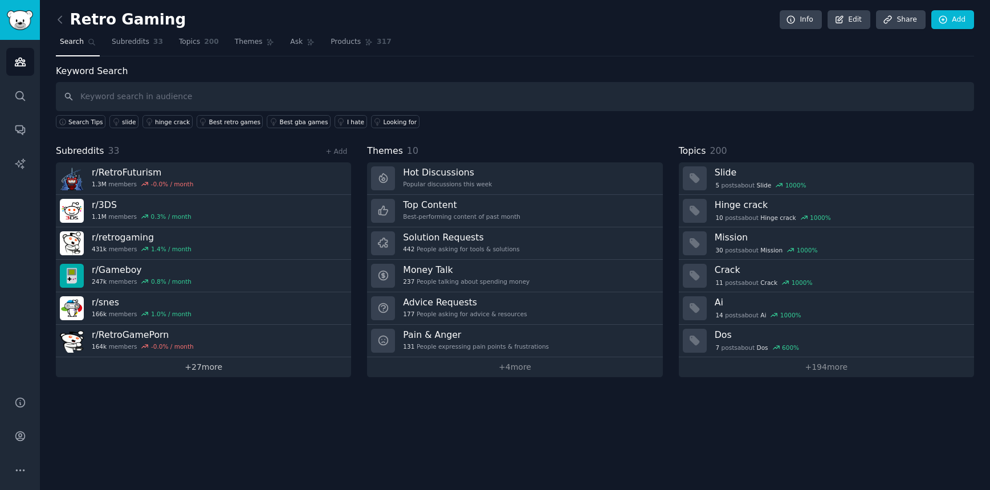
click at [251, 364] on link "+ 27 more" at bounding box center [203, 367] width 295 height 20
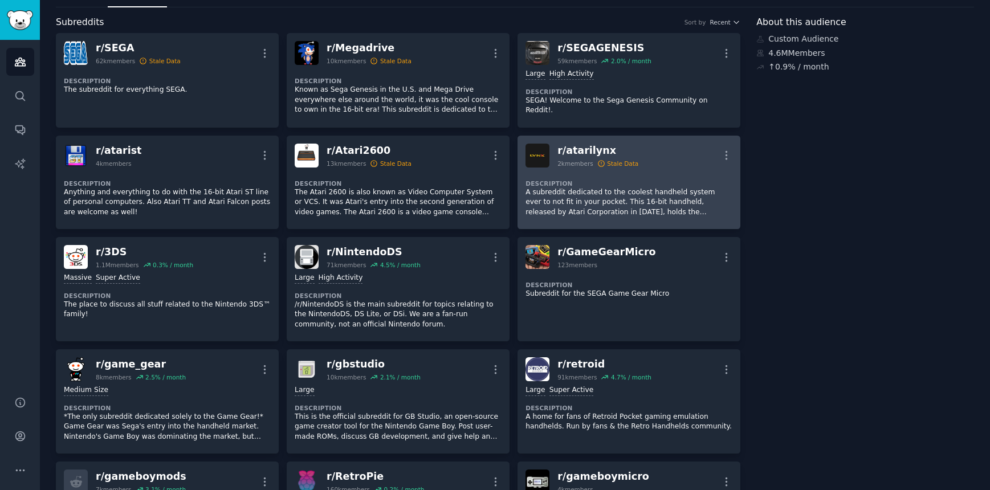
scroll to position [54, 0]
